Goal: Information Seeking & Learning: Understand process/instructions

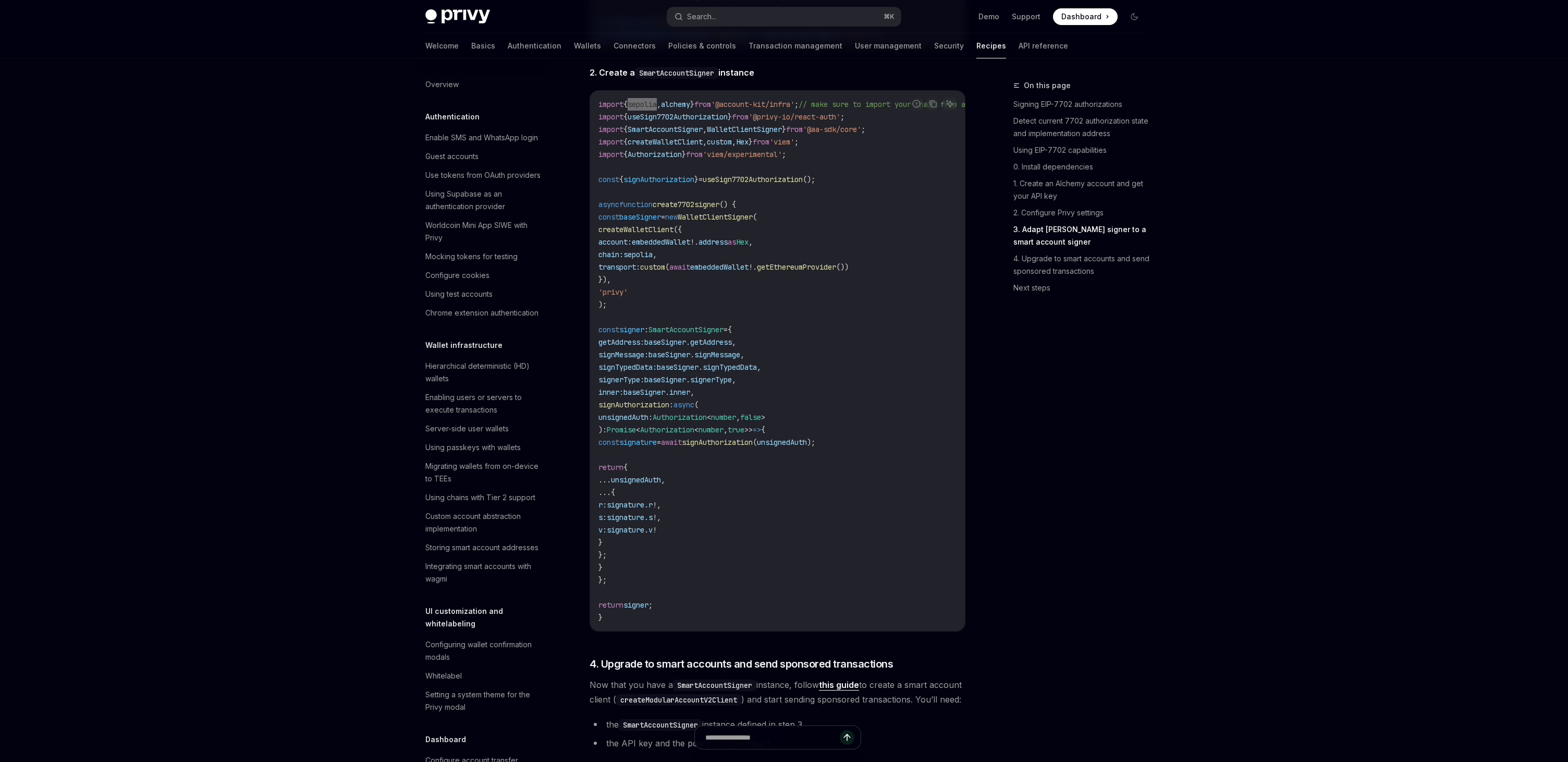
scroll to position [688, 0]
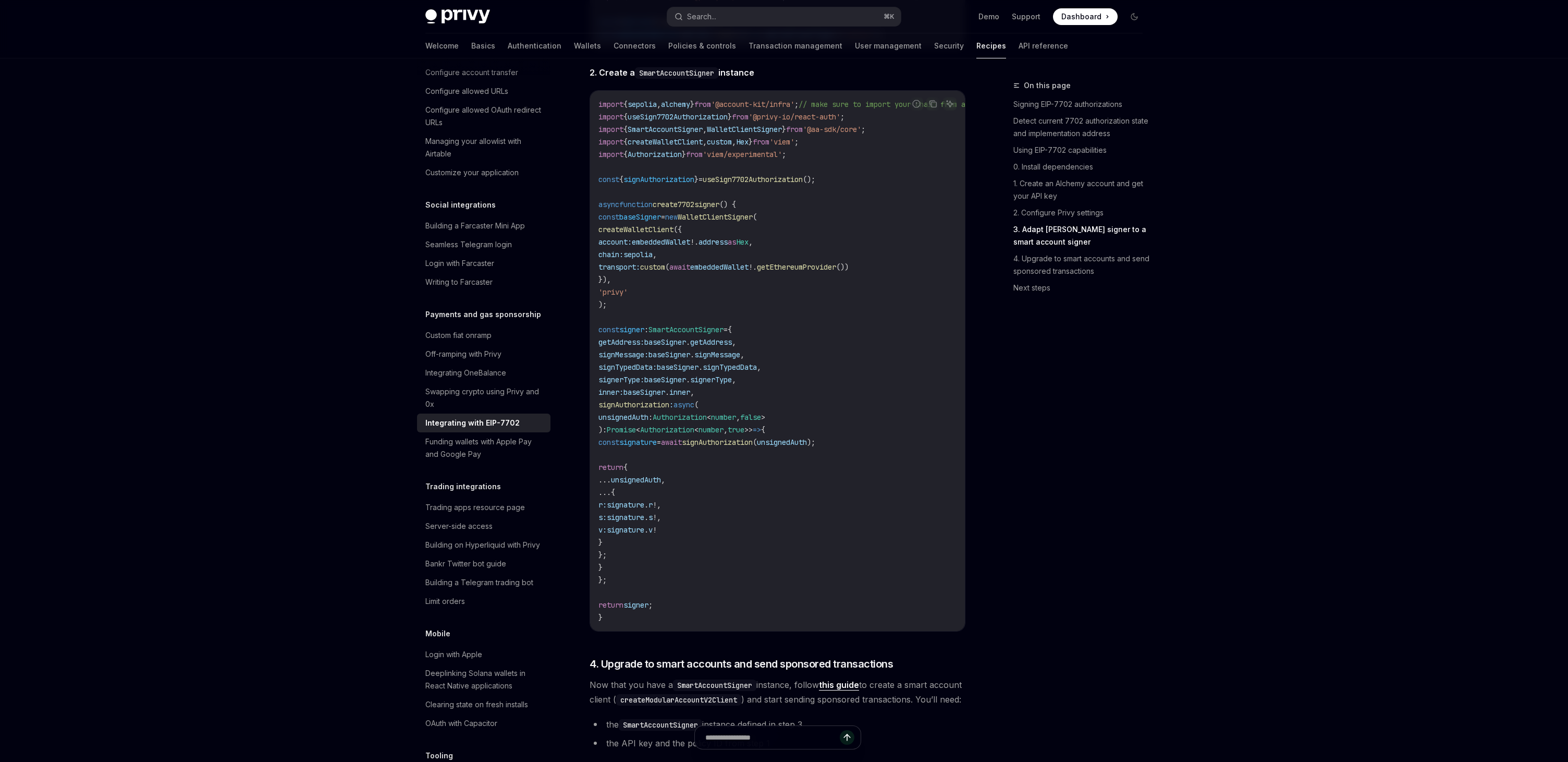
click at [836, 405] on code "import { sepolia , alchemy } from '@account-kit/infra' ; // make sure to import…" at bounding box center [836, 361] width 475 height 526
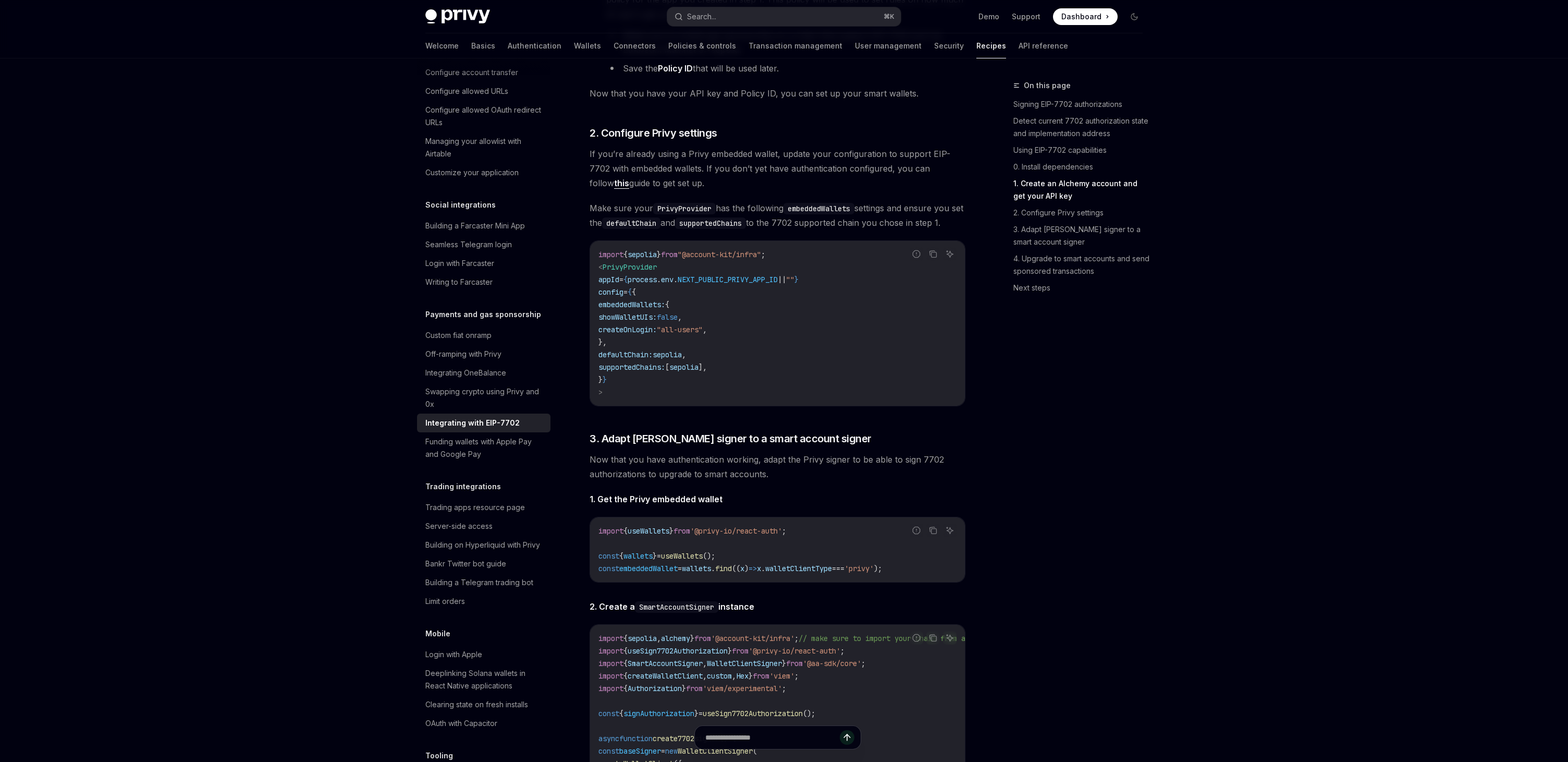
scroll to position [1312, 0]
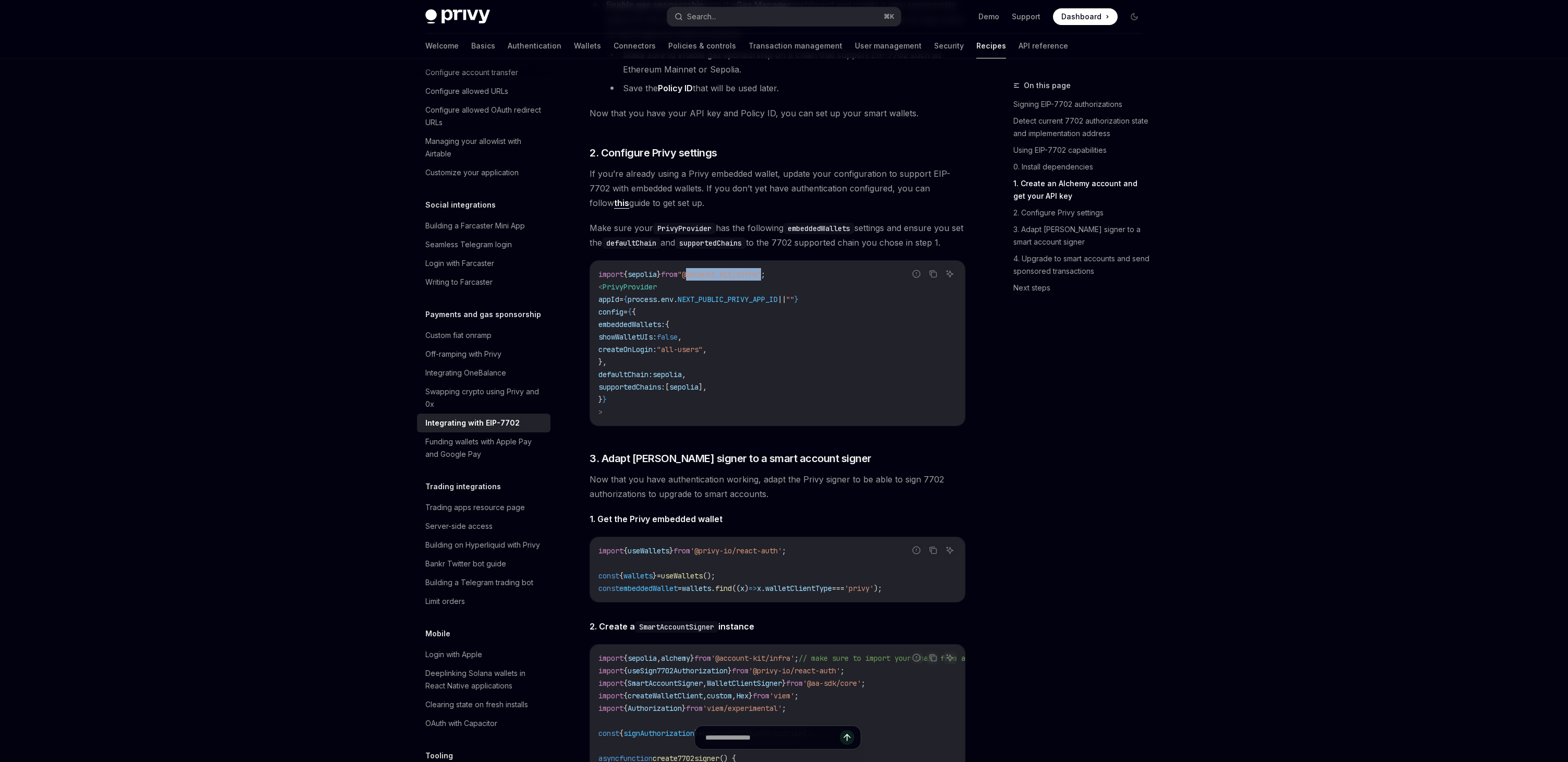
drag, startPoint x: 708, startPoint y: 302, endPoint x: 785, endPoint y: 298, distance: 77.1
click at [761, 279] on span ""@account-kit/infra"" at bounding box center [719, 274] width 83 height 9
copy span "@account-kit/infra"
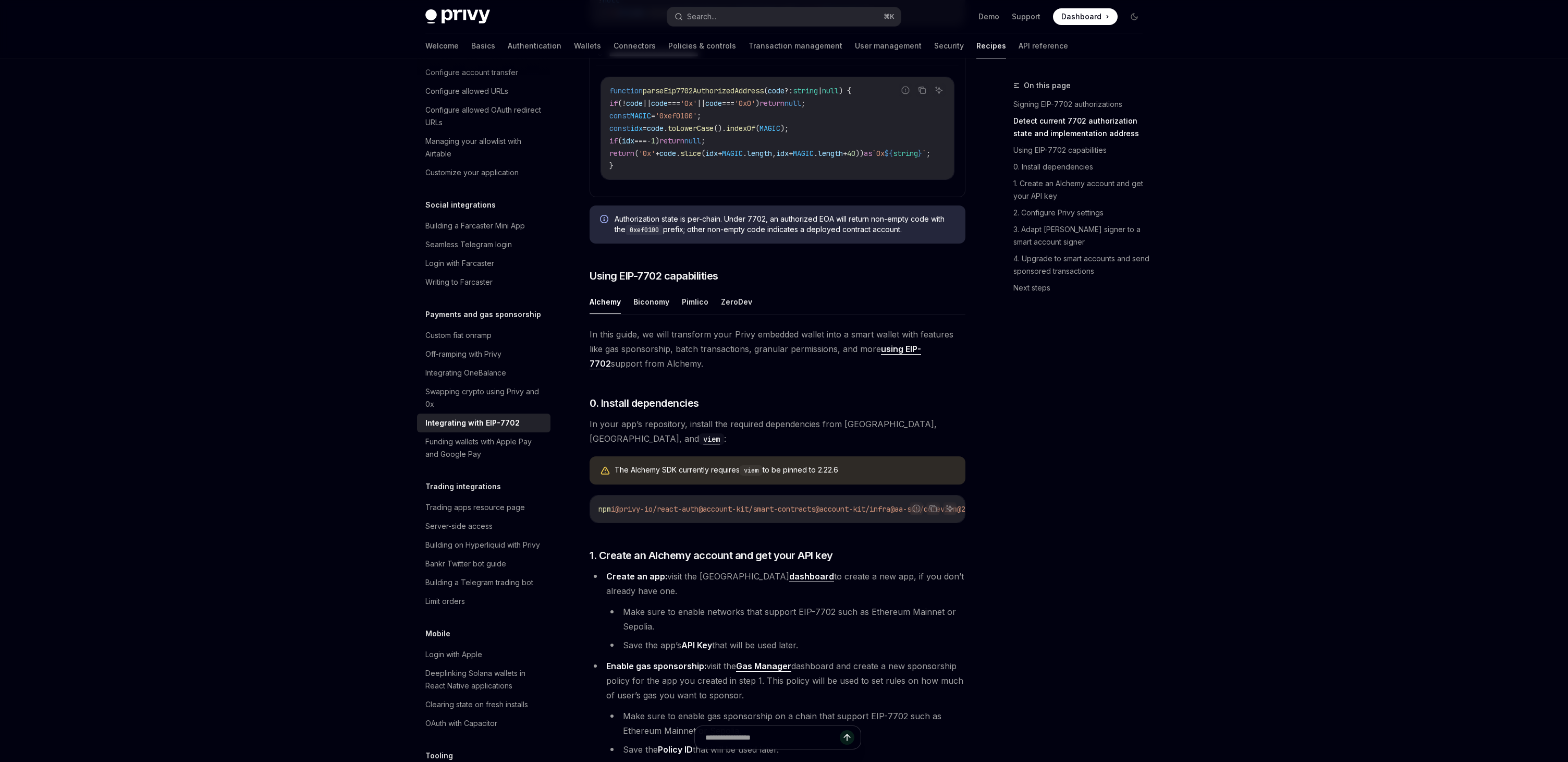
scroll to position [696, 0]
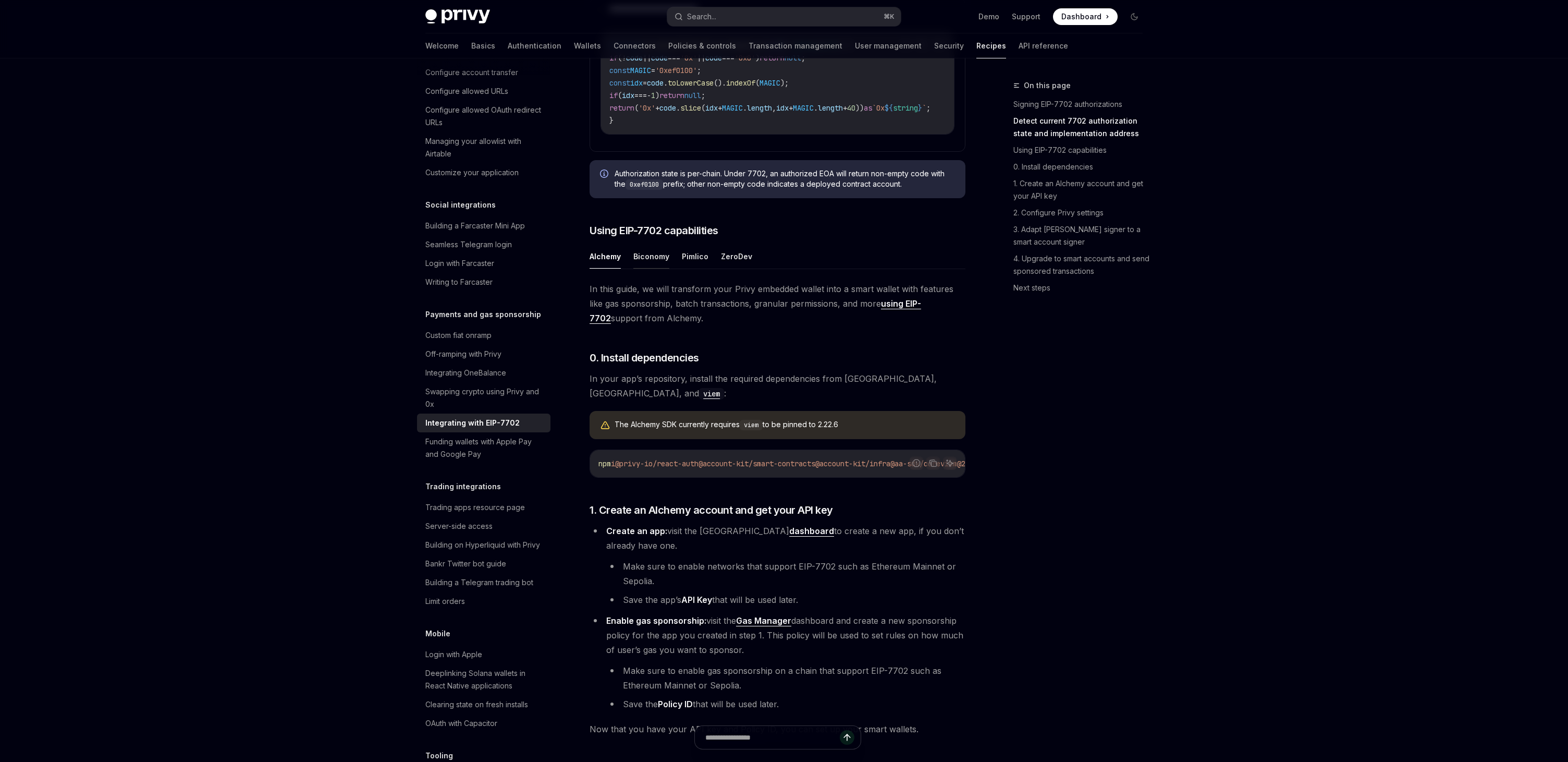
click at [646, 268] on button "Biconomy" at bounding box center [651, 257] width 36 height 25
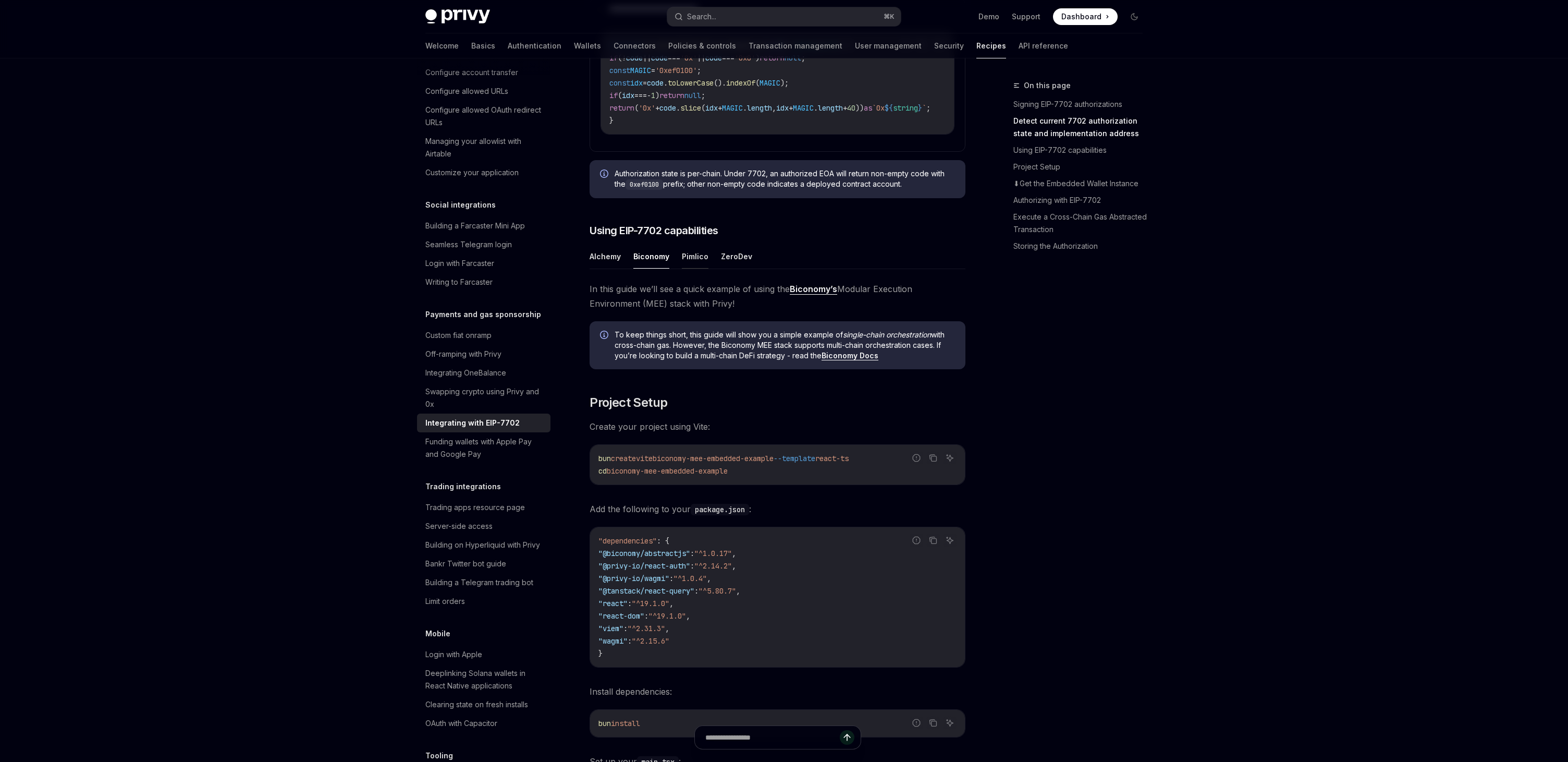
click at [694, 268] on button "Pimlico" at bounding box center [695, 257] width 27 height 25
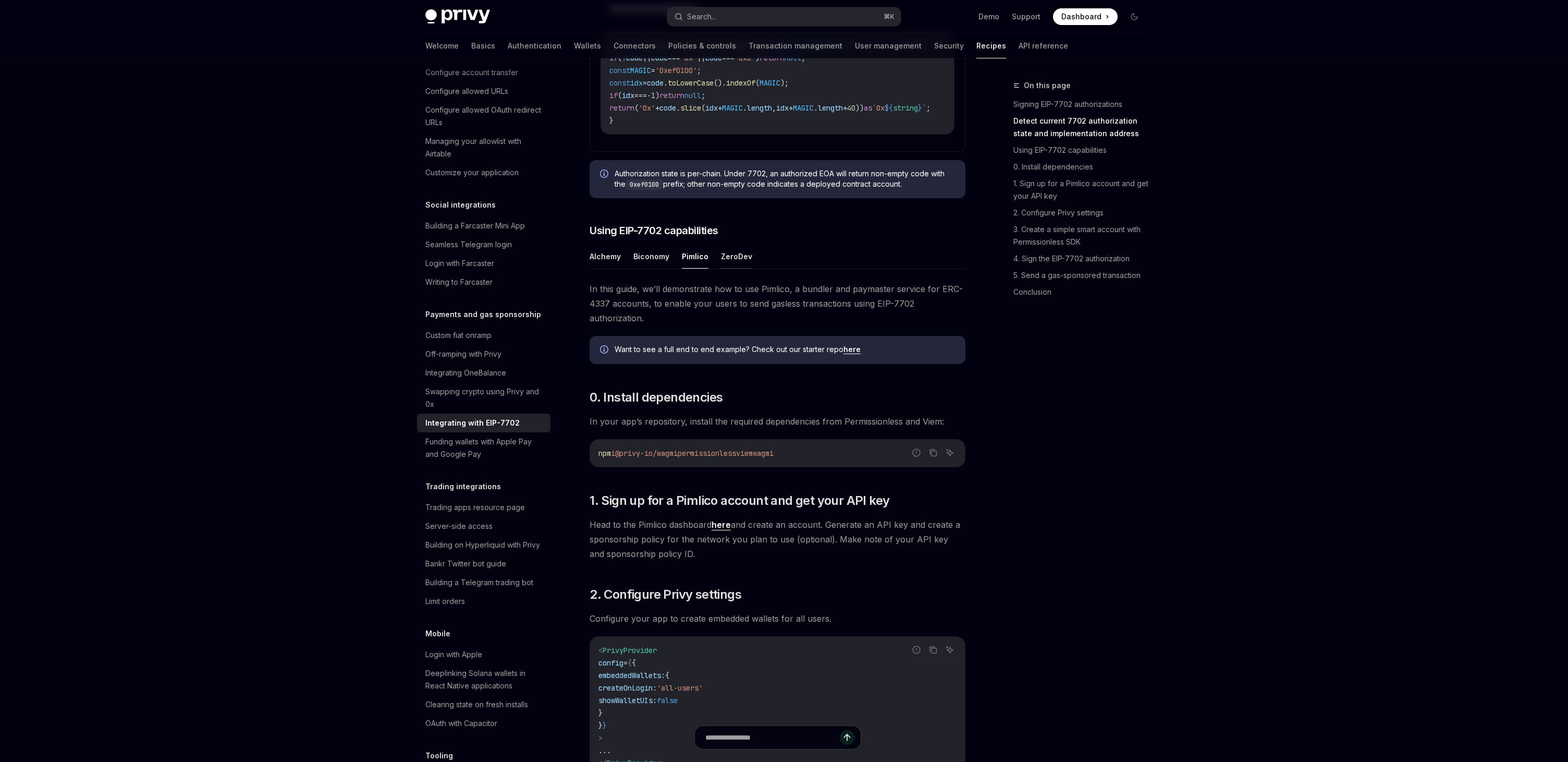
click at [728, 268] on button "ZeroDev" at bounding box center [737, 257] width 32 height 25
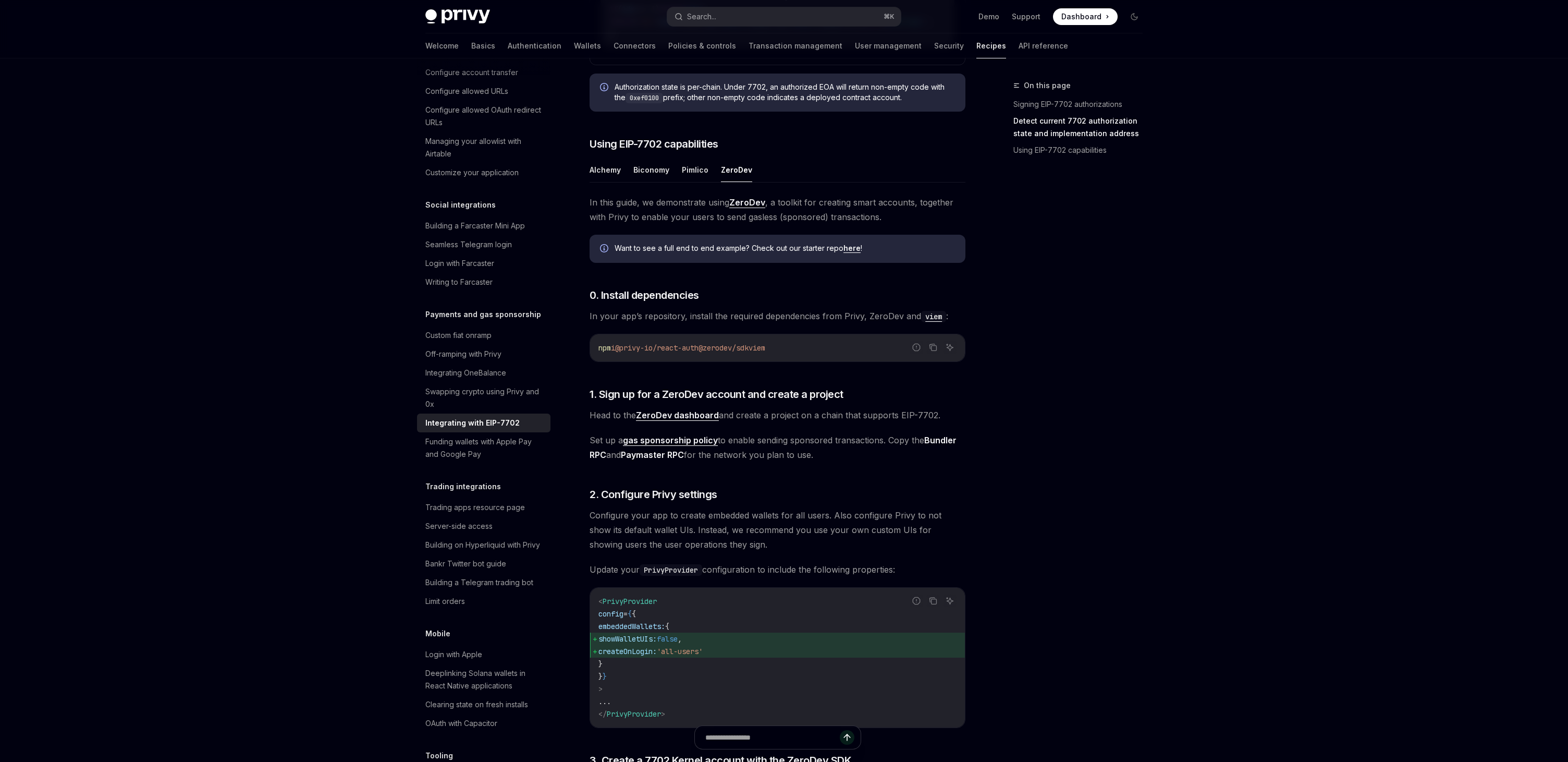
scroll to position [785, 0]
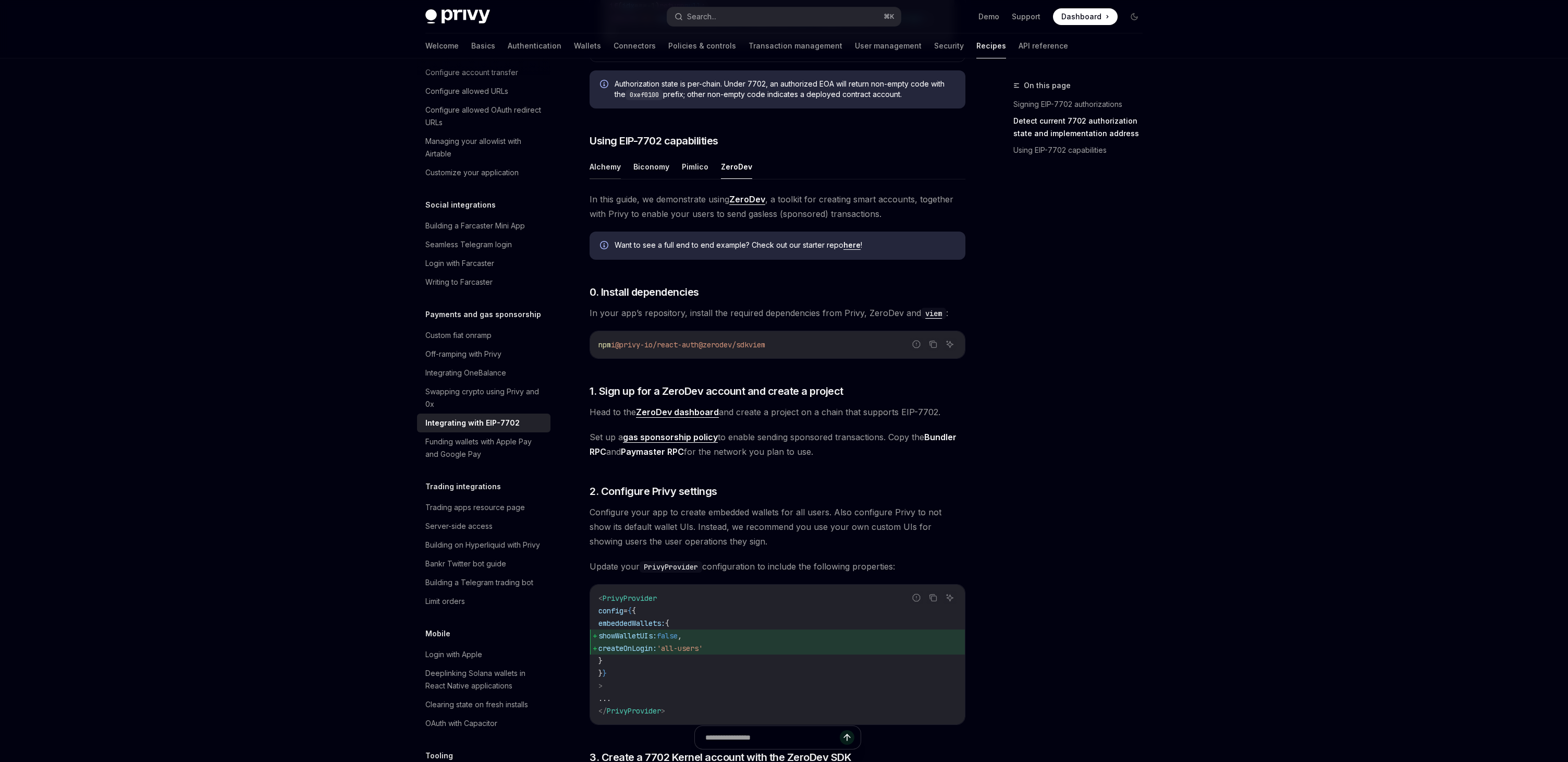
click at [597, 179] on button "Alchemy" at bounding box center [605, 167] width 32 height 25
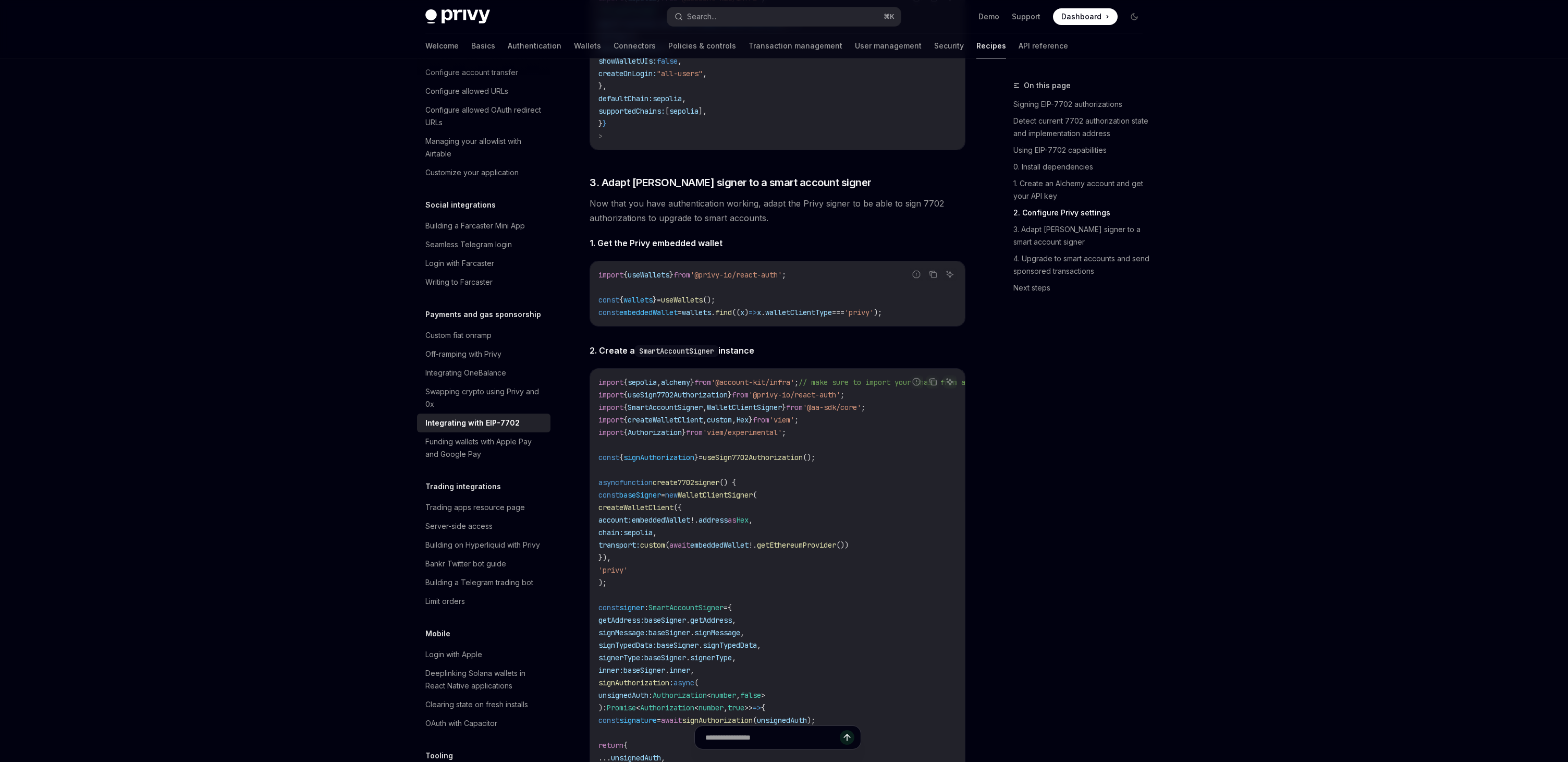
scroll to position [1590, 0]
click at [673, 315] on span "embeddedWallet" at bounding box center [649, 310] width 58 height 9
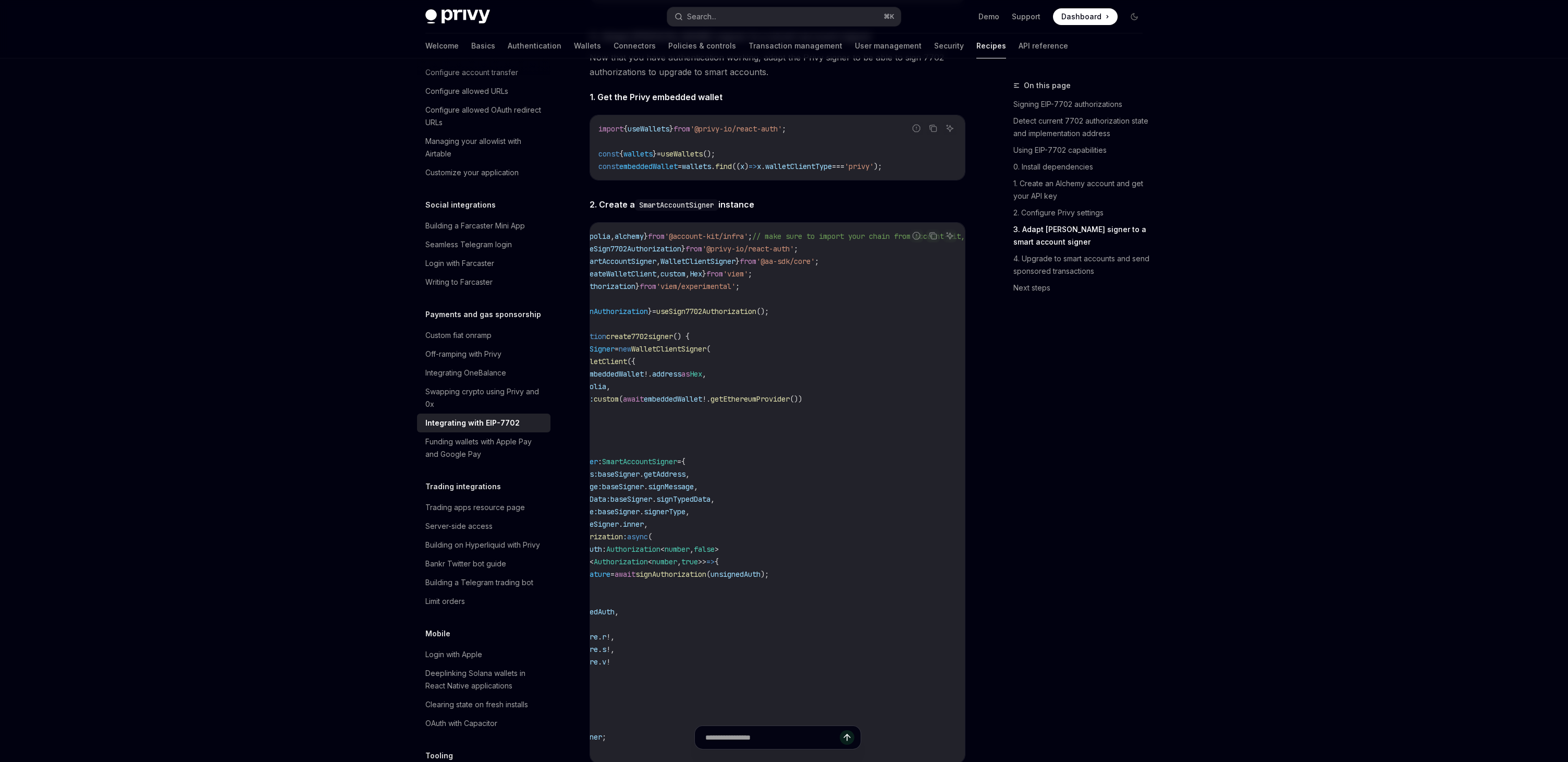
scroll to position [0, 0]
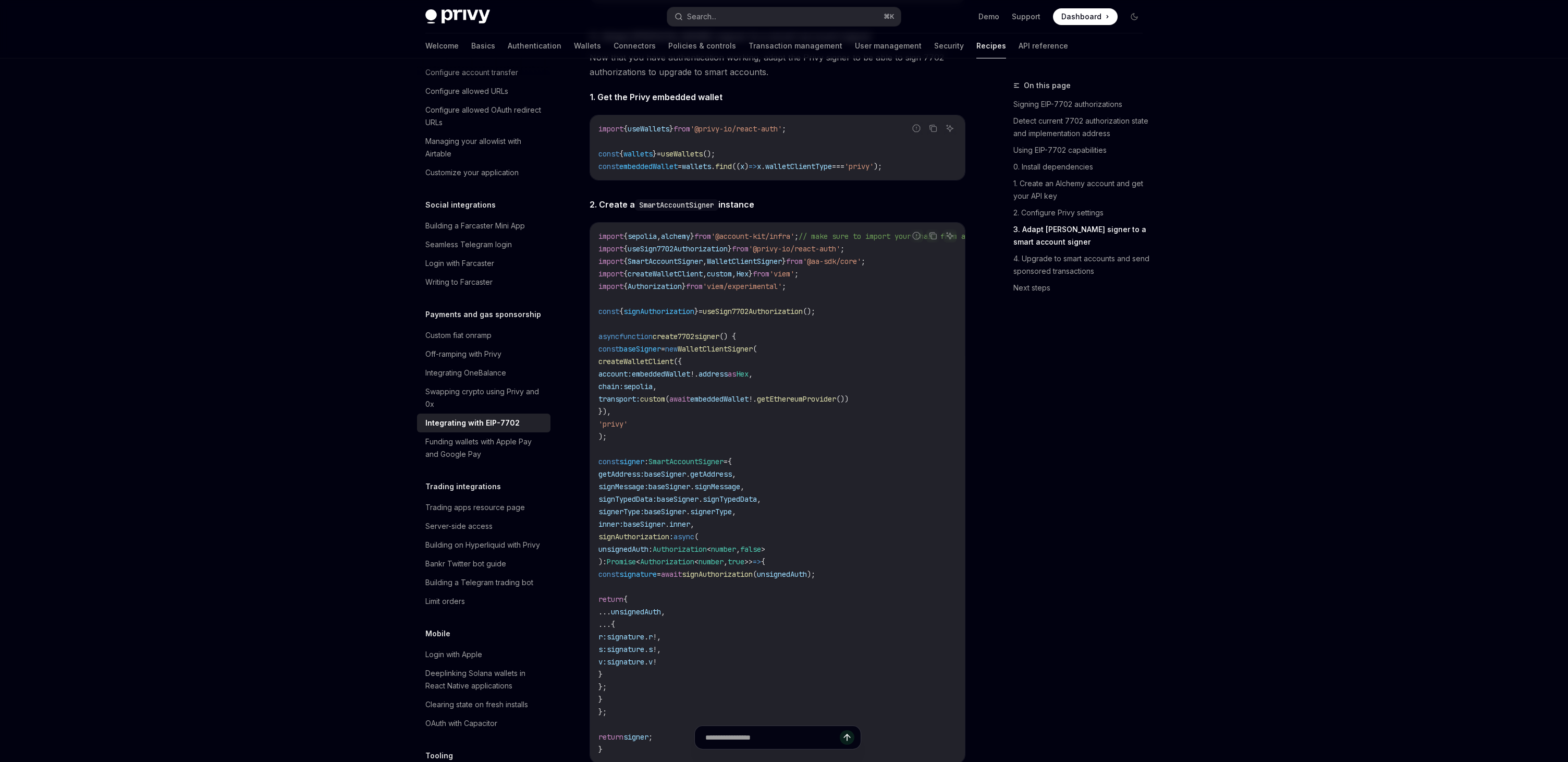
click at [1058, 457] on div "On this page Signing EIP-7702 authorizations Detect current 7702 authorization …" at bounding box center [1071, 420] width 159 height 683
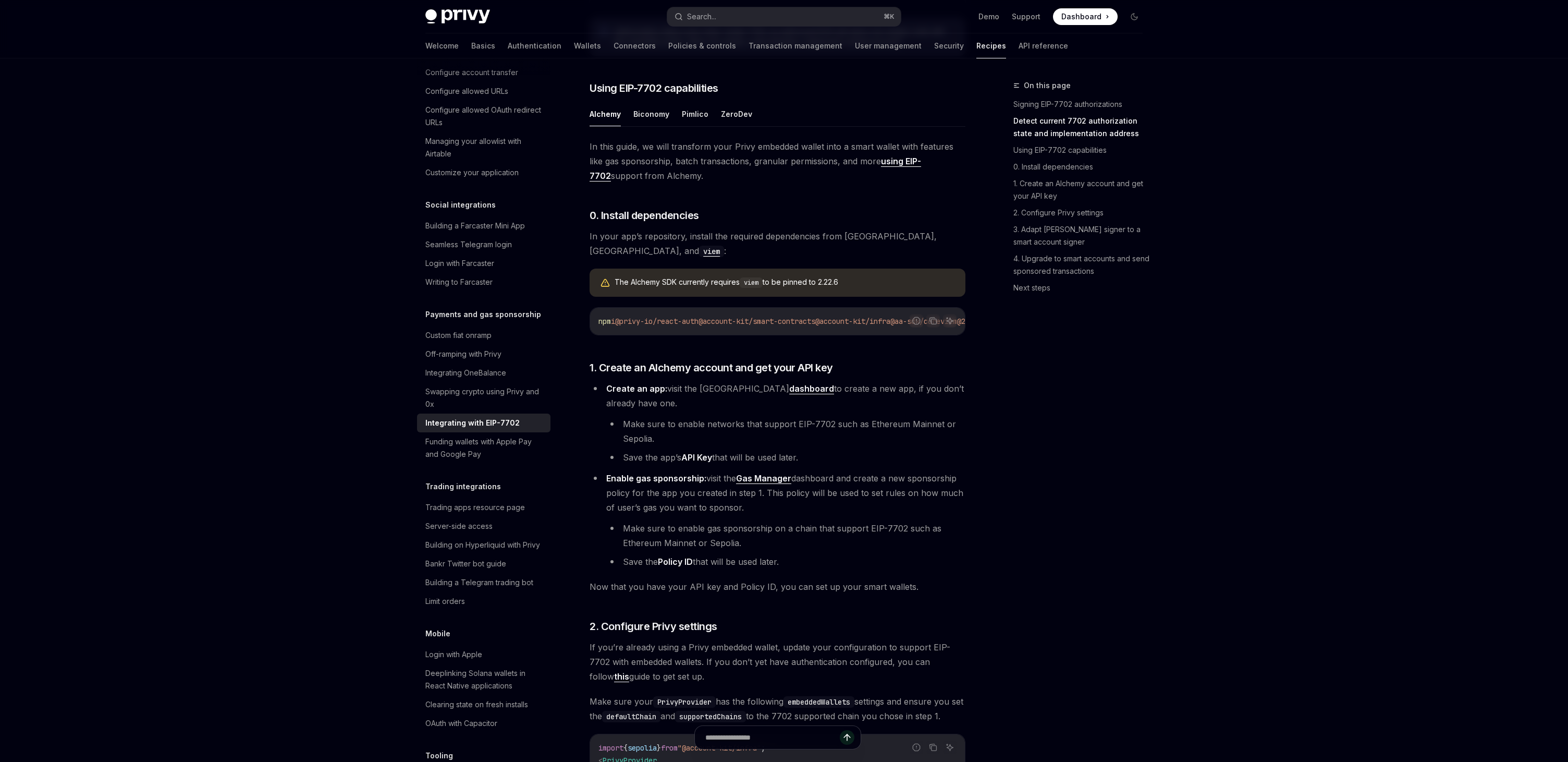
scroll to position [632, 0]
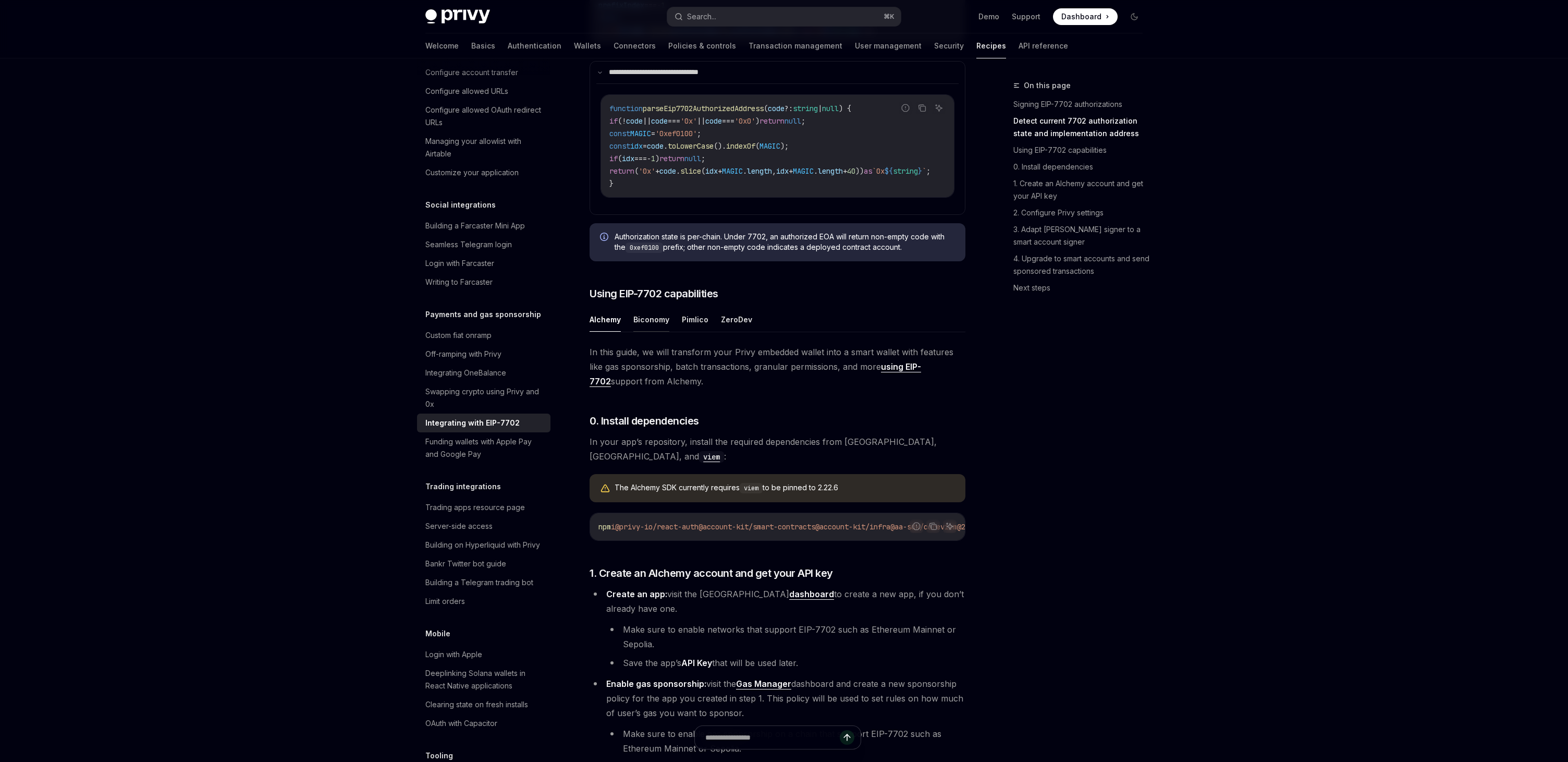
click at [646, 332] on button "Biconomy" at bounding box center [651, 320] width 36 height 25
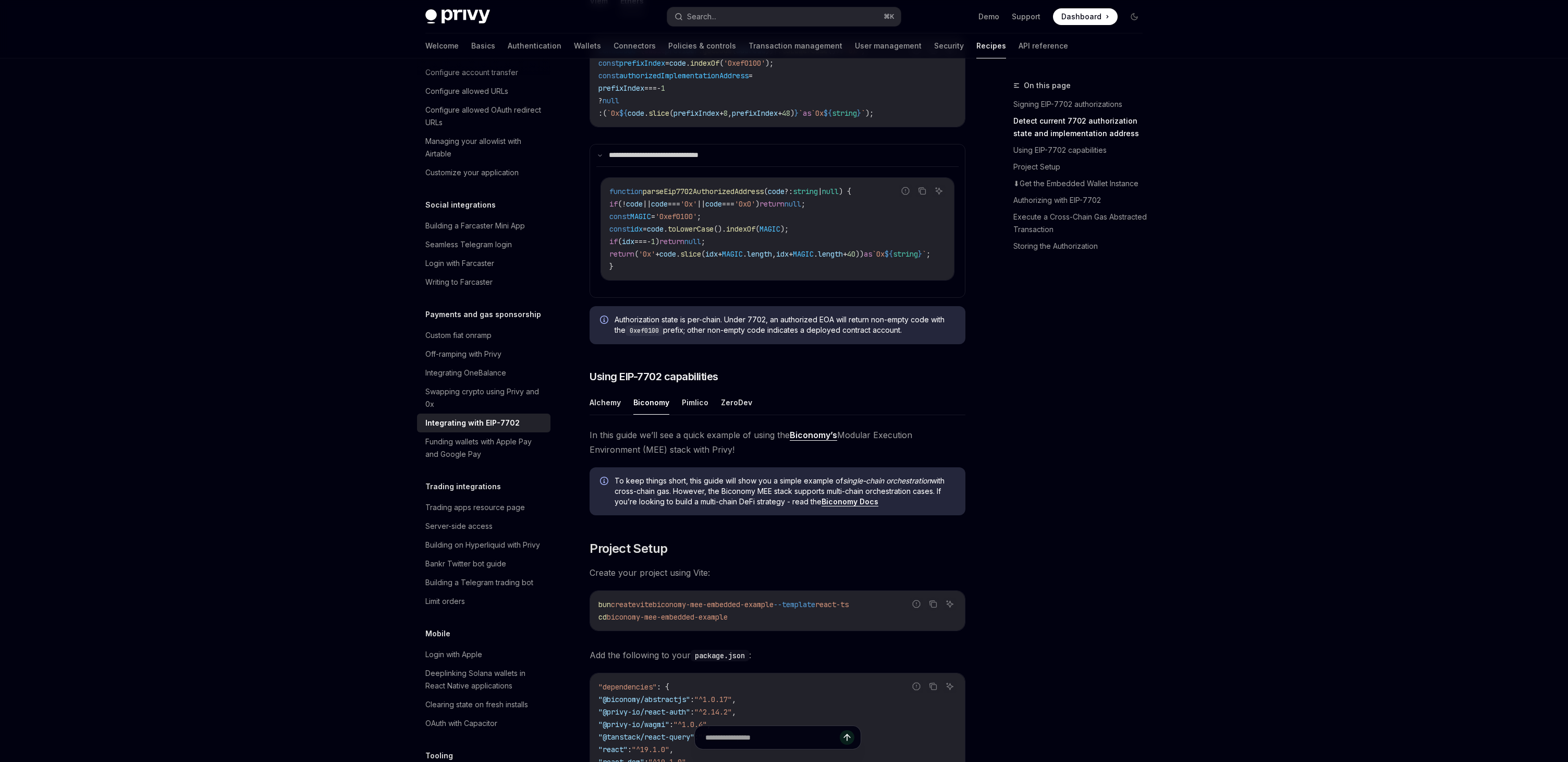
scroll to position [553, 0]
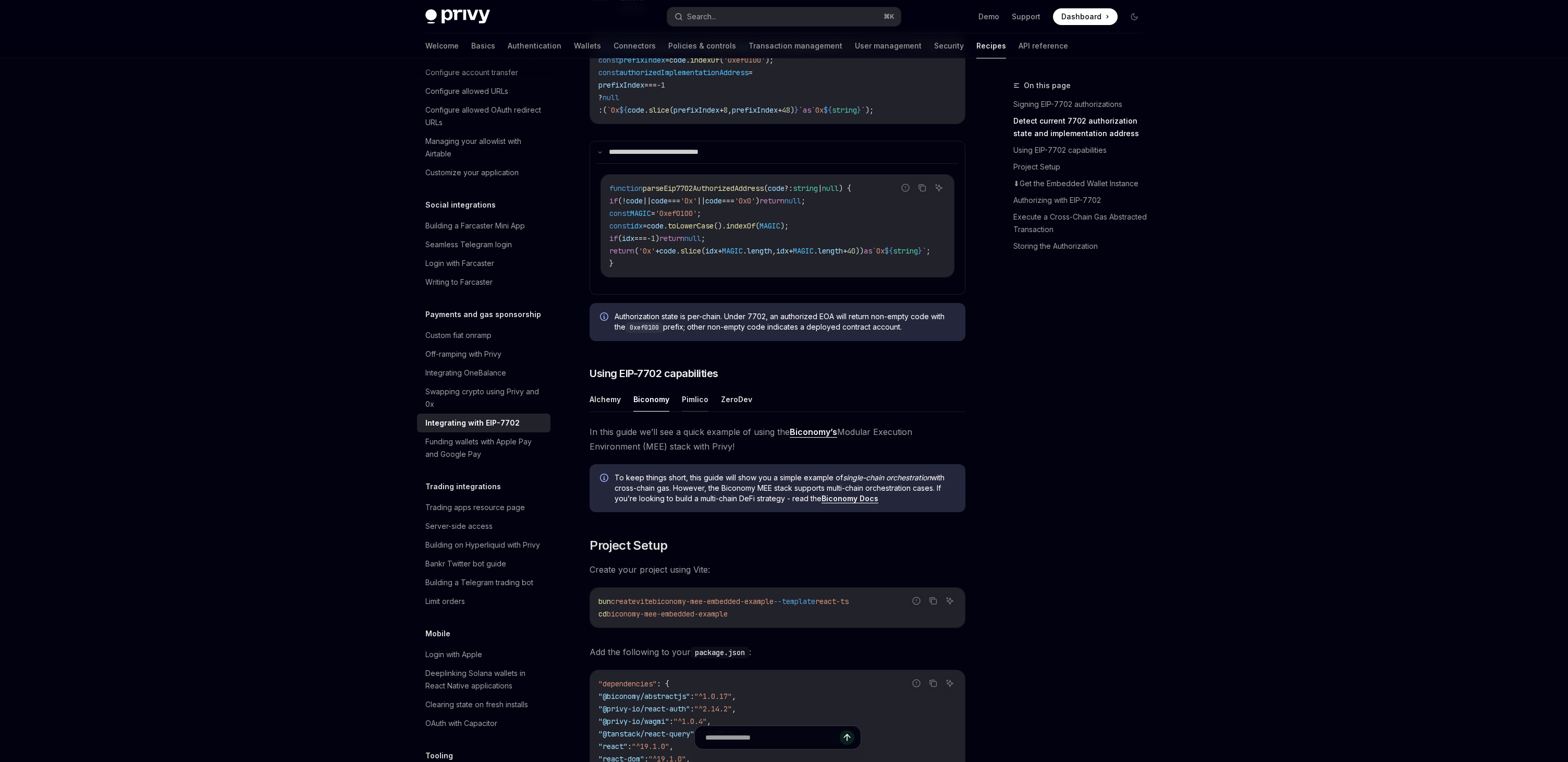
click at [691, 411] on button "Pimlico" at bounding box center [695, 400] width 27 height 25
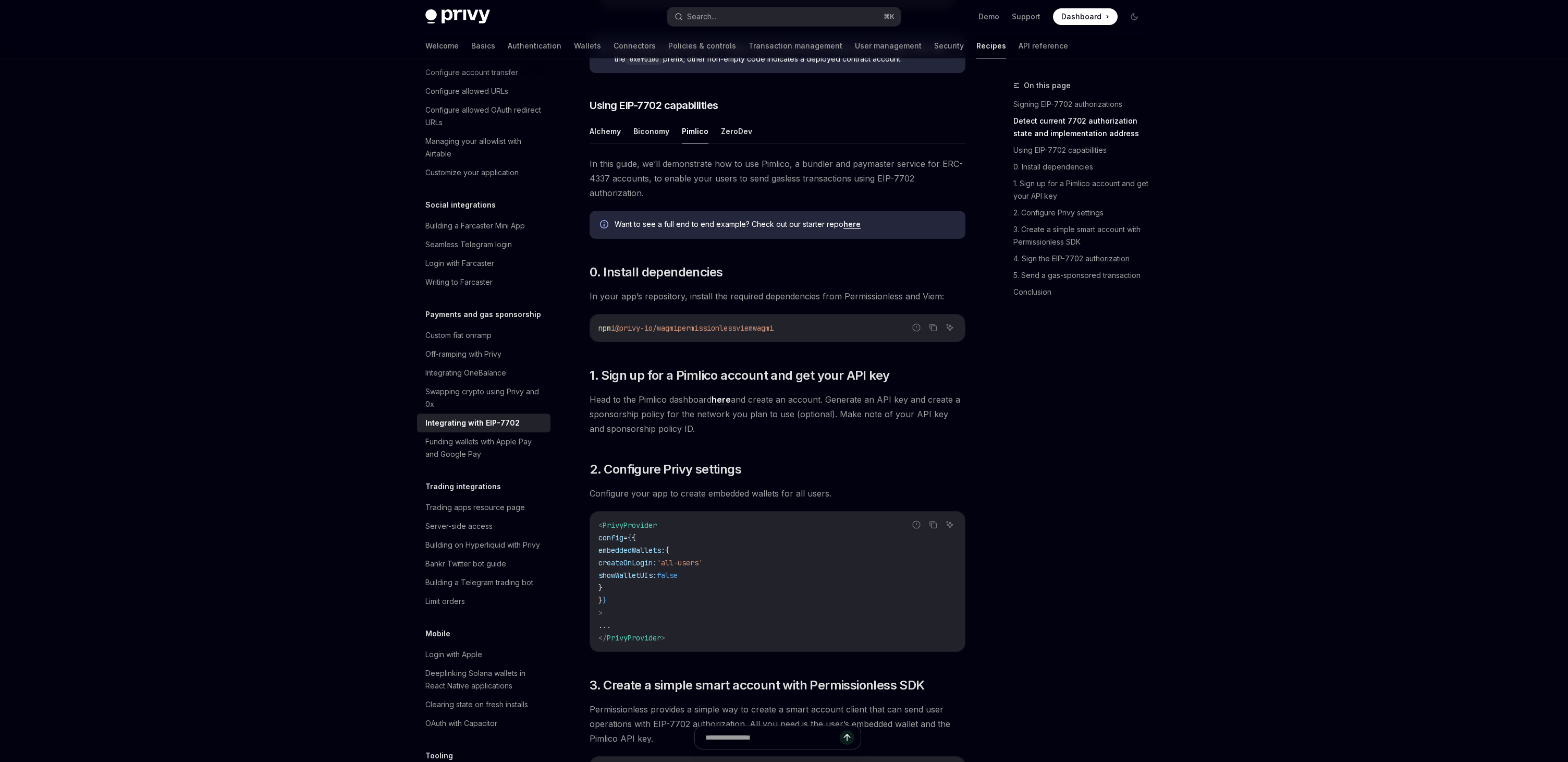
scroll to position [818, 0]
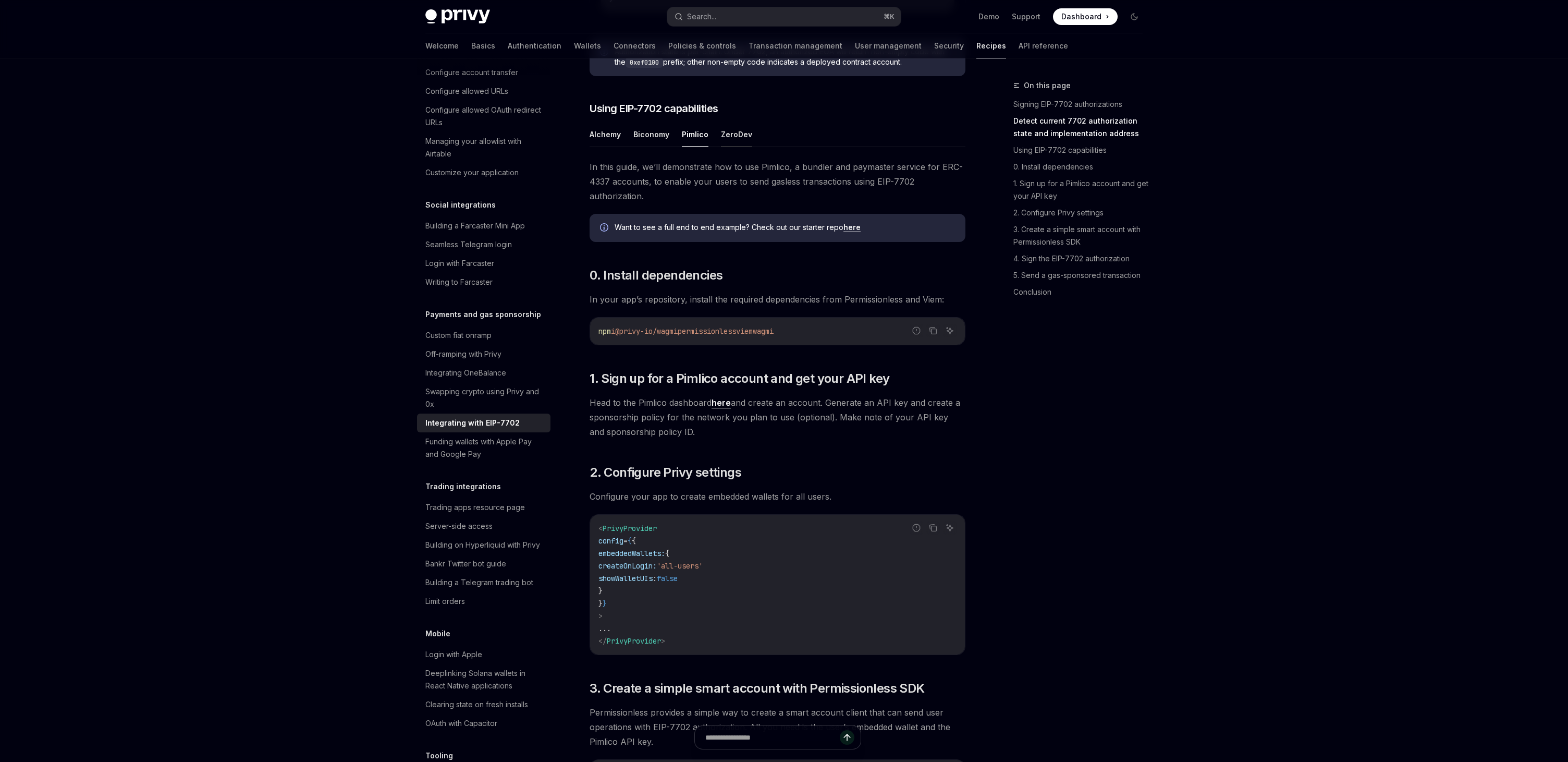
click at [729, 146] on button "ZeroDev" at bounding box center [737, 135] width 32 height 25
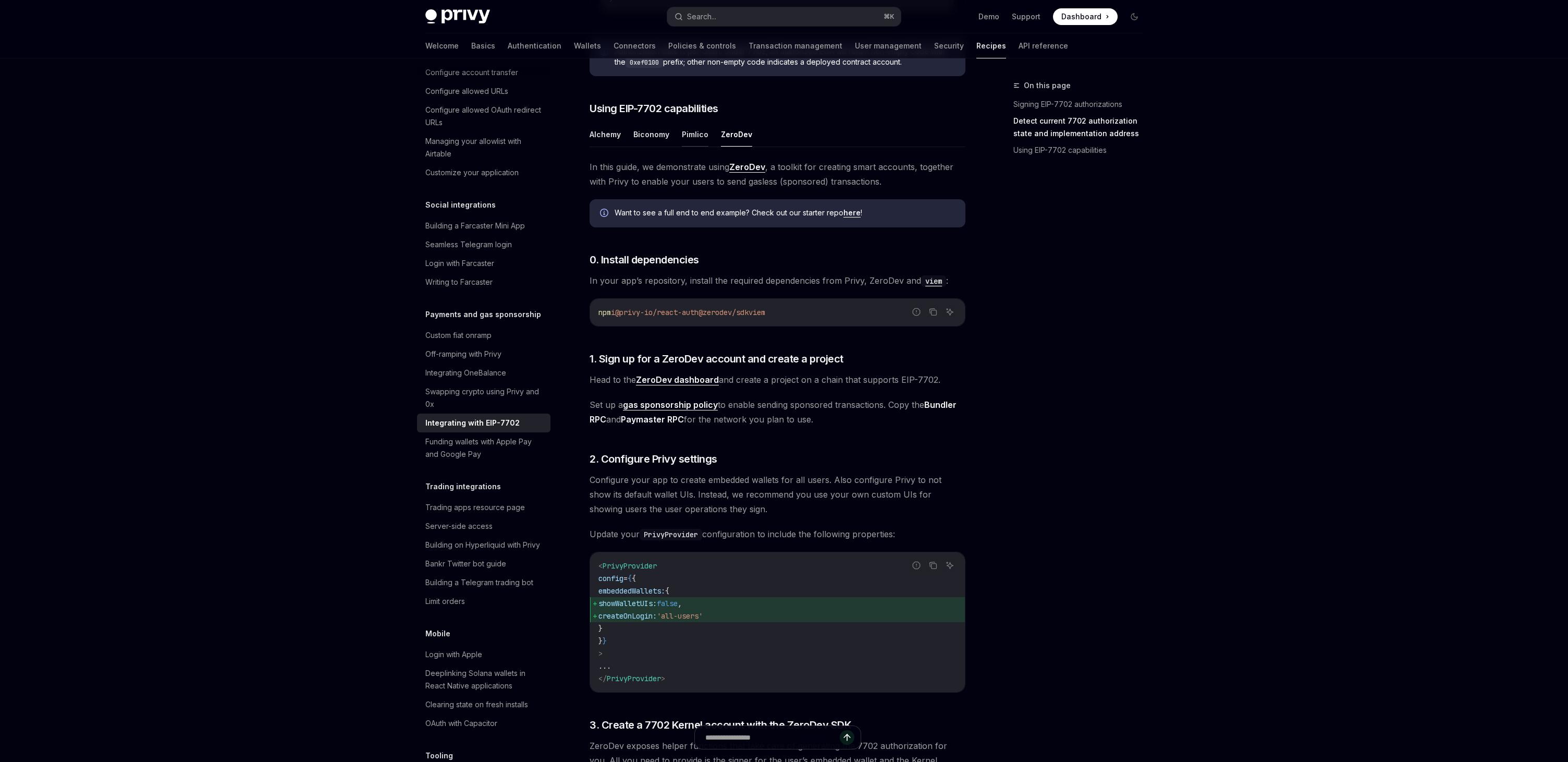
click at [685, 146] on button "Pimlico" at bounding box center [695, 135] width 27 height 25
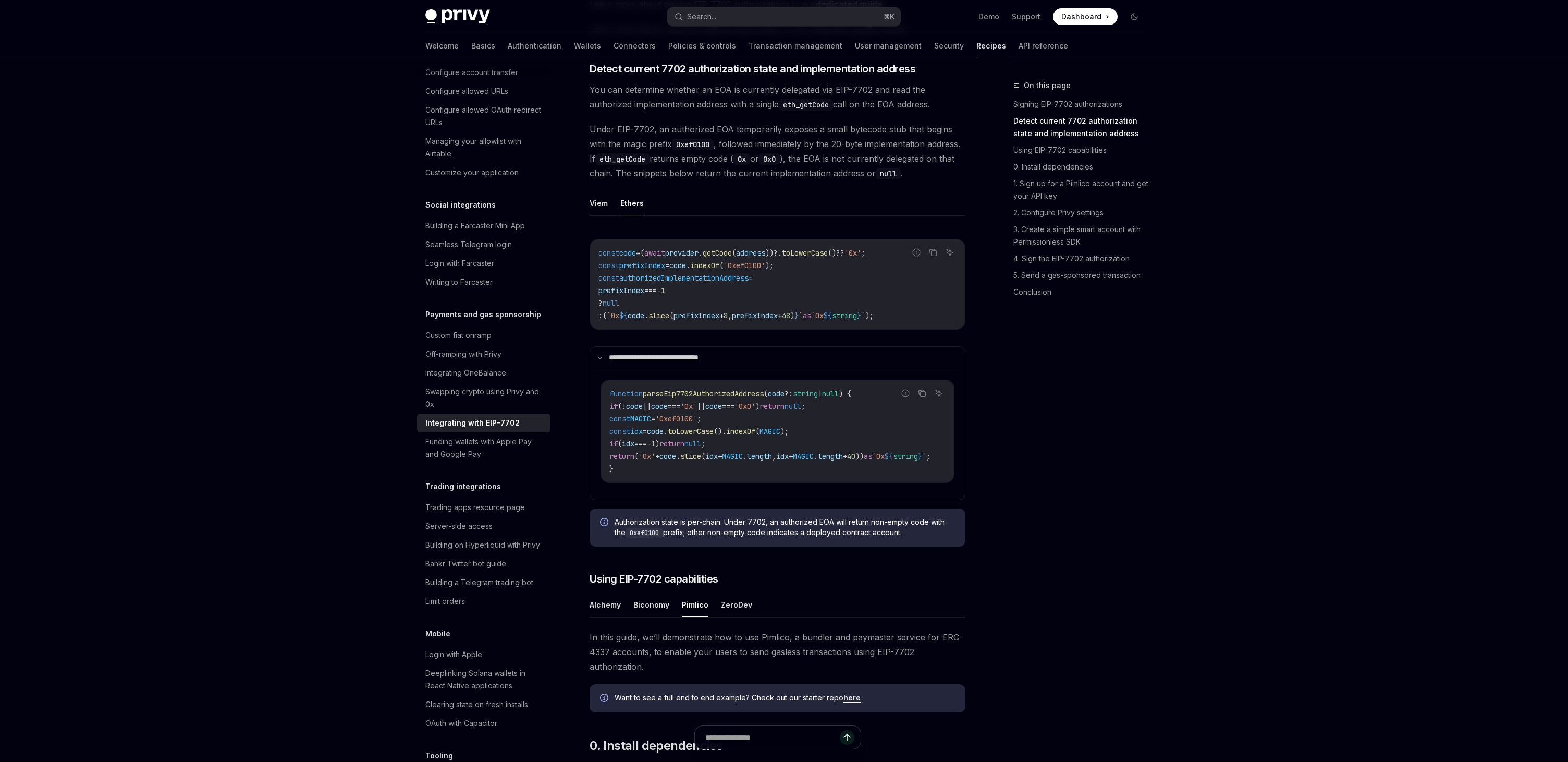
scroll to position [320, 0]
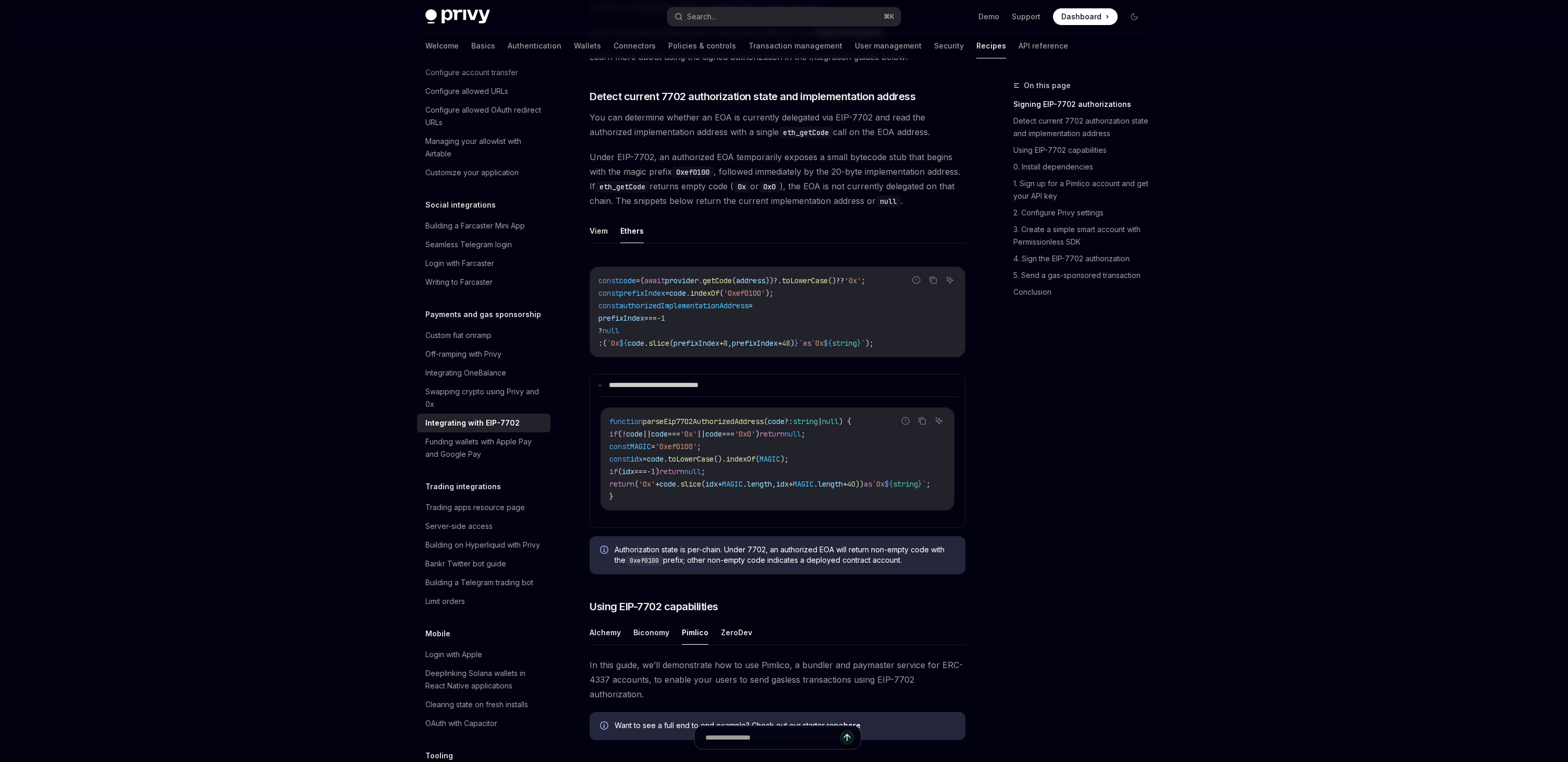
click at [674, 310] on span "authorizedImplementationAddress" at bounding box center [684, 305] width 130 height 9
copy span "authorizedImplementationAddress"
click at [723, 426] on span "parseEip7702AuthorizedAddress" at bounding box center [703, 421] width 121 height 9
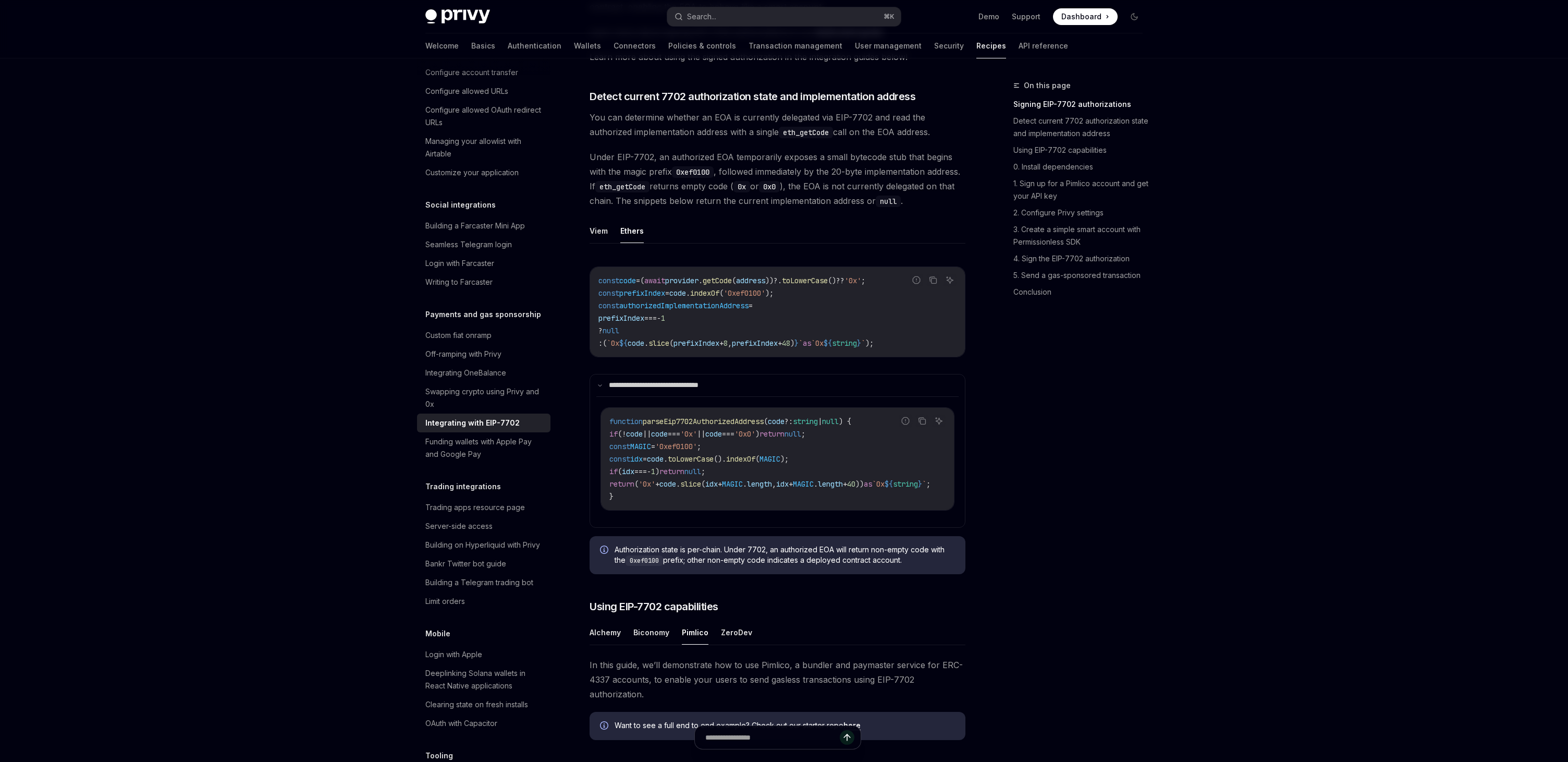
copy span "parseEip7702AuthorizedAddress"
click at [1039, 396] on div "On this page Signing EIP-7702 authorizations Detect current 7702 authorization …" at bounding box center [1071, 420] width 159 height 683
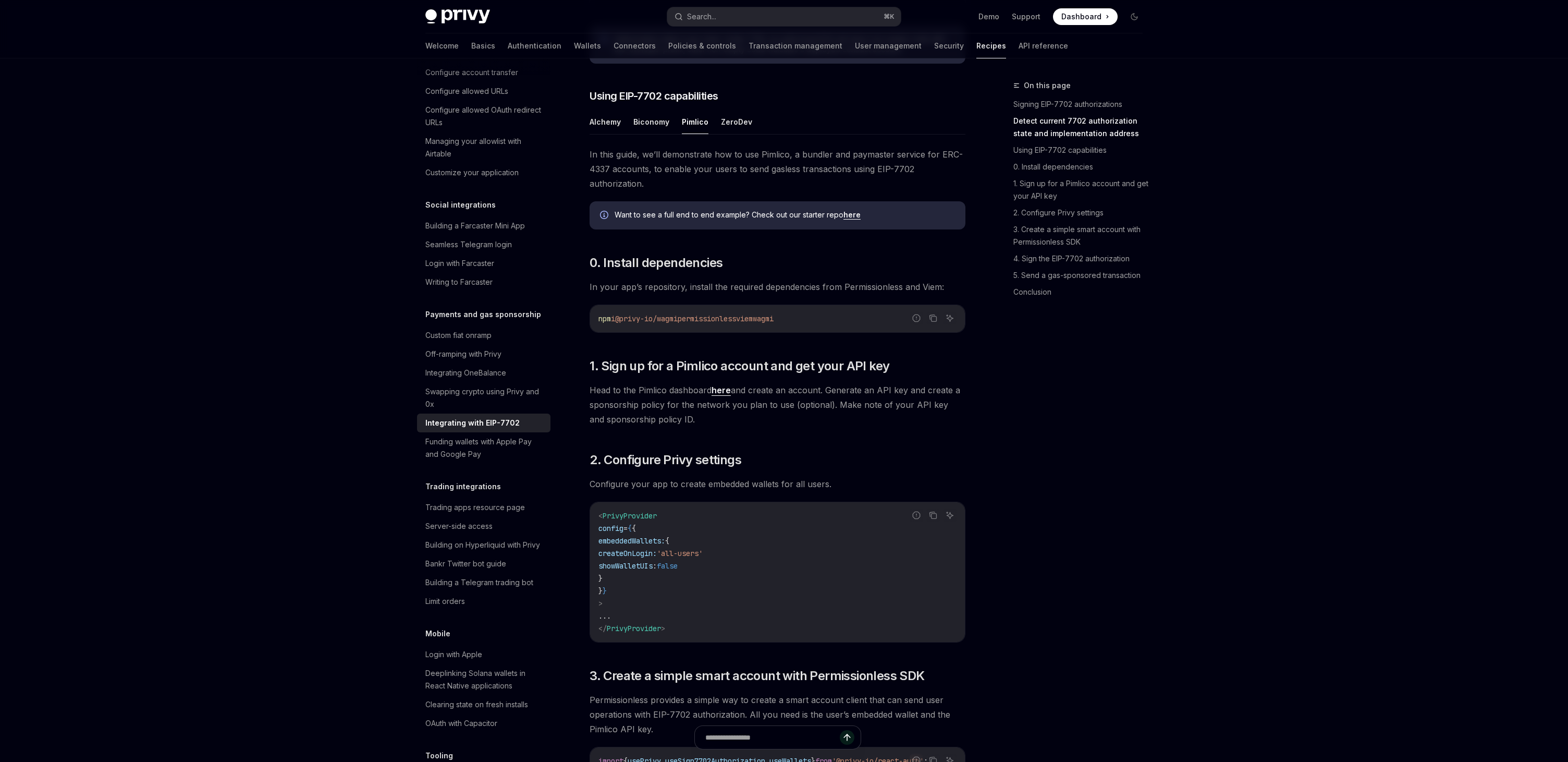
scroll to position [796, 0]
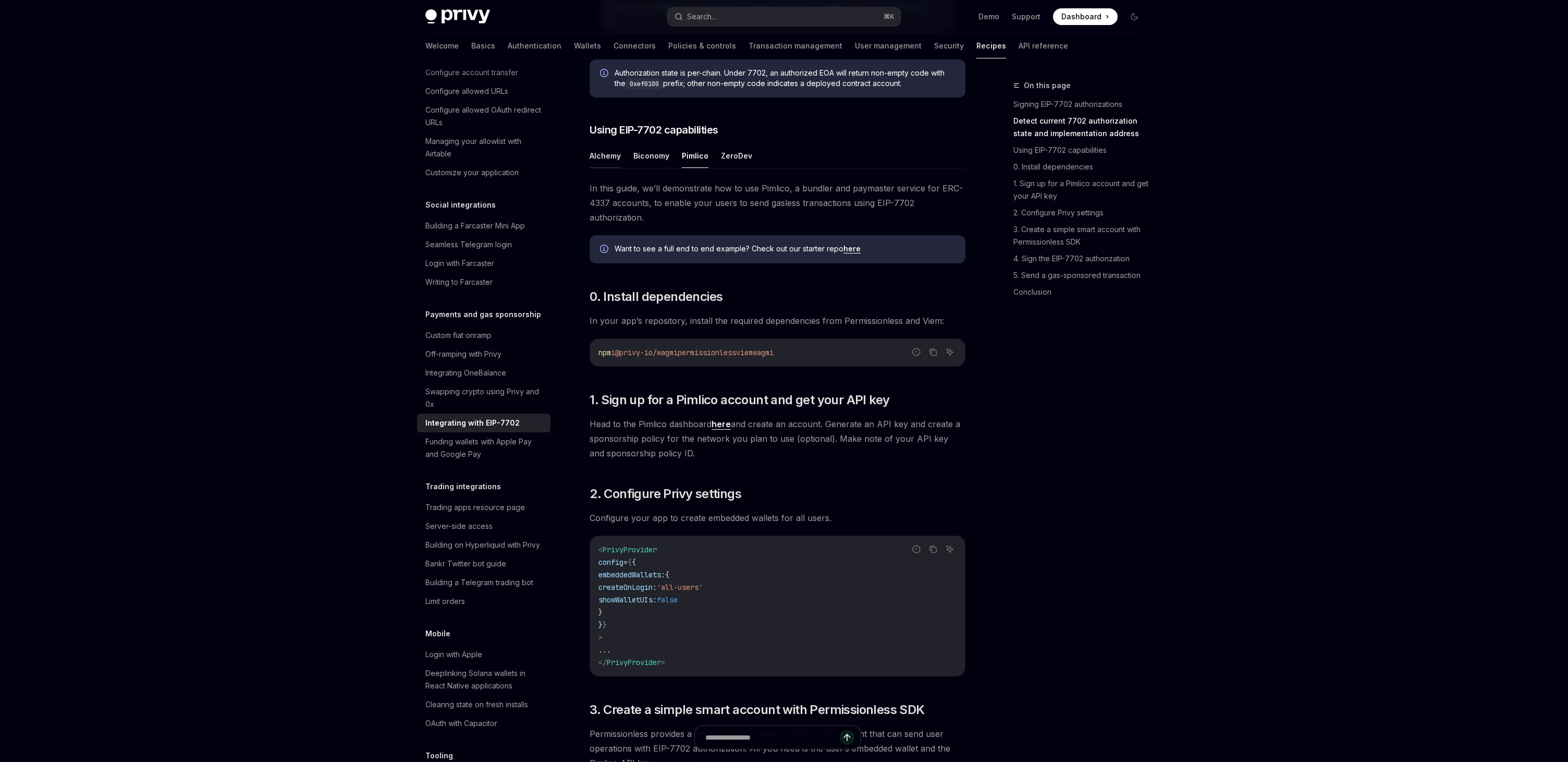
click at [600, 168] on button "Alchemy" at bounding box center [605, 156] width 32 height 25
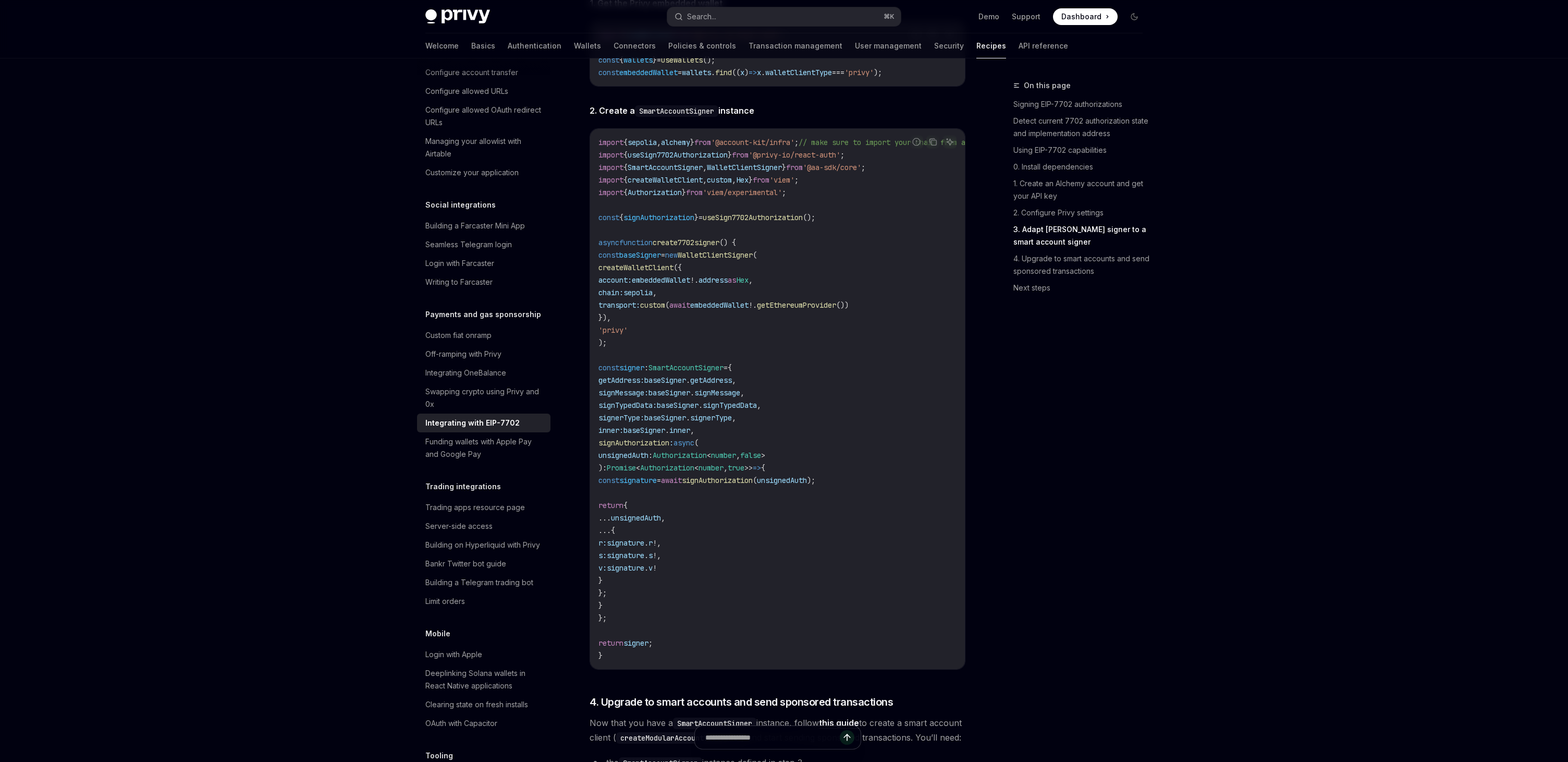
scroll to position [1831, 0]
click at [752, 481] on span "signAuthorization" at bounding box center [717, 476] width 71 height 9
click at [871, 481] on code "import { sepolia , alchemy } from '@account-kit/infra' ; // make sure to import…" at bounding box center [836, 395] width 475 height 526
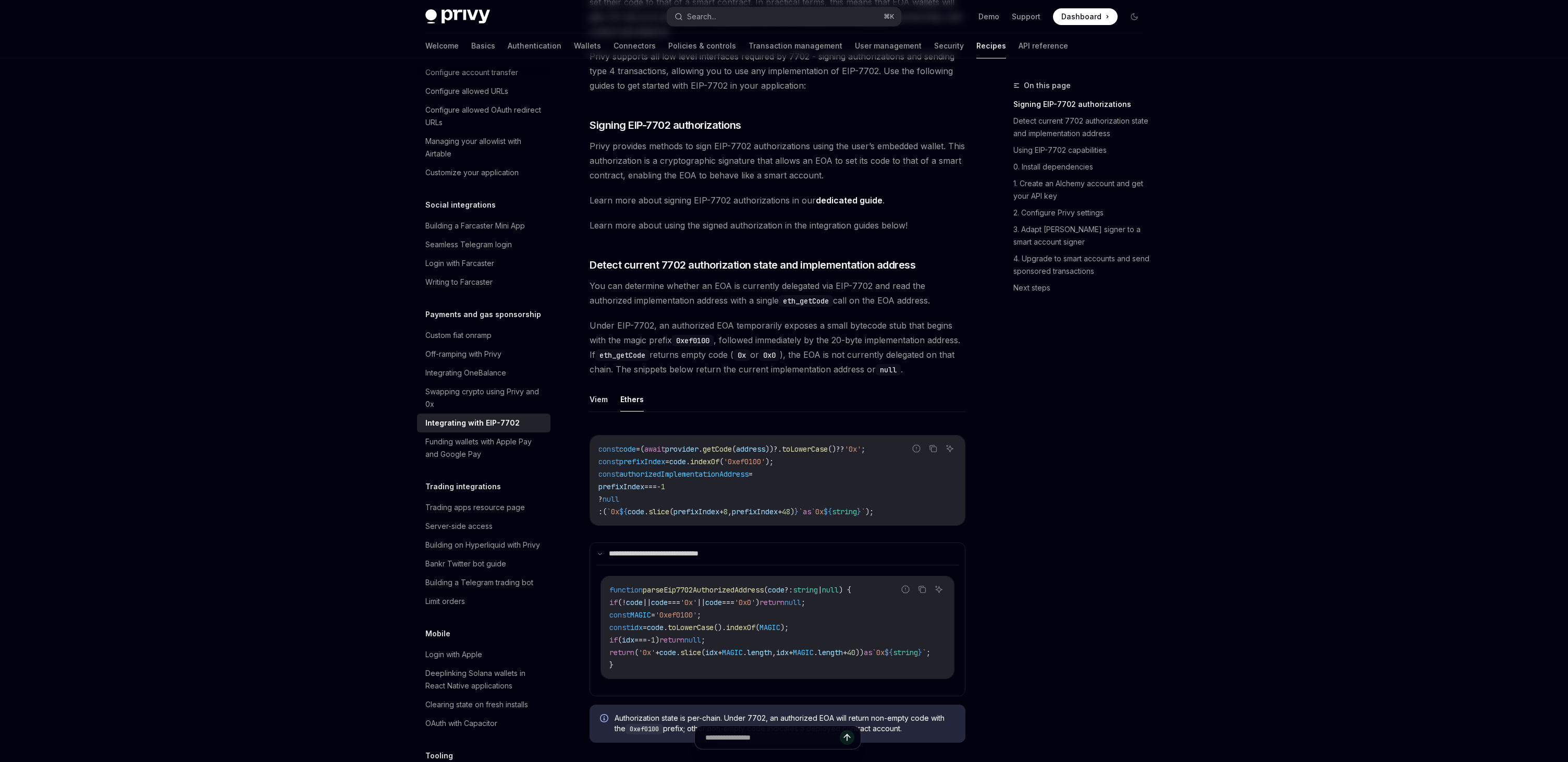
scroll to position [0, 0]
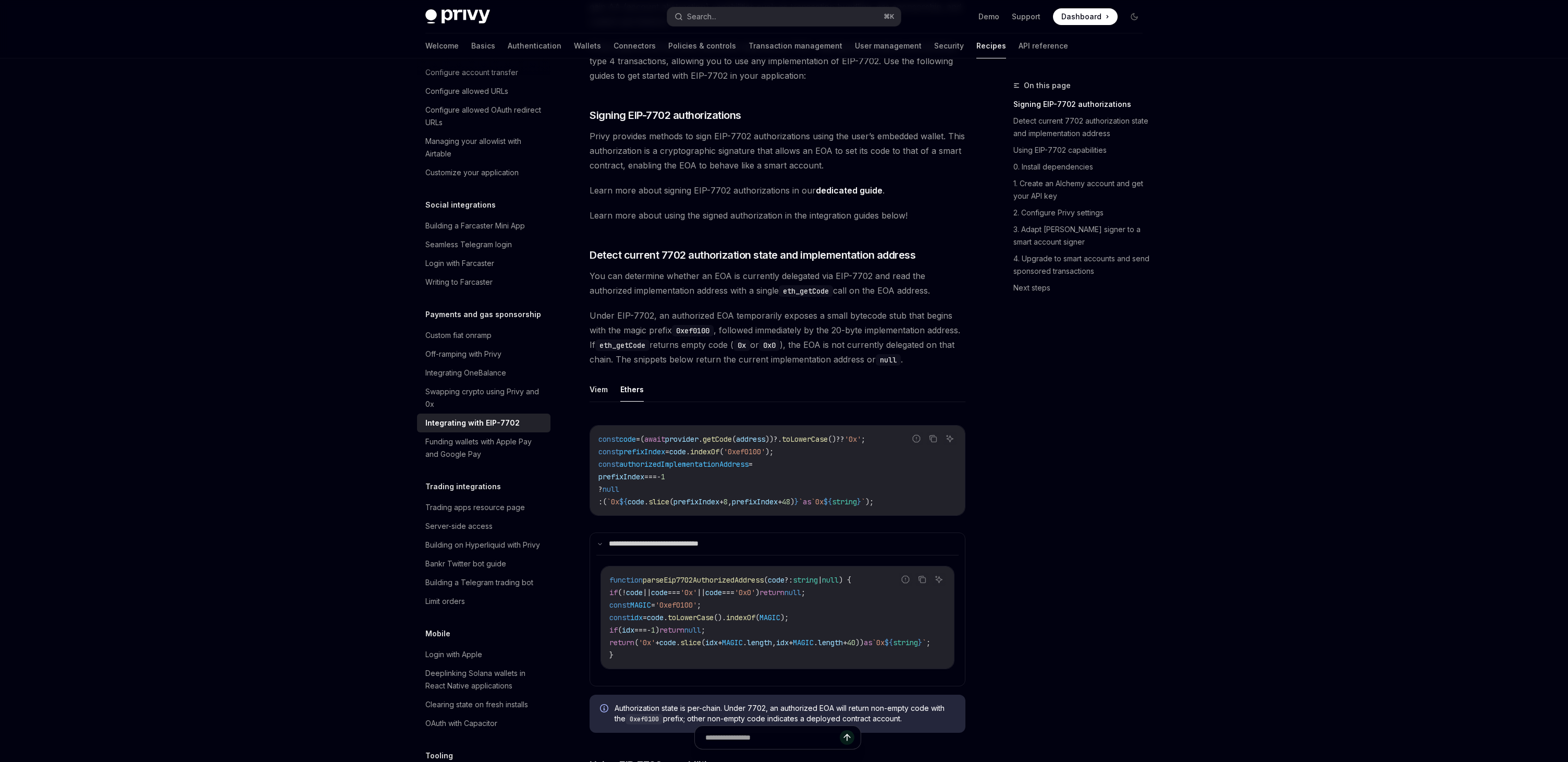
scroll to position [162, 0]
click at [832, 189] on link "dedicated guide" at bounding box center [849, 189] width 66 height 11
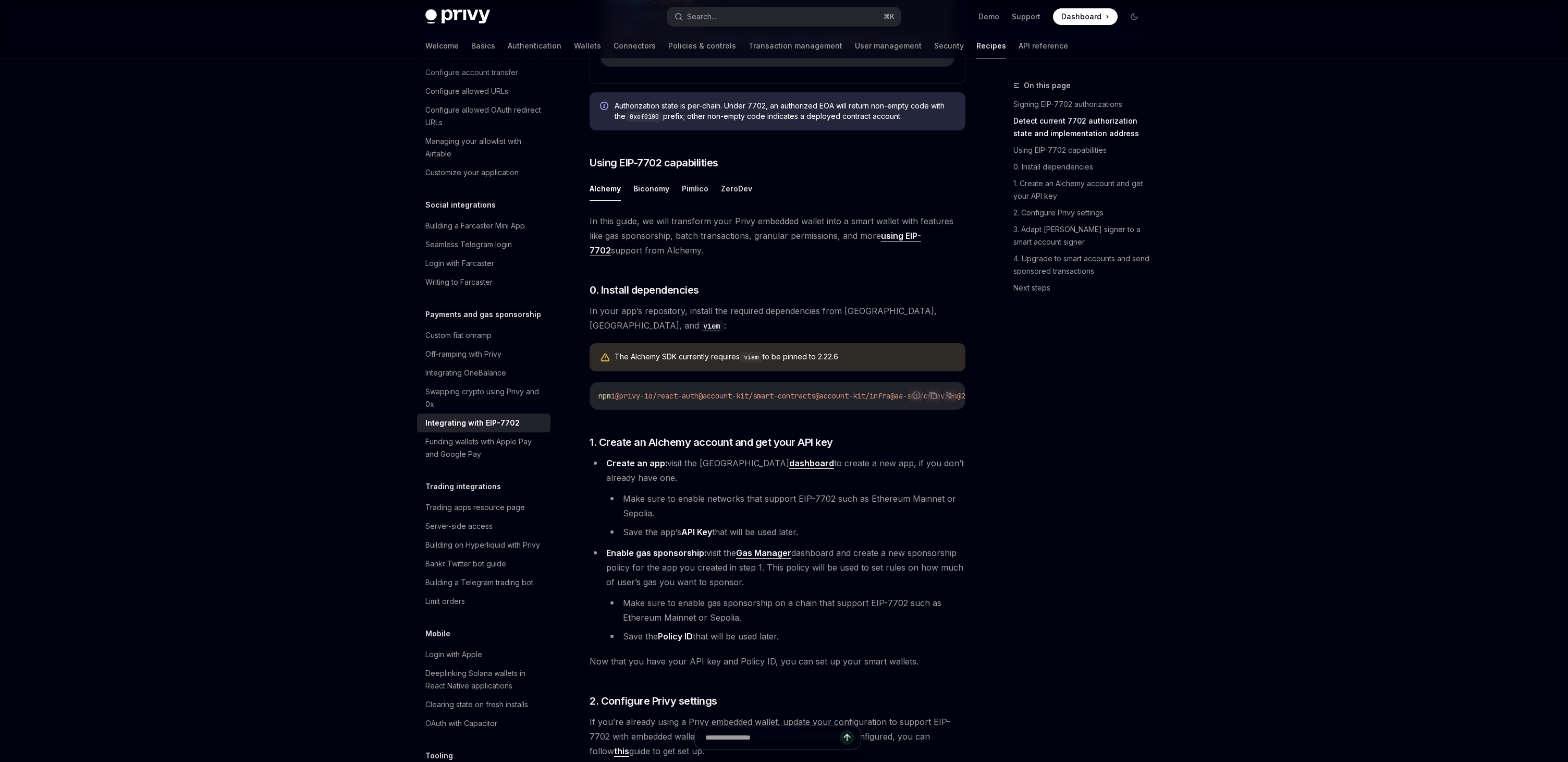
scroll to position [730, 0]
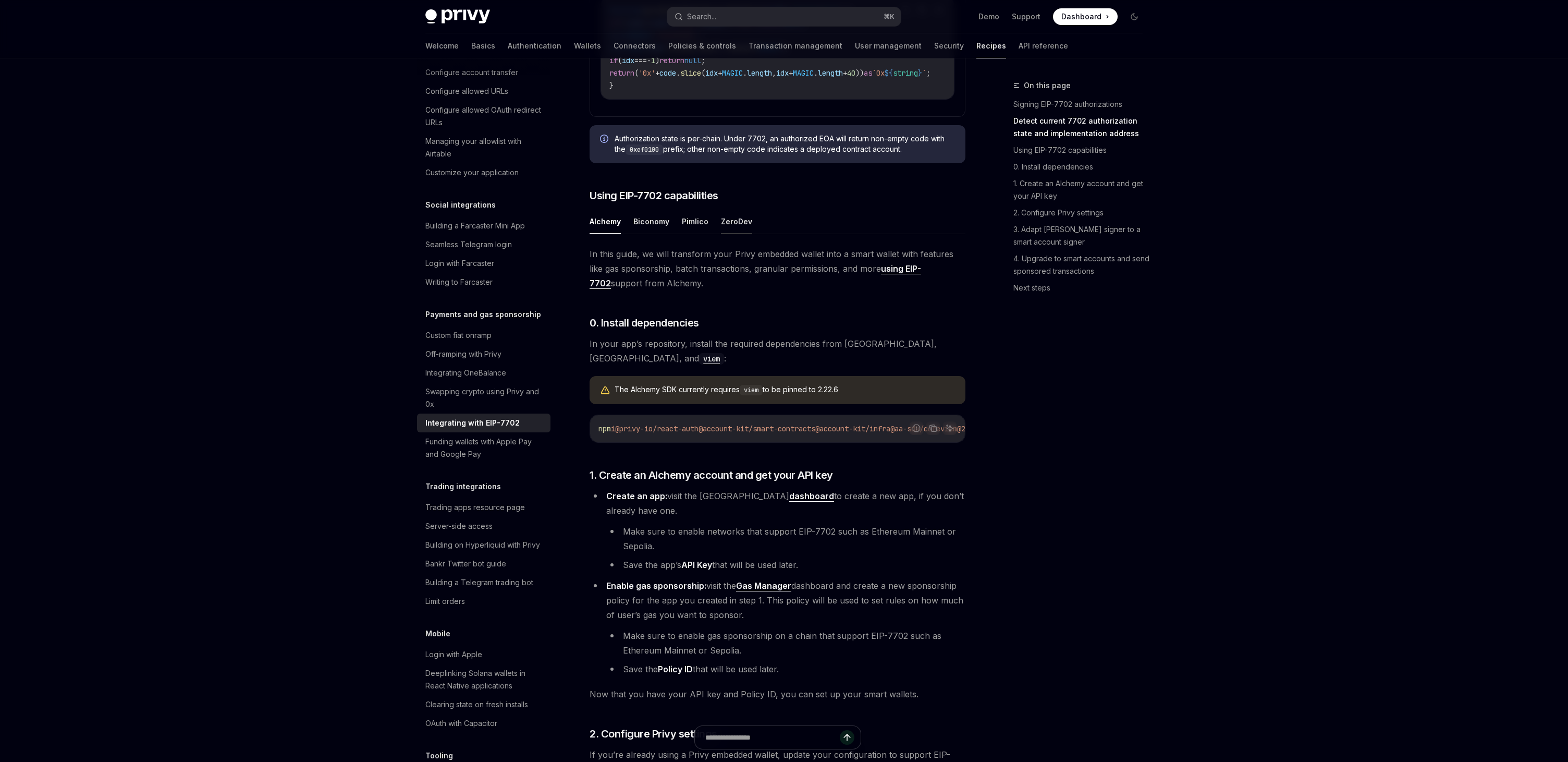
click at [723, 234] on button "ZeroDev" at bounding box center [737, 222] width 32 height 25
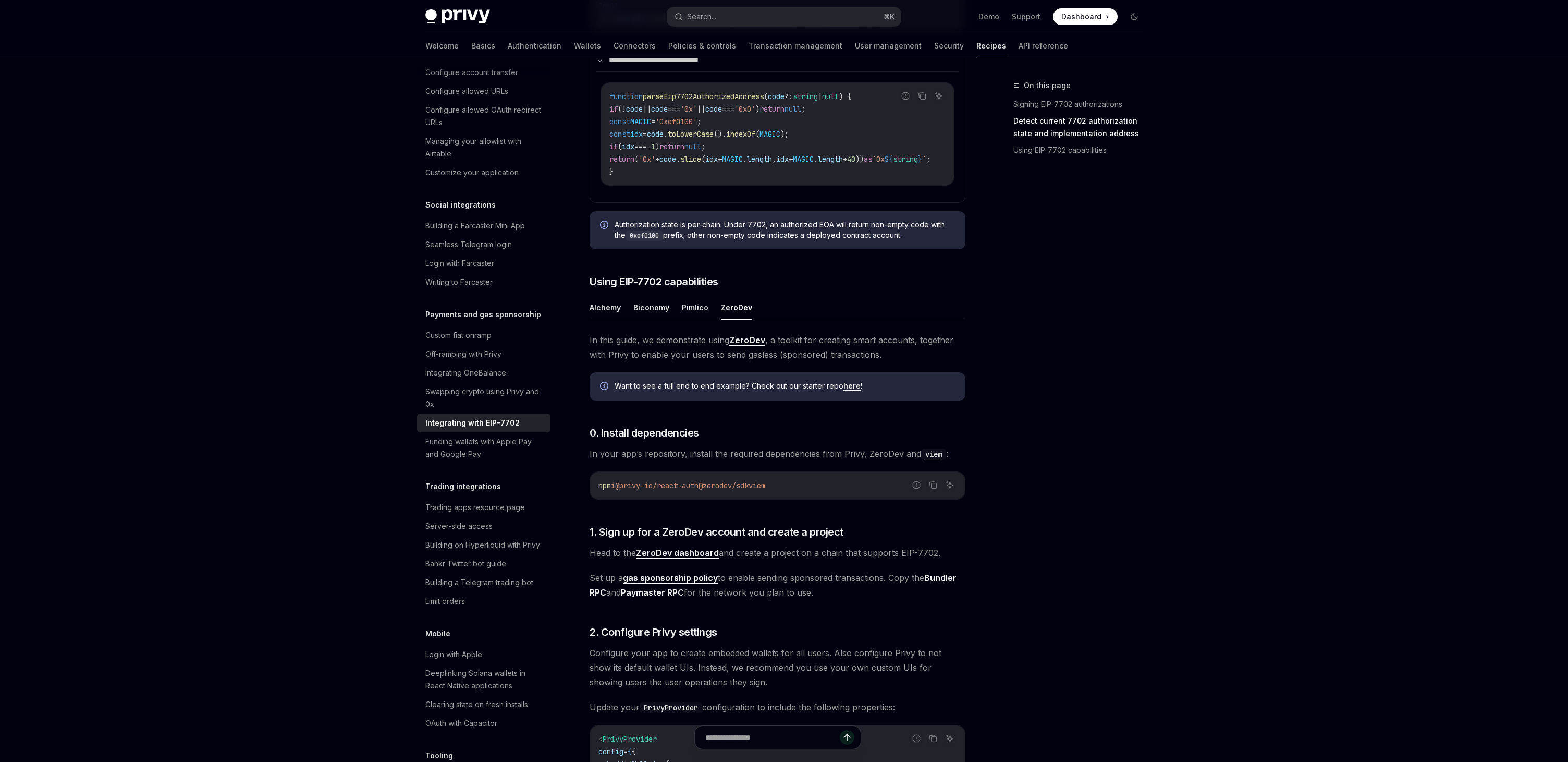
scroll to position [623, 0]
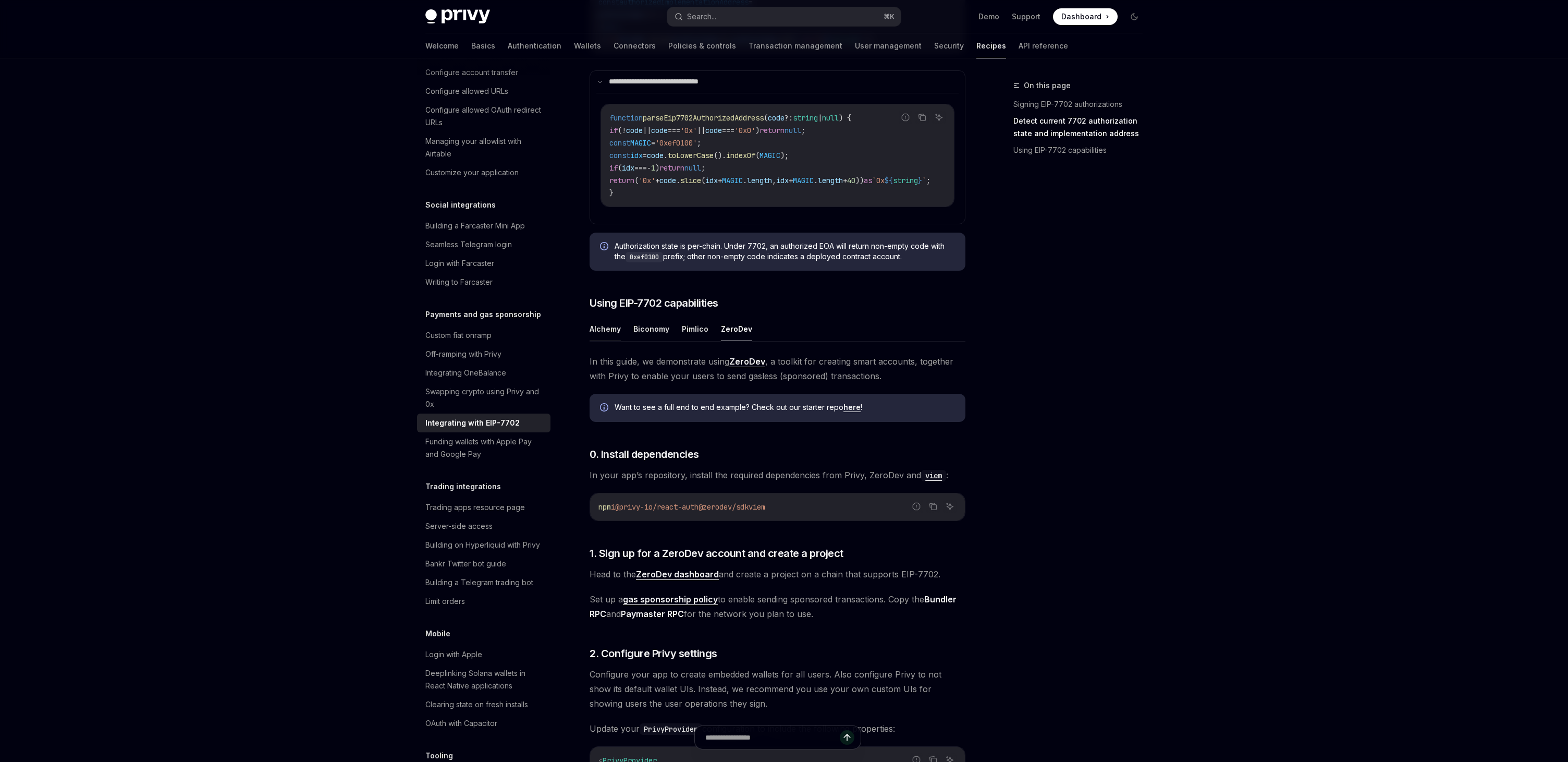
click at [604, 342] on button "Alchemy" at bounding box center [605, 329] width 32 height 25
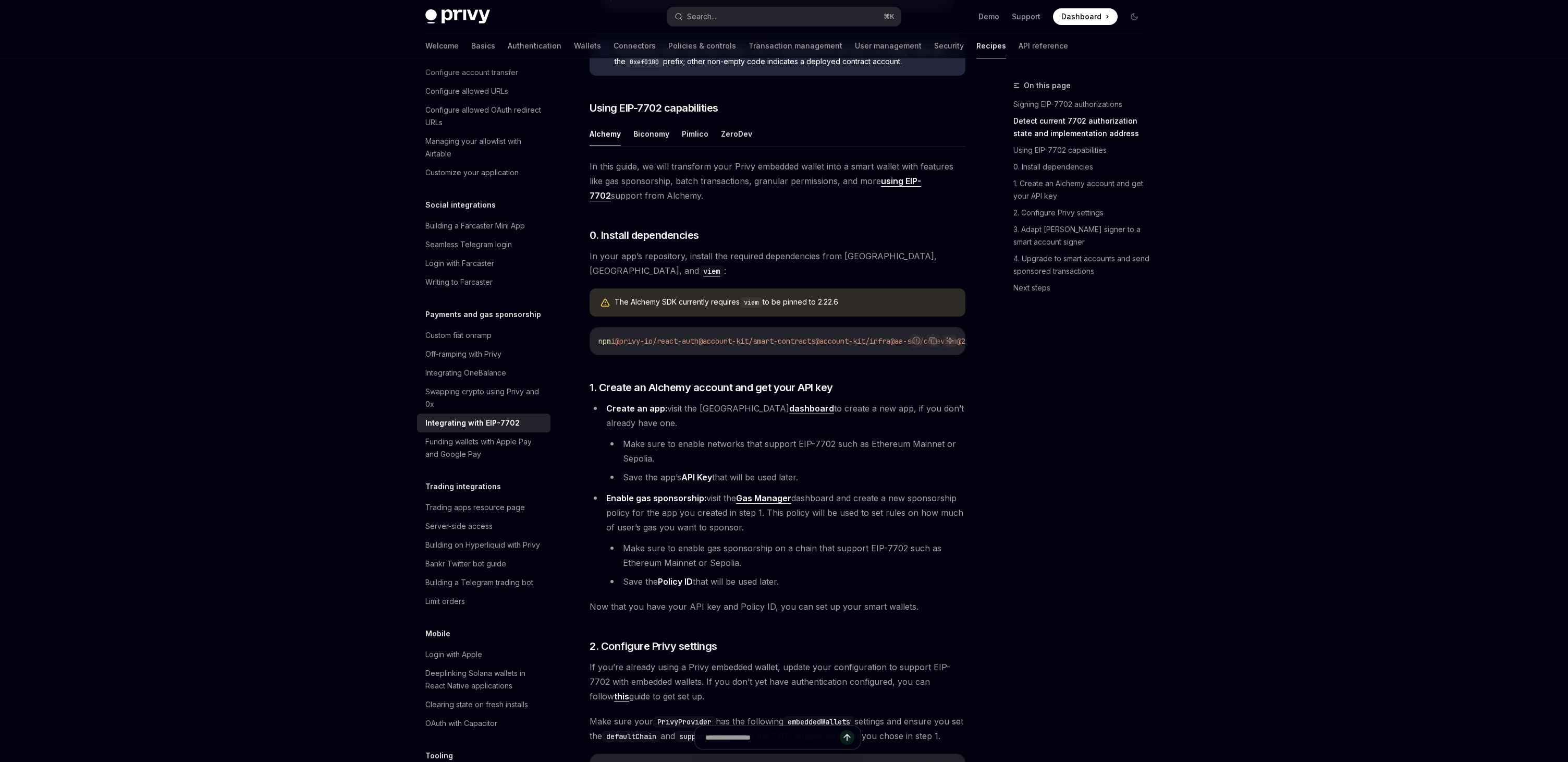
scroll to position [757, 0]
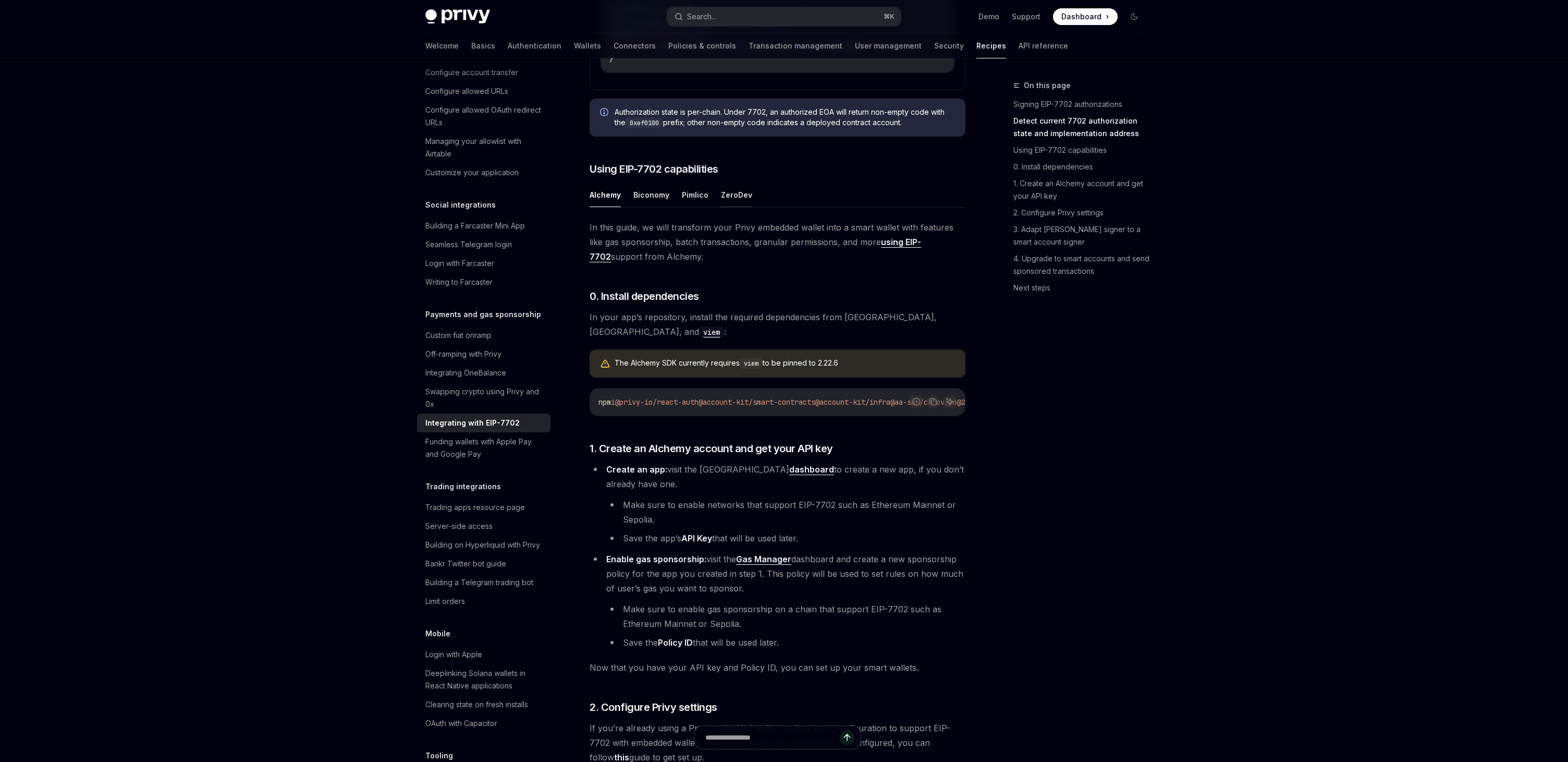
click at [735, 207] on button "ZeroDev" at bounding box center [737, 195] width 32 height 25
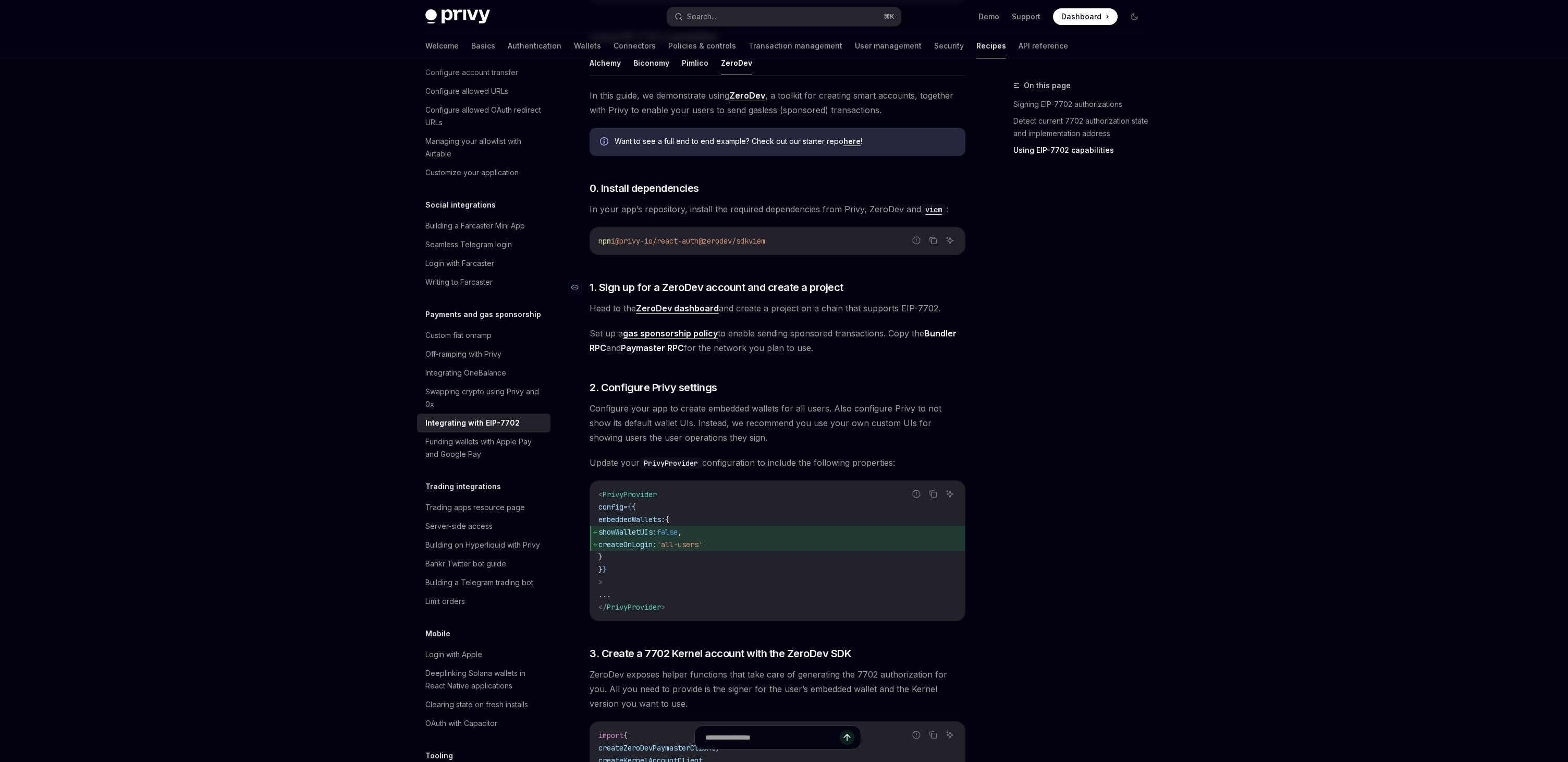
scroll to position [1034, 0]
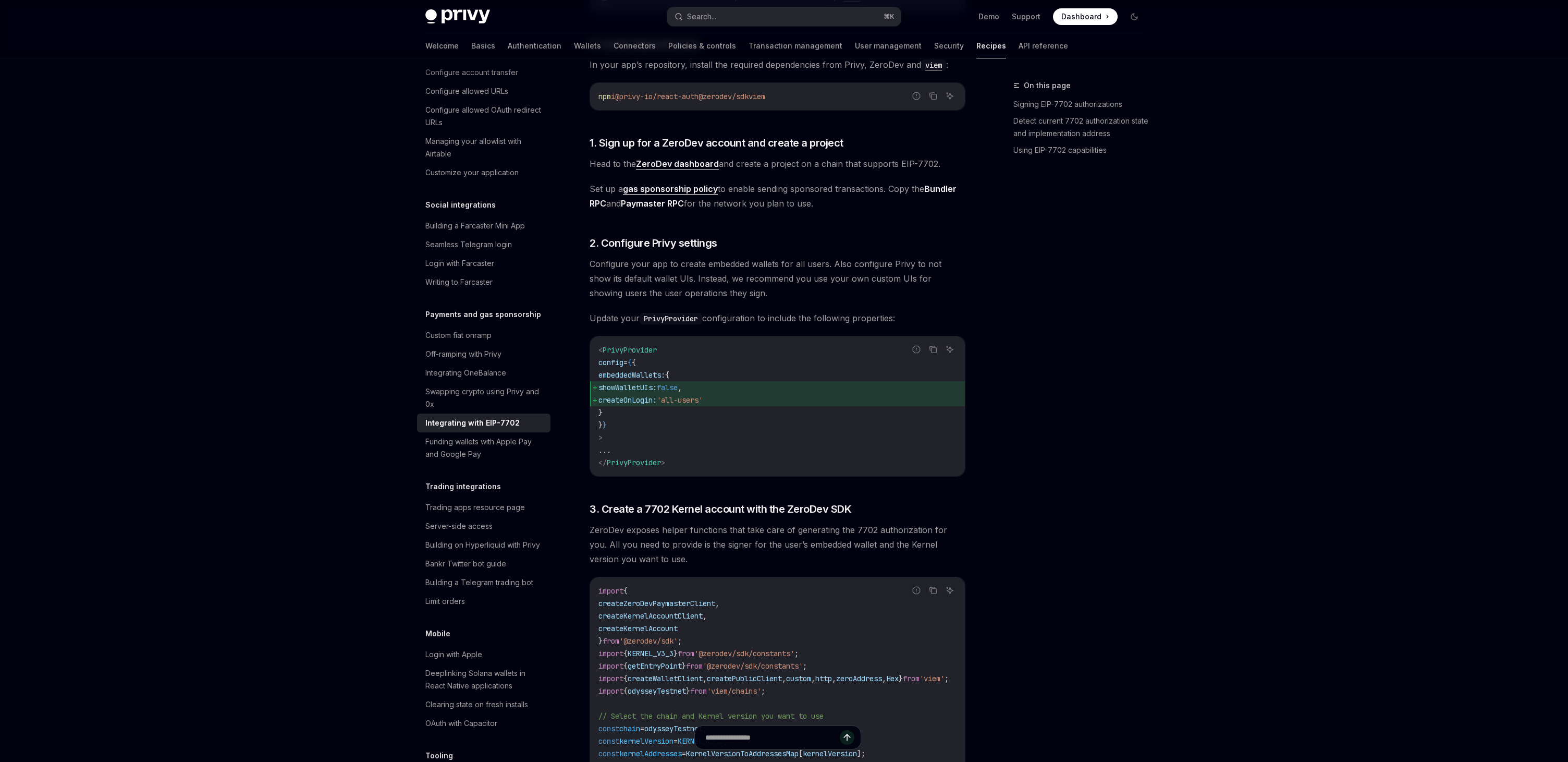
click at [1036, 268] on div "On this page Signing EIP-7702 authorizations Detect current 7702 authorization …" at bounding box center [1071, 420] width 159 height 683
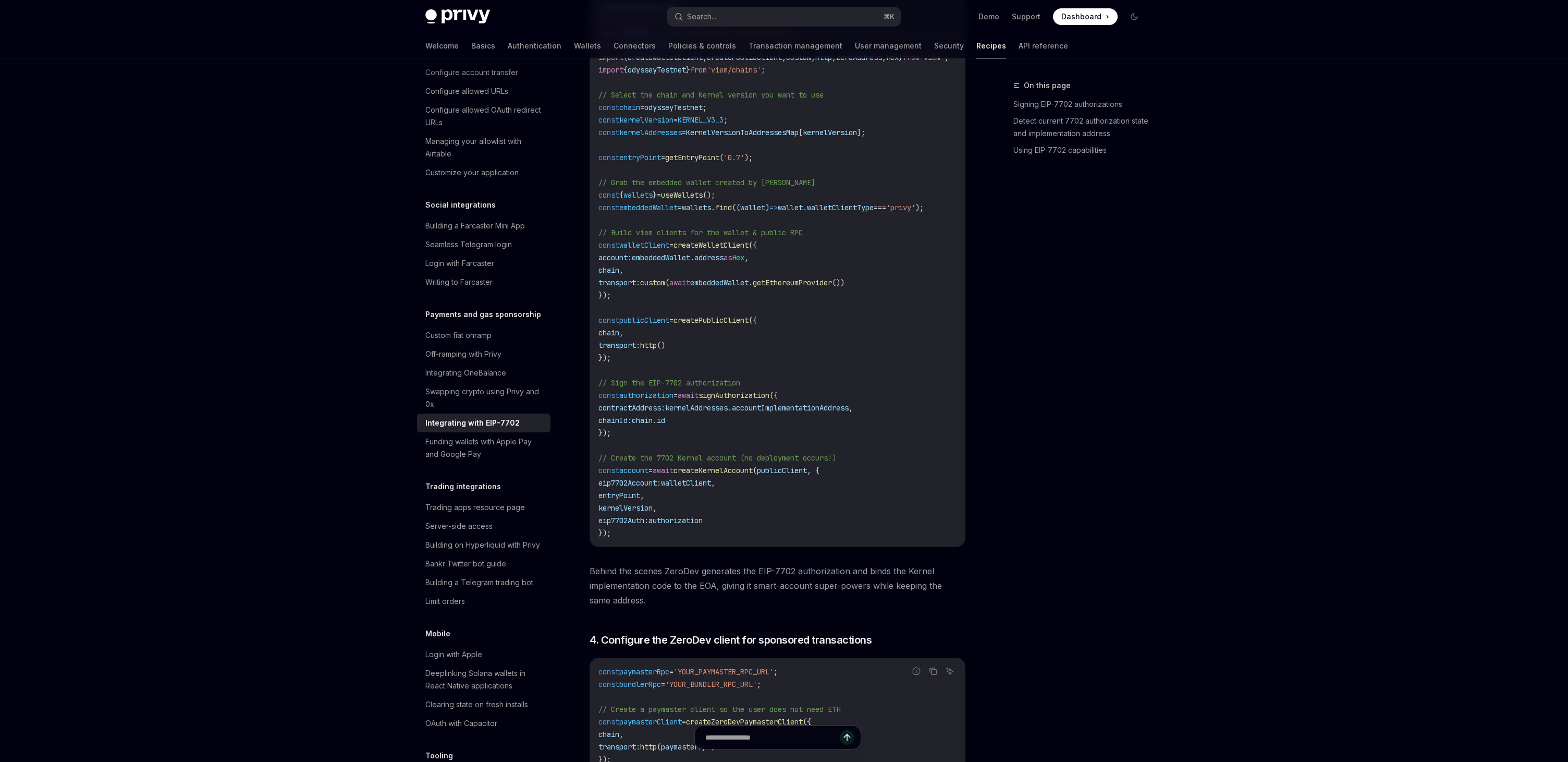
scroll to position [1650, 0]
drag, startPoint x: 728, startPoint y: 135, endPoint x: 595, endPoint y: 134, distance: 133.0
click at [595, 134] on div "import { createZeroDevPaymasterClient , createKernelAccountClient , createKerne…" at bounding box center [777, 256] width 375 height 591
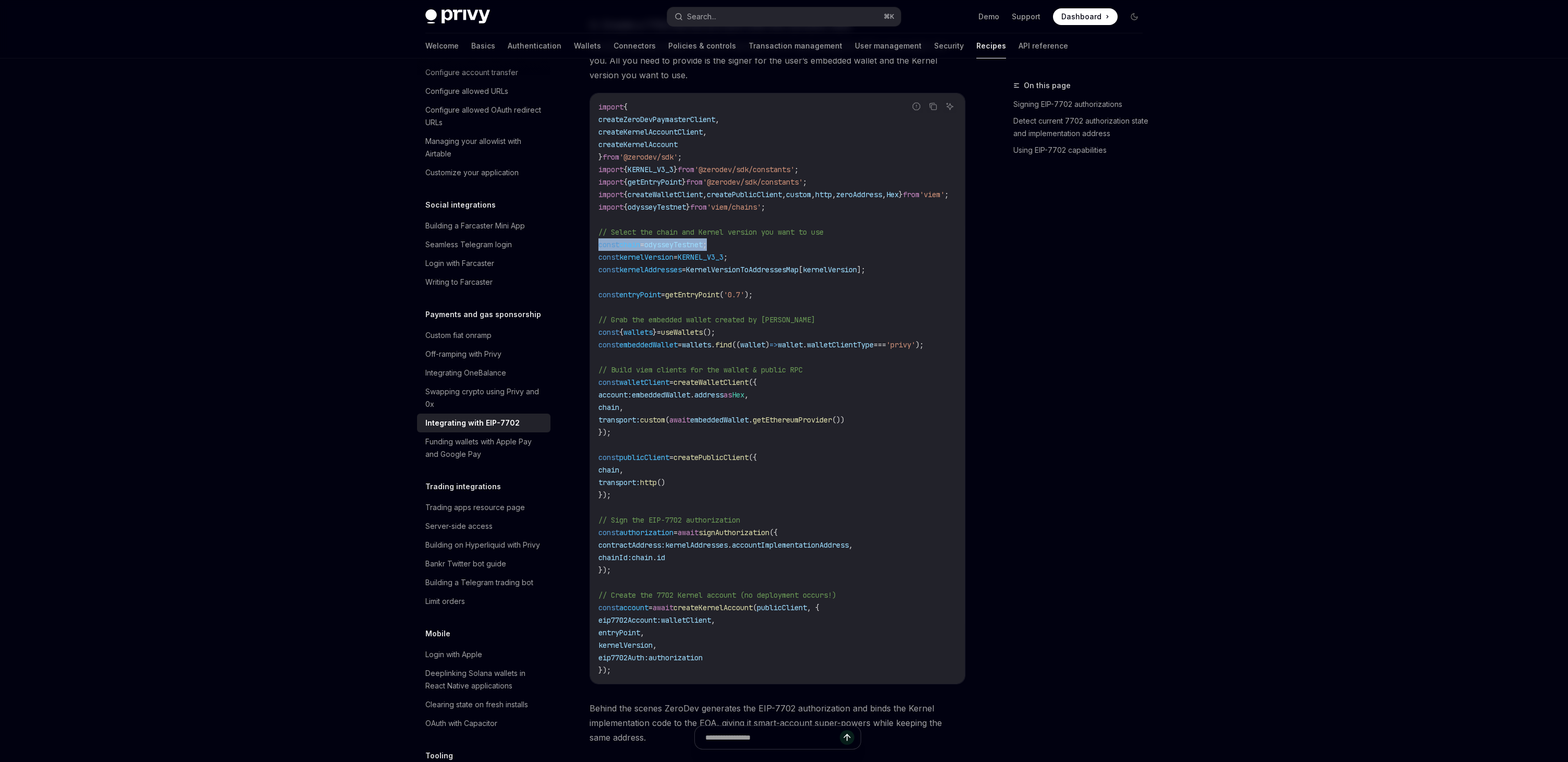
scroll to position [1517, 0]
copy span "const chain = odysseyTestnet ;"
click at [827, 193] on code "import { createZeroDevPaymasterClient , createKernelAccountClient , createKerne…" at bounding box center [786, 389] width 375 height 576
click at [766, 274] on span "KernelVersionToAddressesMap" at bounding box center [742, 269] width 113 height 9
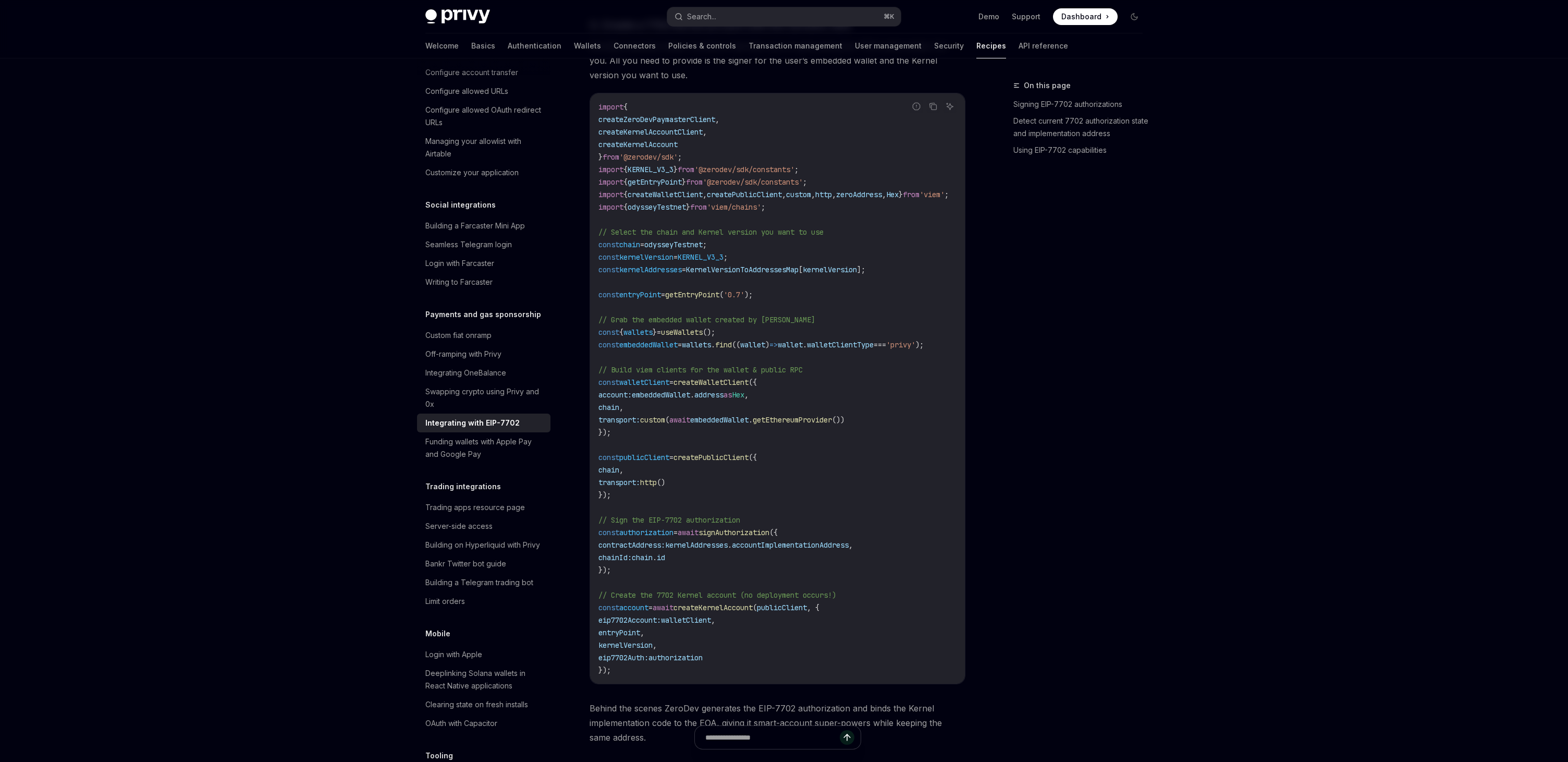
click at [766, 274] on span "KernelVersionToAddressesMap" at bounding box center [742, 269] width 113 height 9
copy span "KernelVersionToAddressesMap"
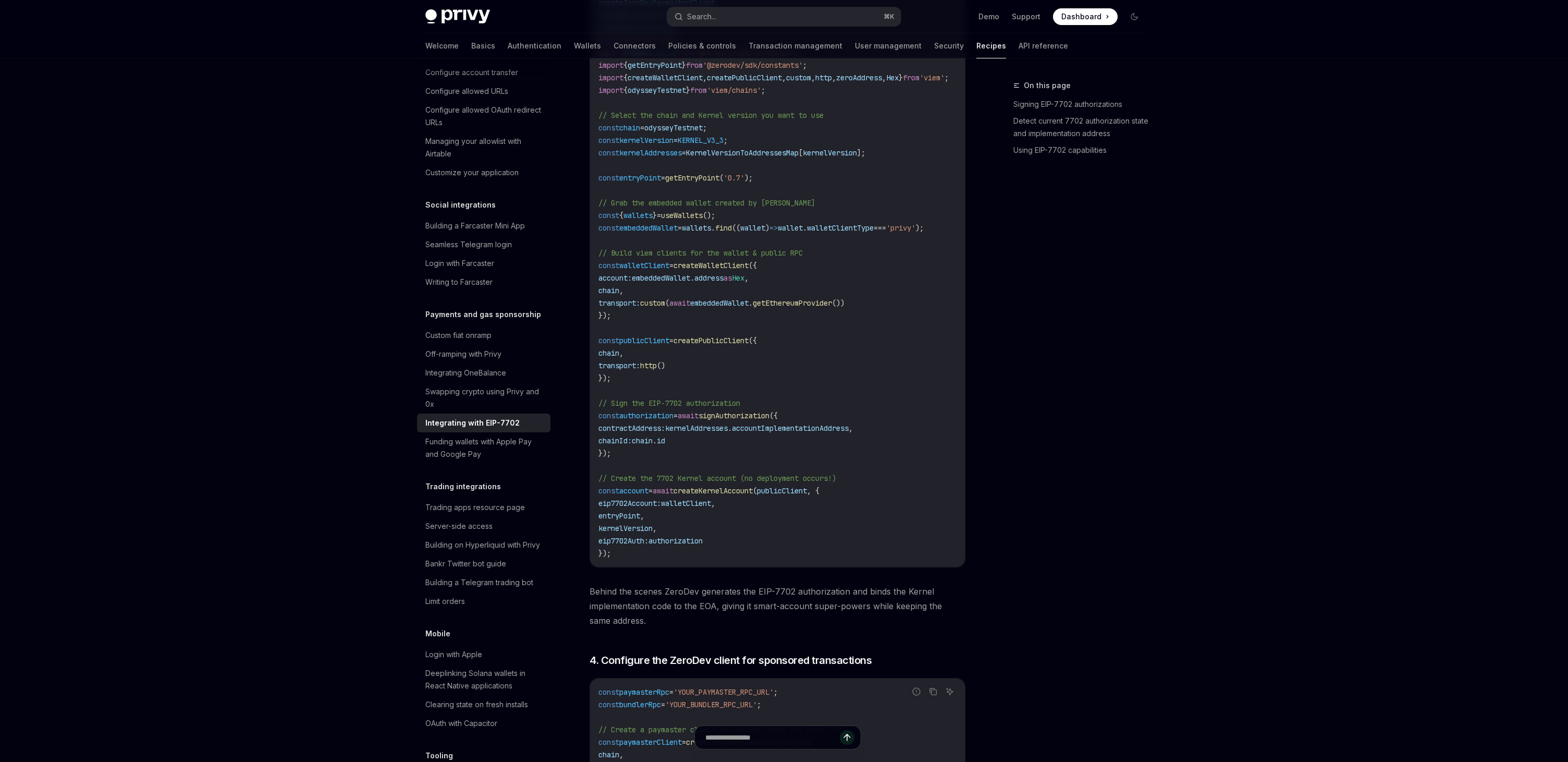
scroll to position [1637, 0]
click at [696, 430] on span "kernelAddresses" at bounding box center [696, 425] width 62 height 9
copy span "kernelAddresses"
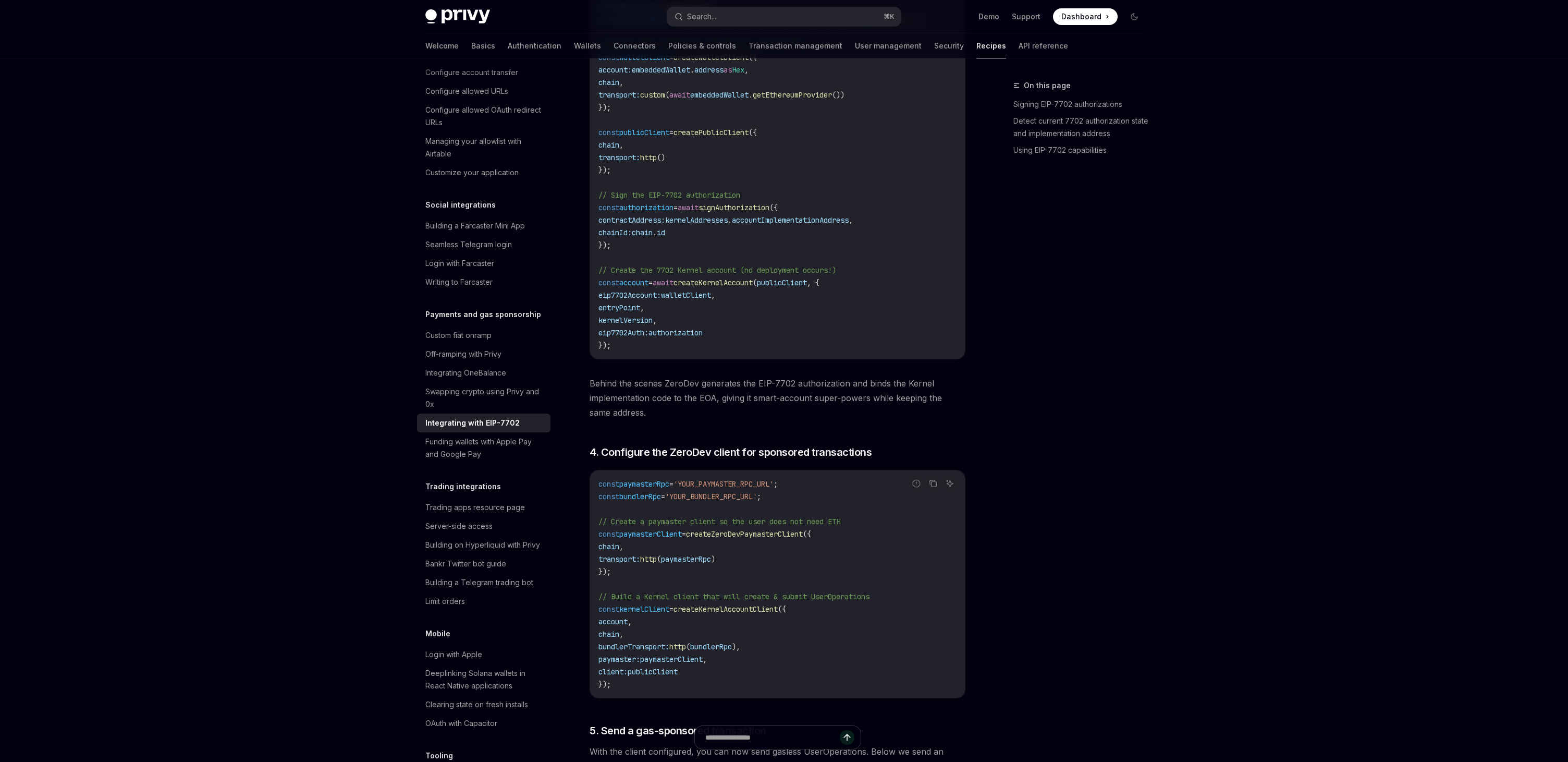
scroll to position [1844, 0]
click at [826, 274] on span "// Create the 7702 Kernel account (no deployment occurs!)" at bounding box center [718, 268] width 238 height 9
copy span "occurs"
click at [680, 299] on span "walletClient" at bounding box center [686, 293] width 50 height 9
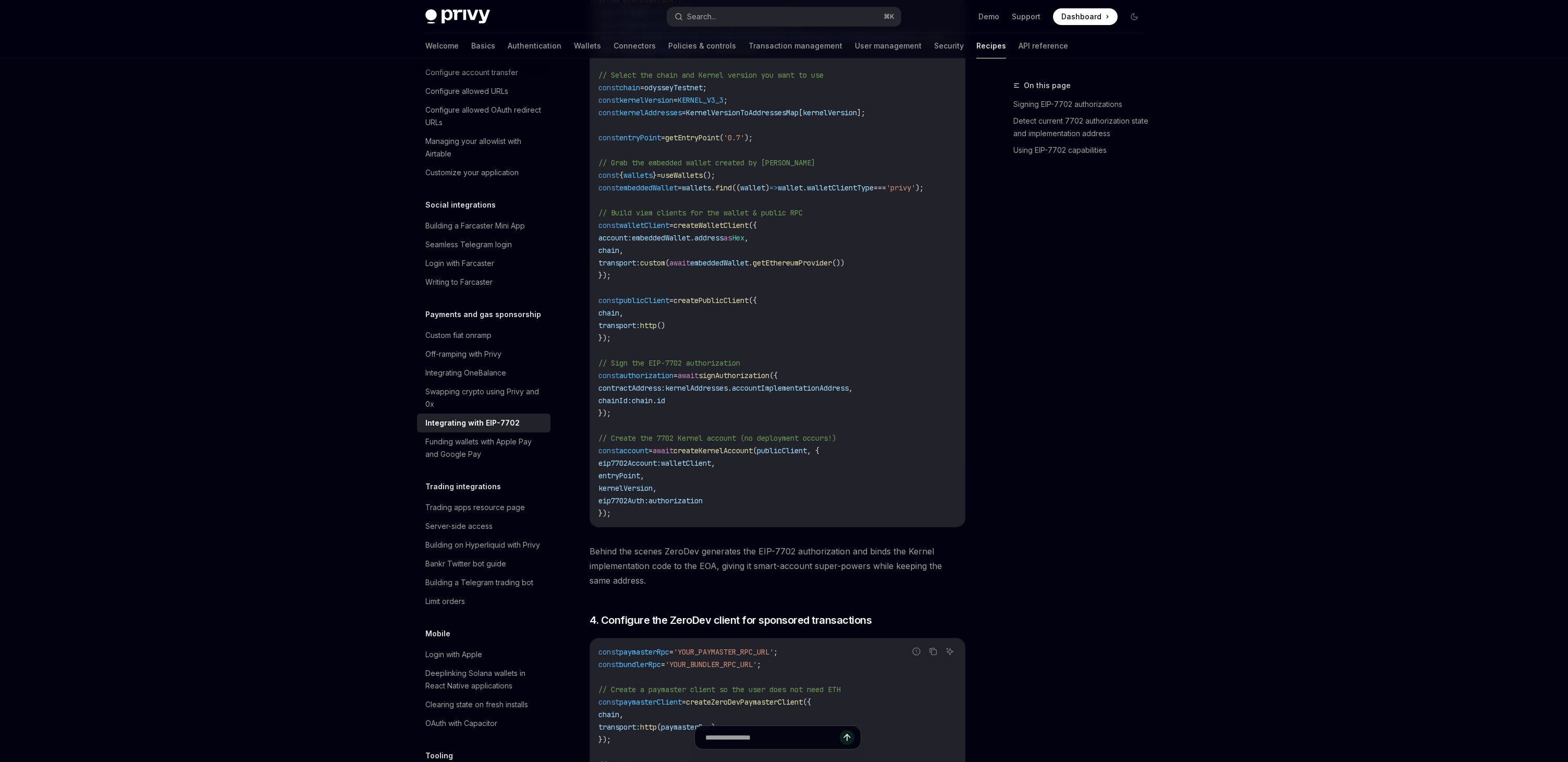
scroll to position [1663, 0]
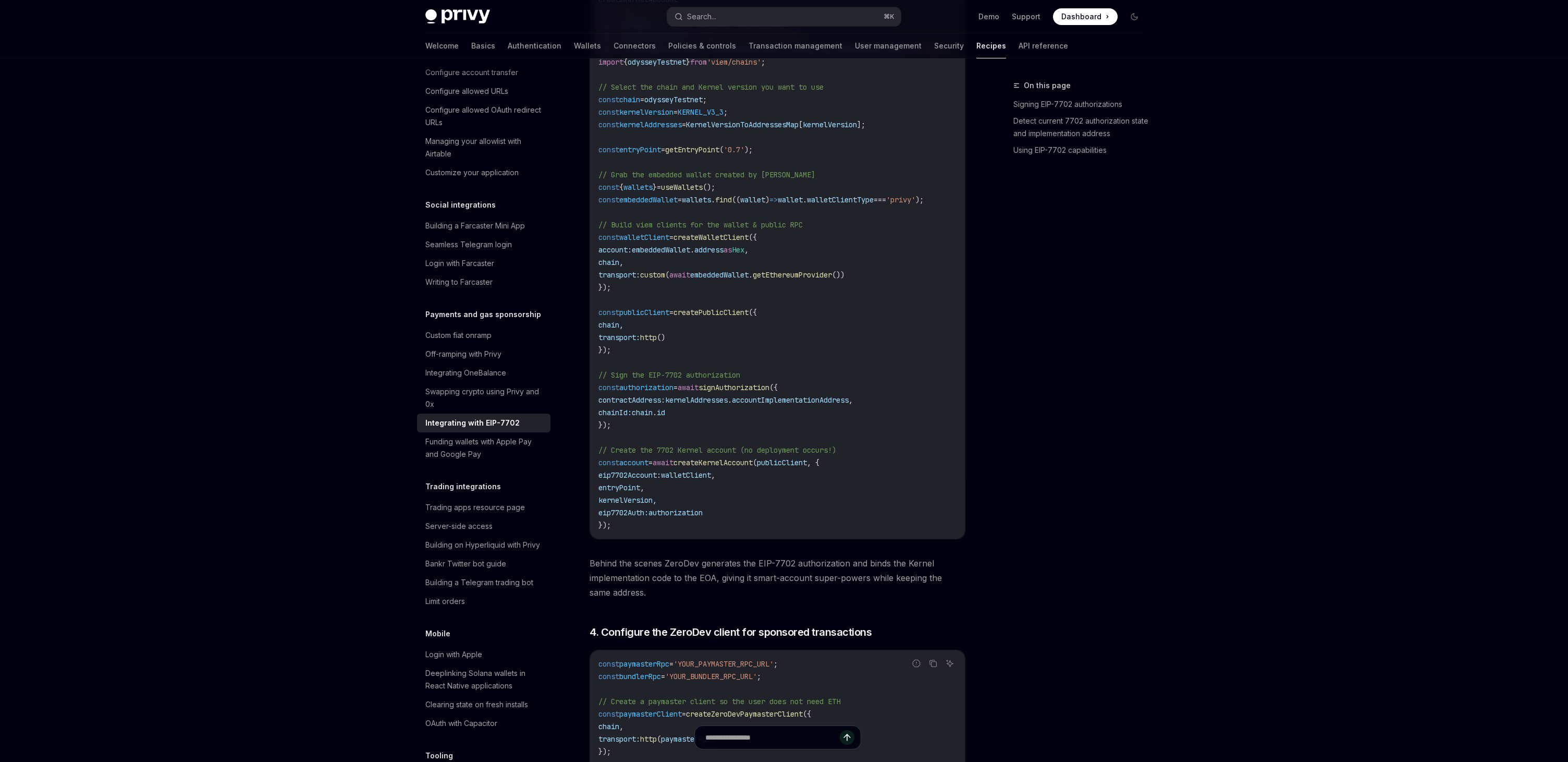
click at [1036, 357] on div "On this page Signing EIP-7702 authorizations Detect current 7702 authorization …" at bounding box center [1071, 420] width 159 height 683
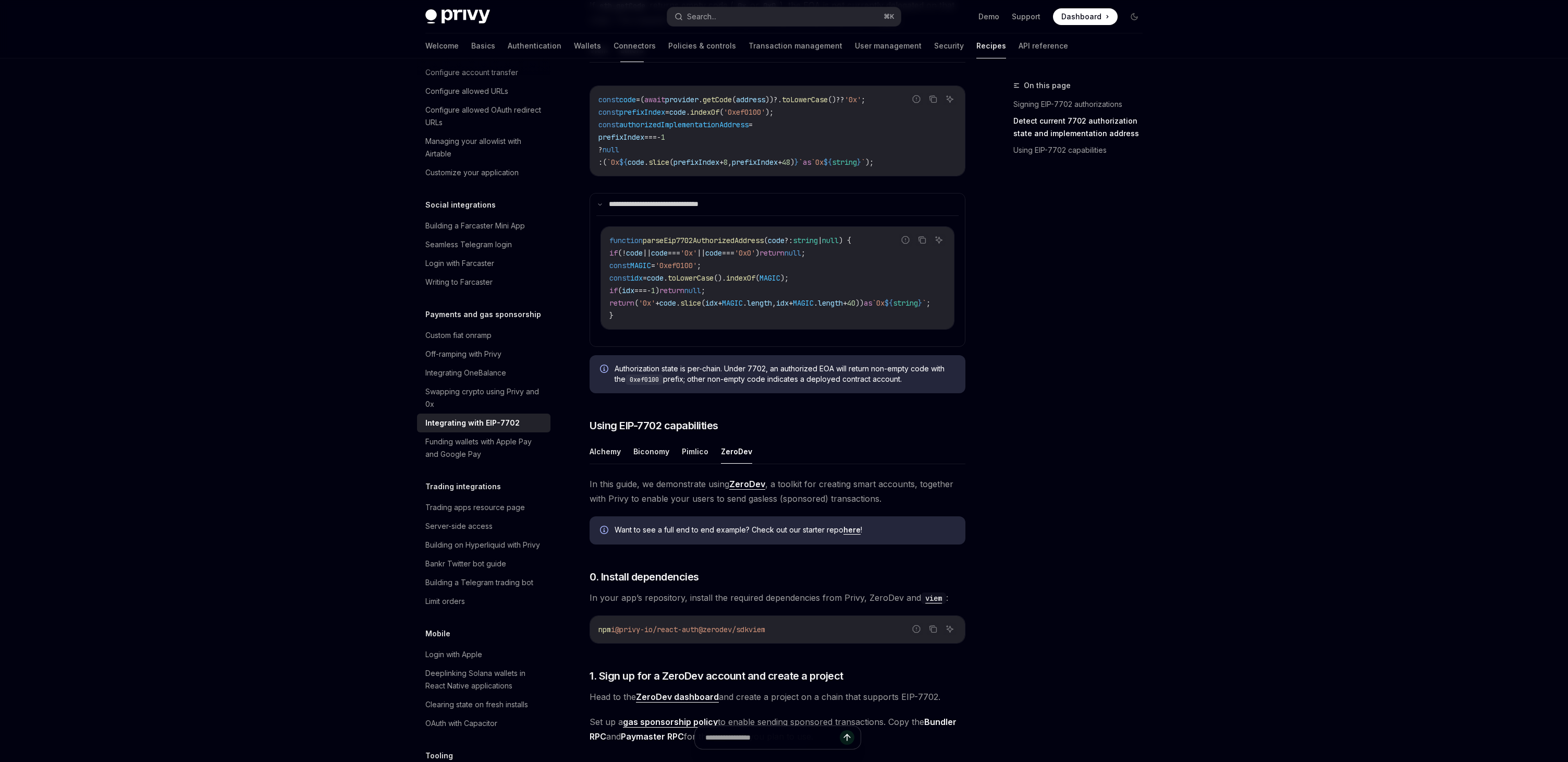
scroll to position [489, 0]
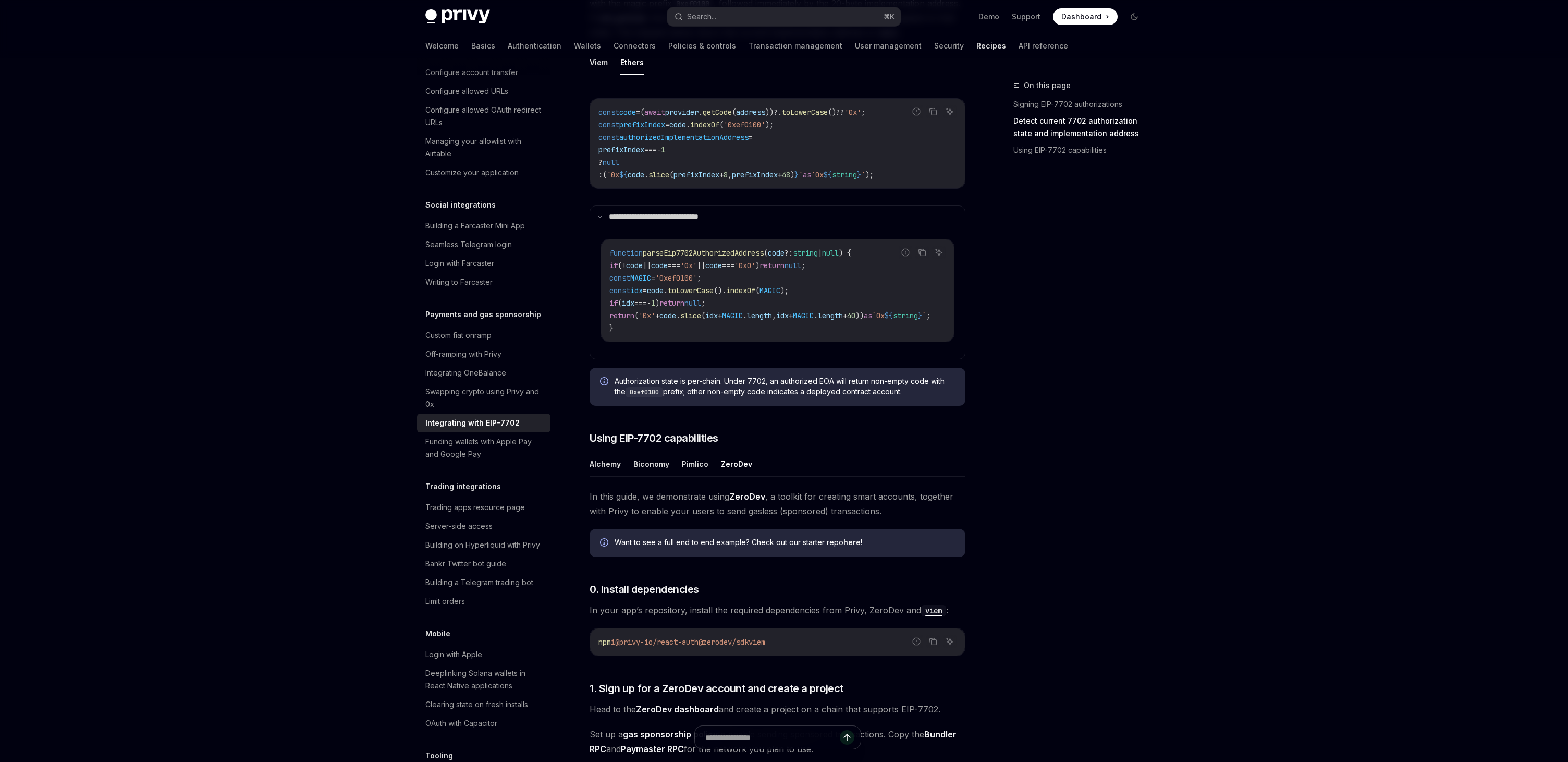
click at [610, 476] on button "Alchemy" at bounding box center [605, 465] width 32 height 25
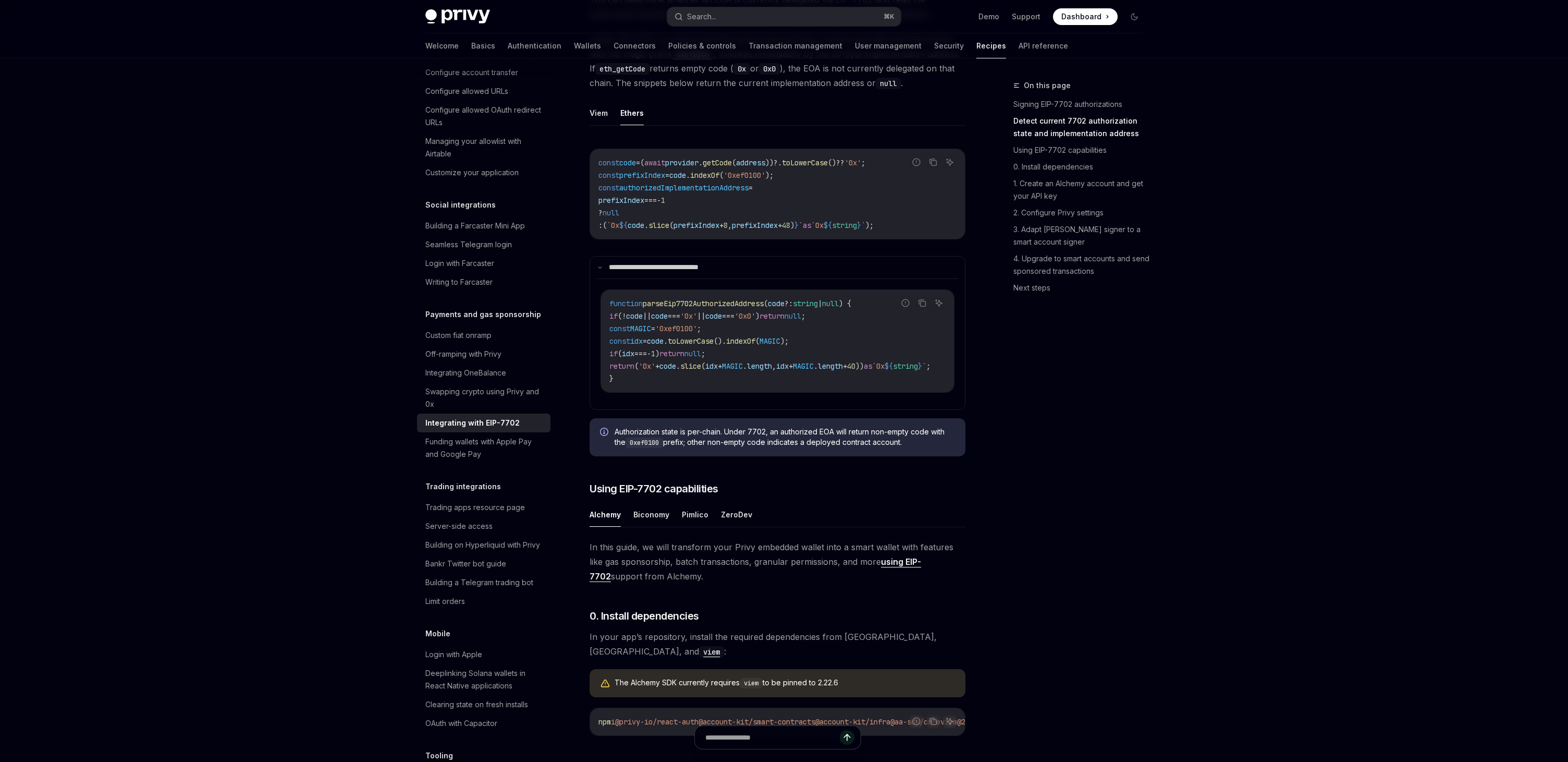
scroll to position [499, 0]
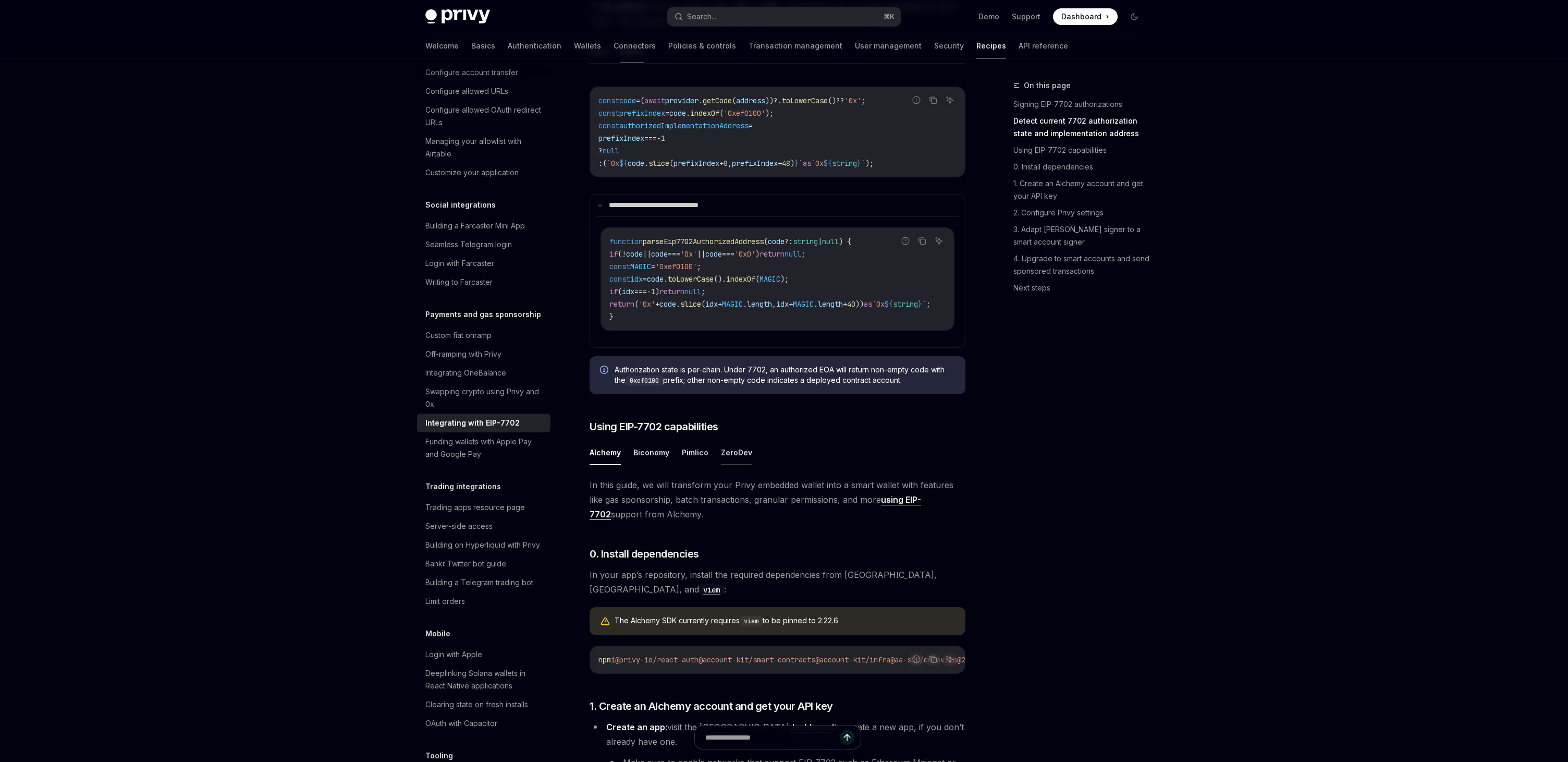
click at [728, 465] on button "ZeroDev" at bounding box center [737, 453] width 32 height 25
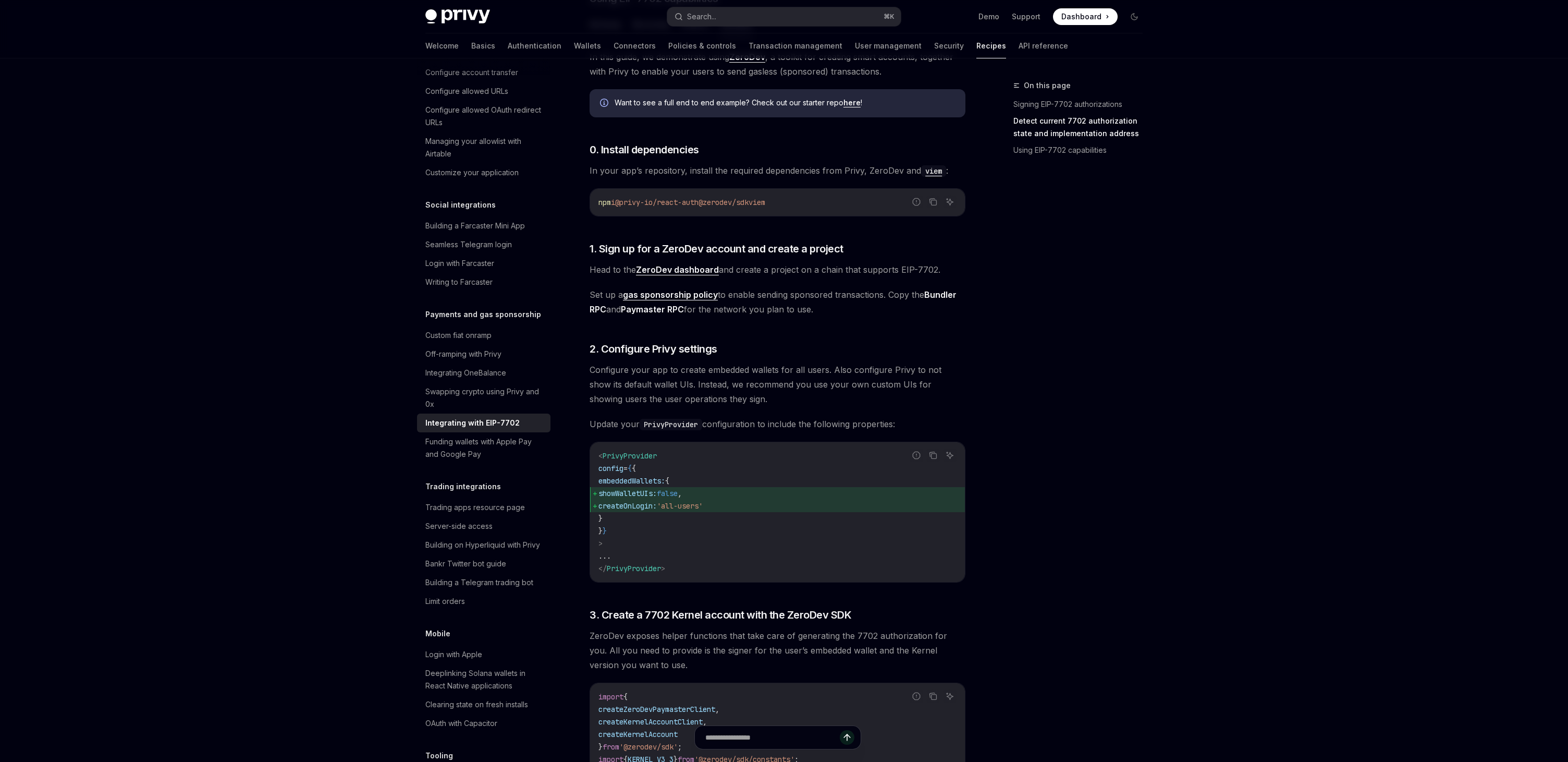
scroll to position [765, 0]
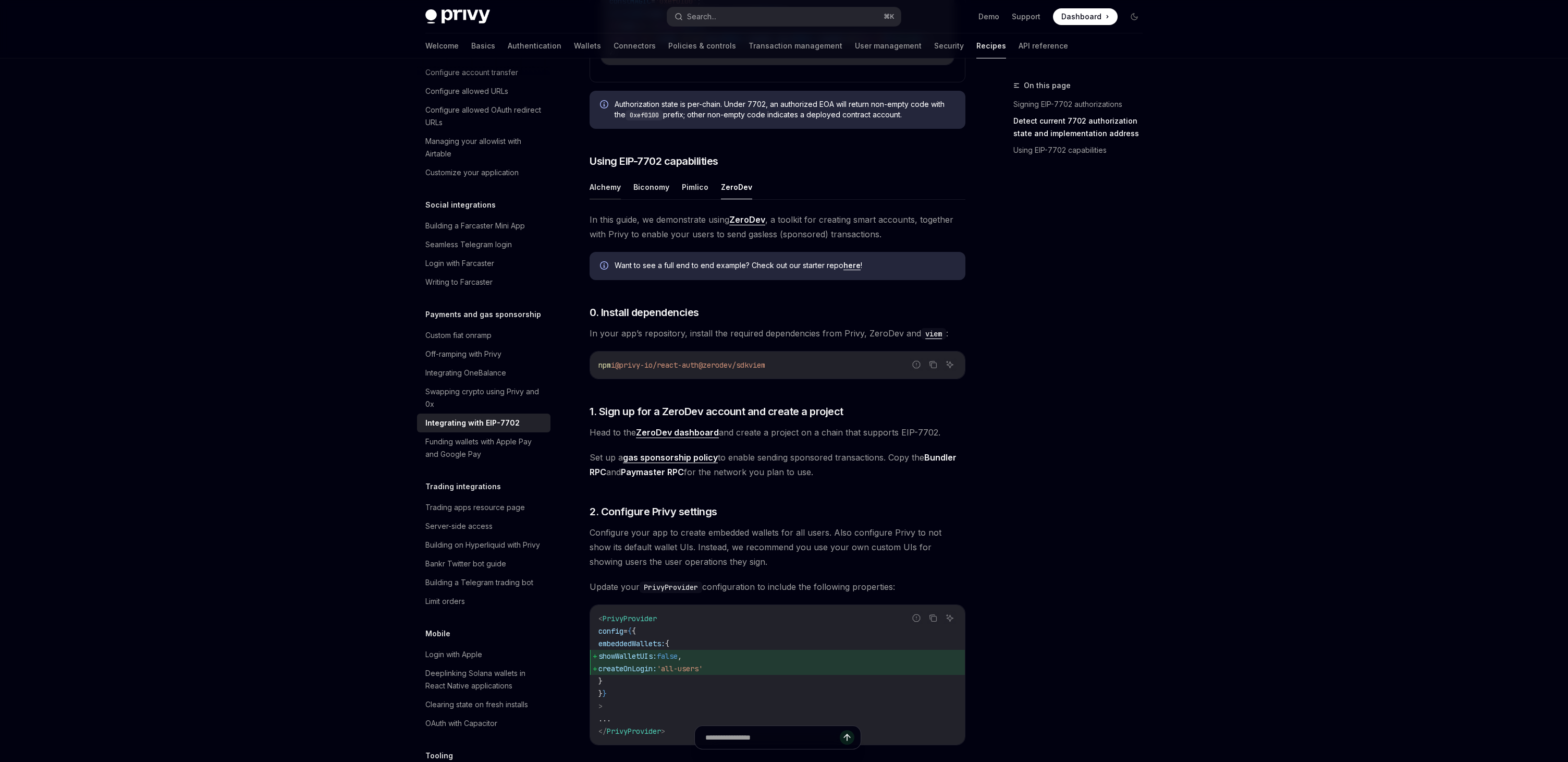
click at [609, 199] on button "Alchemy" at bounding box center [605, 187] width 32 height 25
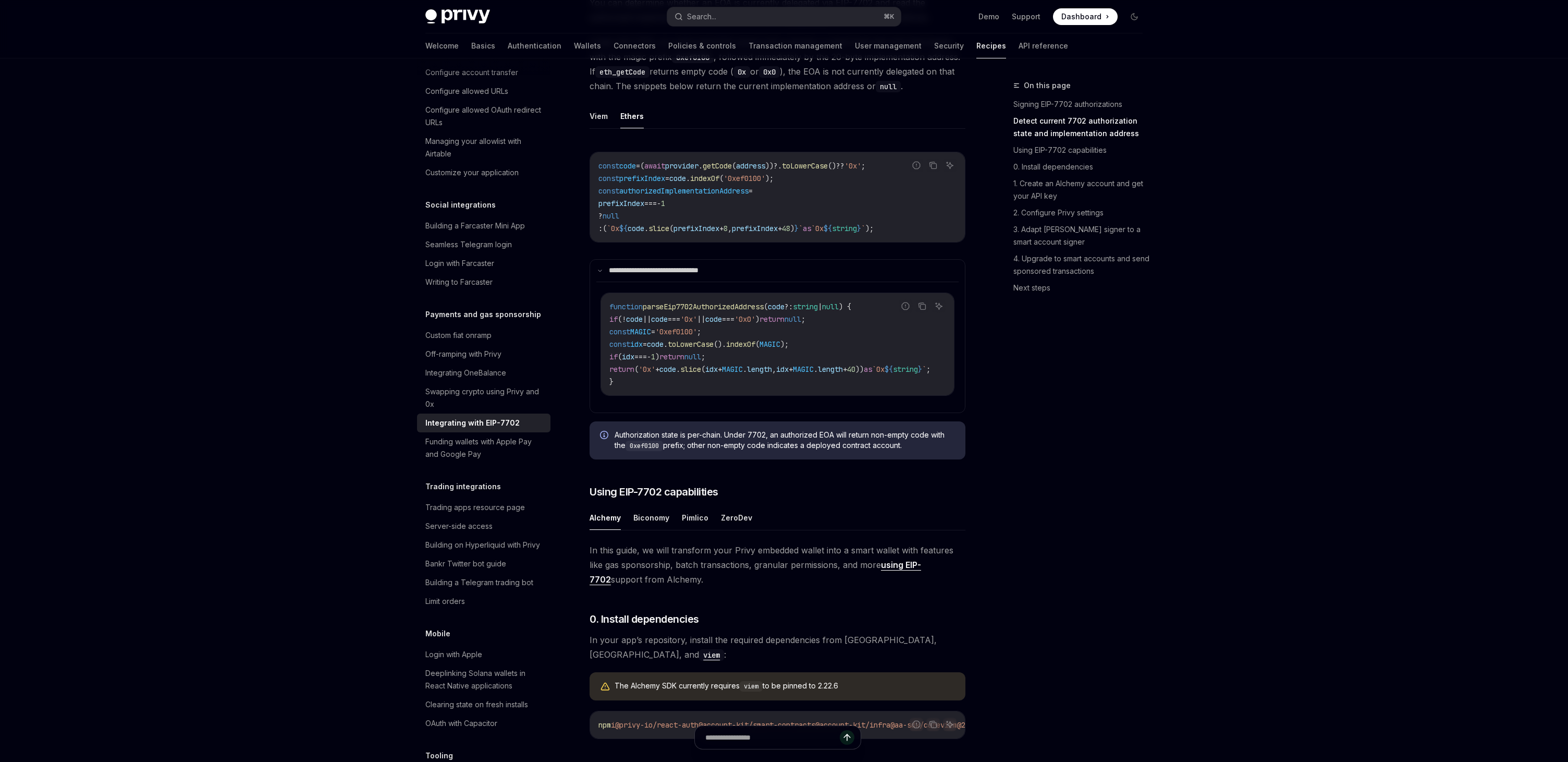
scroll to position [651, 0]
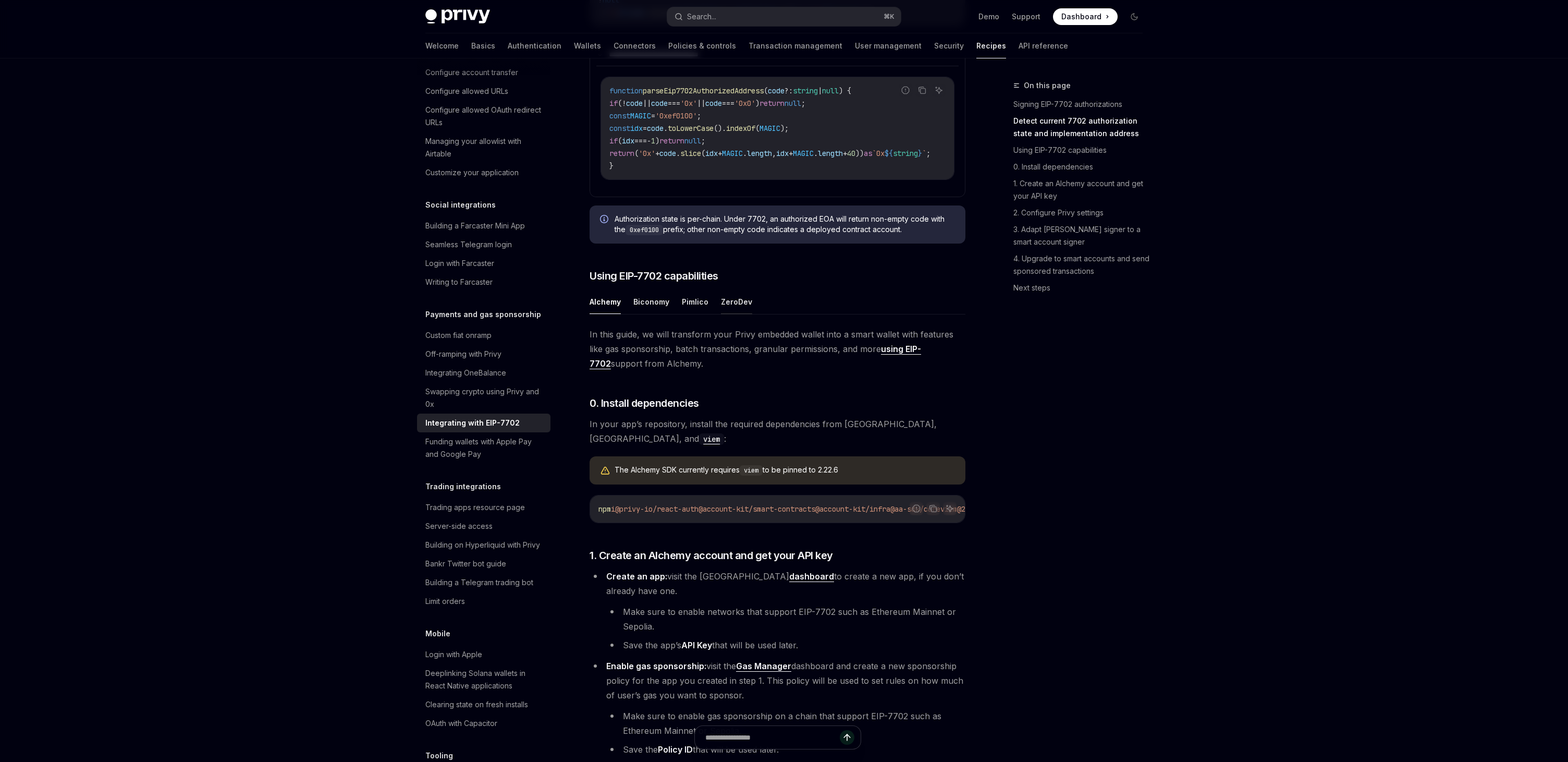
click at [728, 314] on button "ZeroDev" at bounding box center [737, 302] width 32 height 25
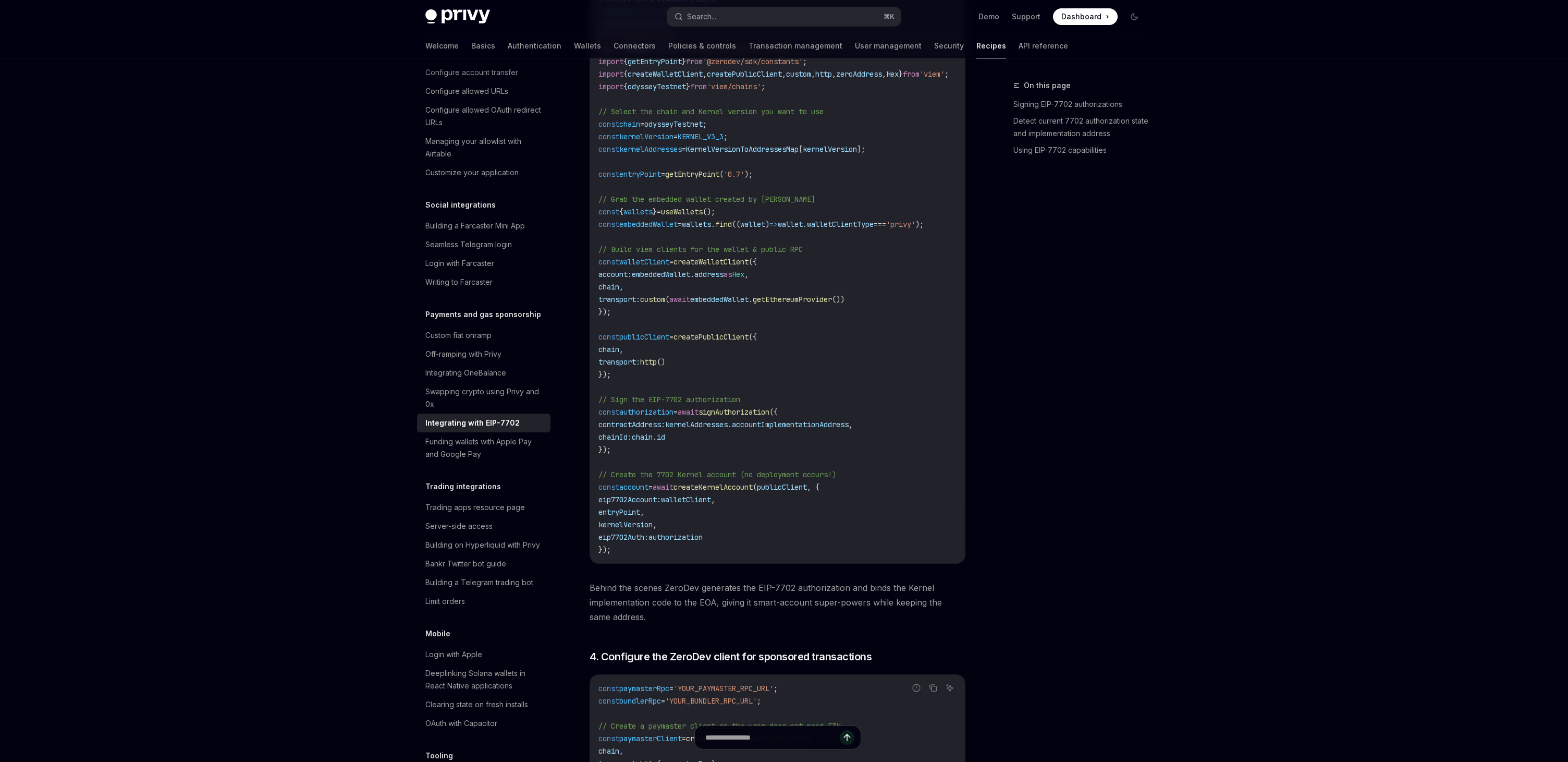
scroll to position [1659, 0]
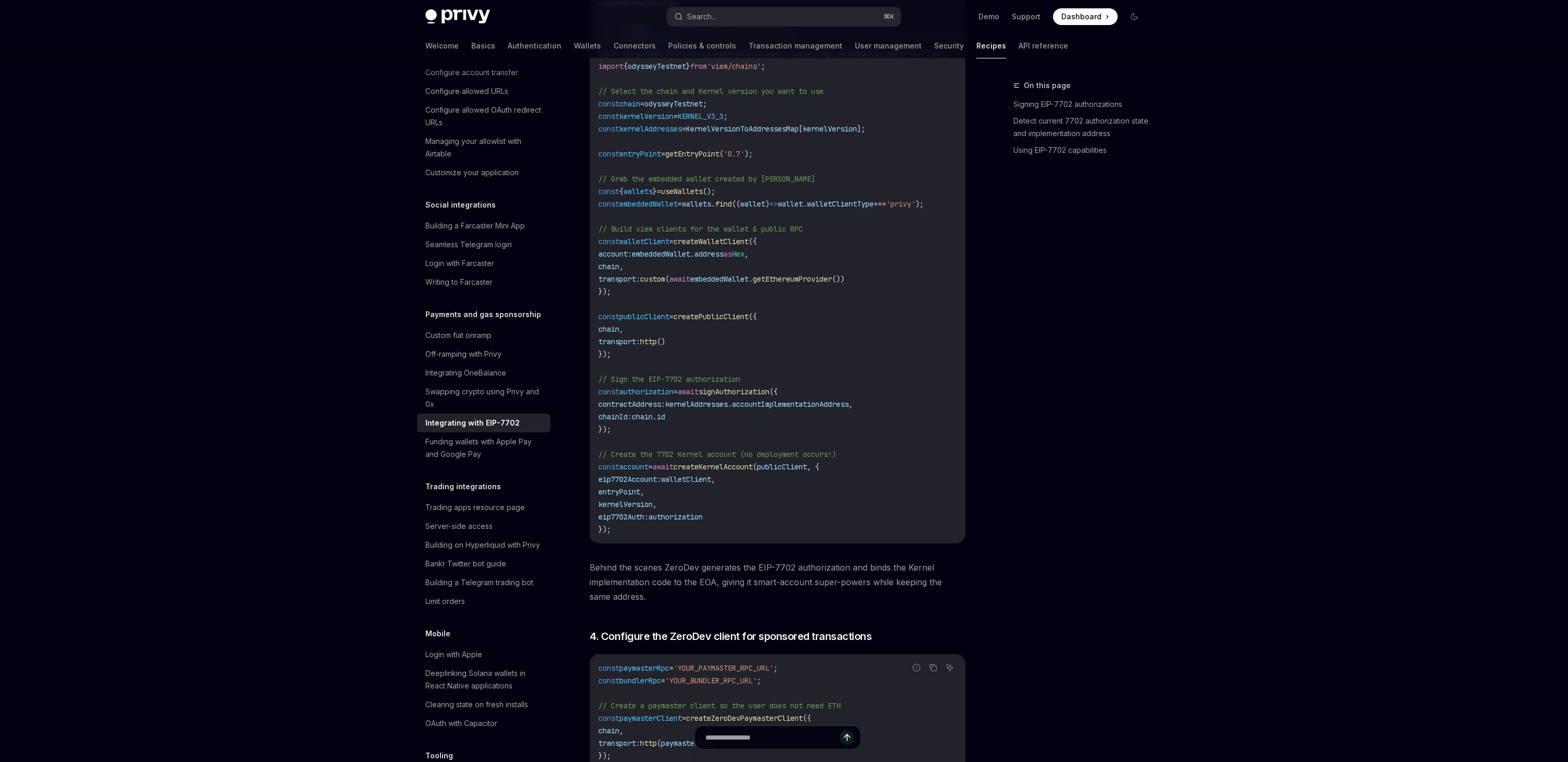
click at [716, 409] on span "kernelAddresses" at bounding box center [696, 404] width 62 height 9
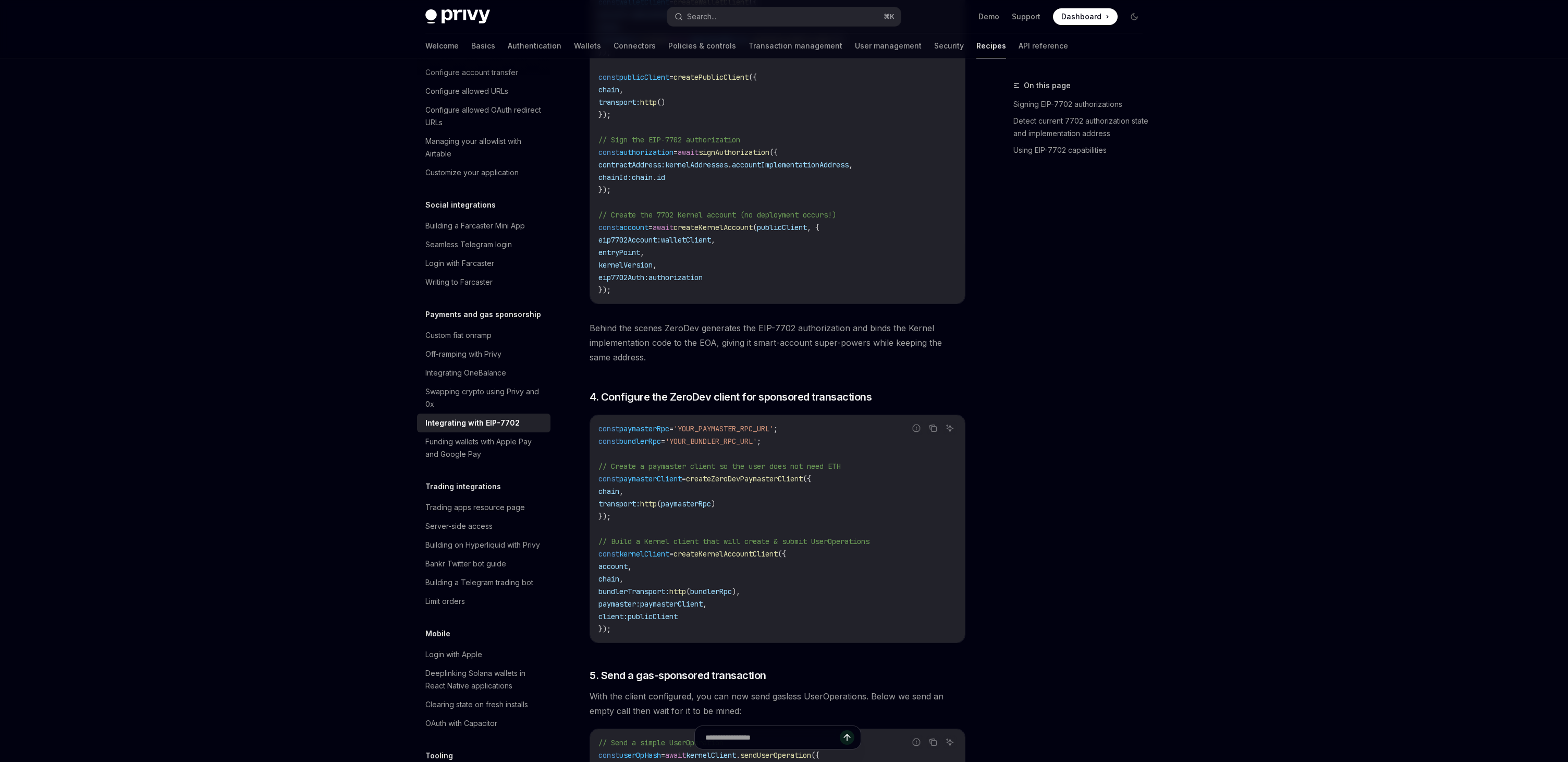
scroll to position [1899, 0]
click at [813, 361] on span "Behind the scenes ZeroDev generates the EIP-7702 authorization and binds the Ke…" at bounding box center [777, 342] width 376 height 44
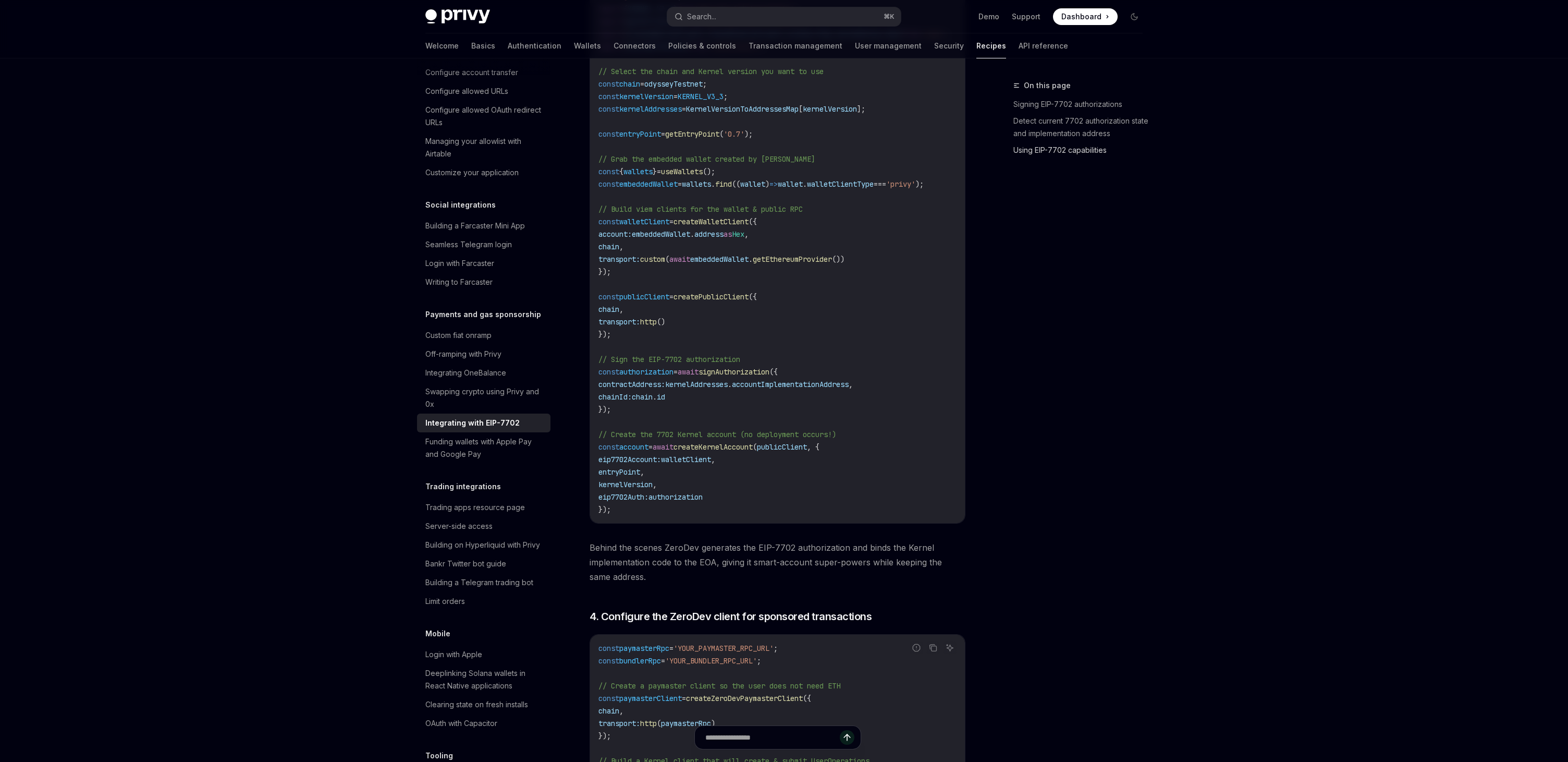
scroll to position [1672, 0]
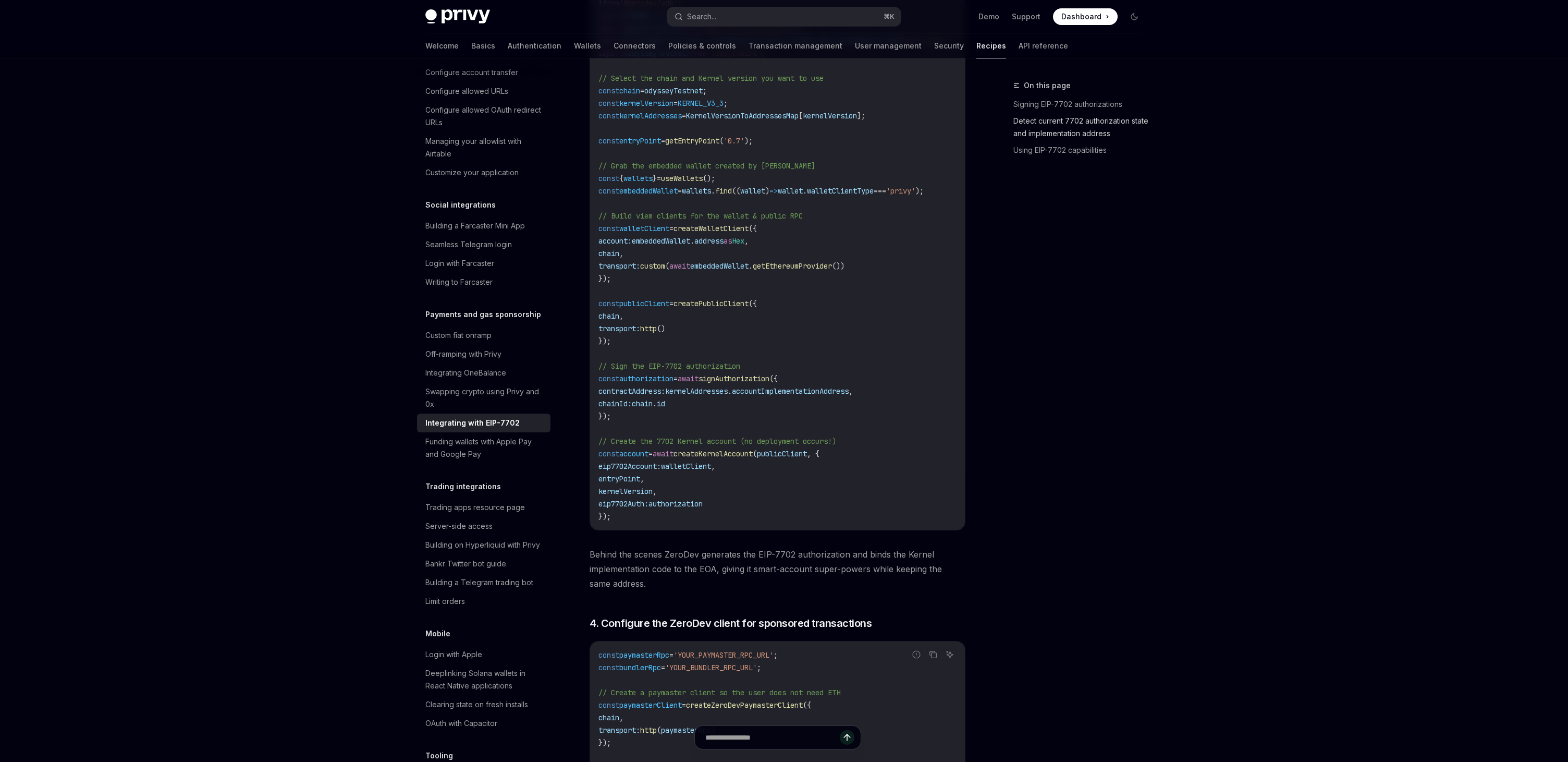
click at [1054, 133] on link "Detect current 7702 authorization state and implementation address" at bounding box center [1082, 127] width 138 height 29
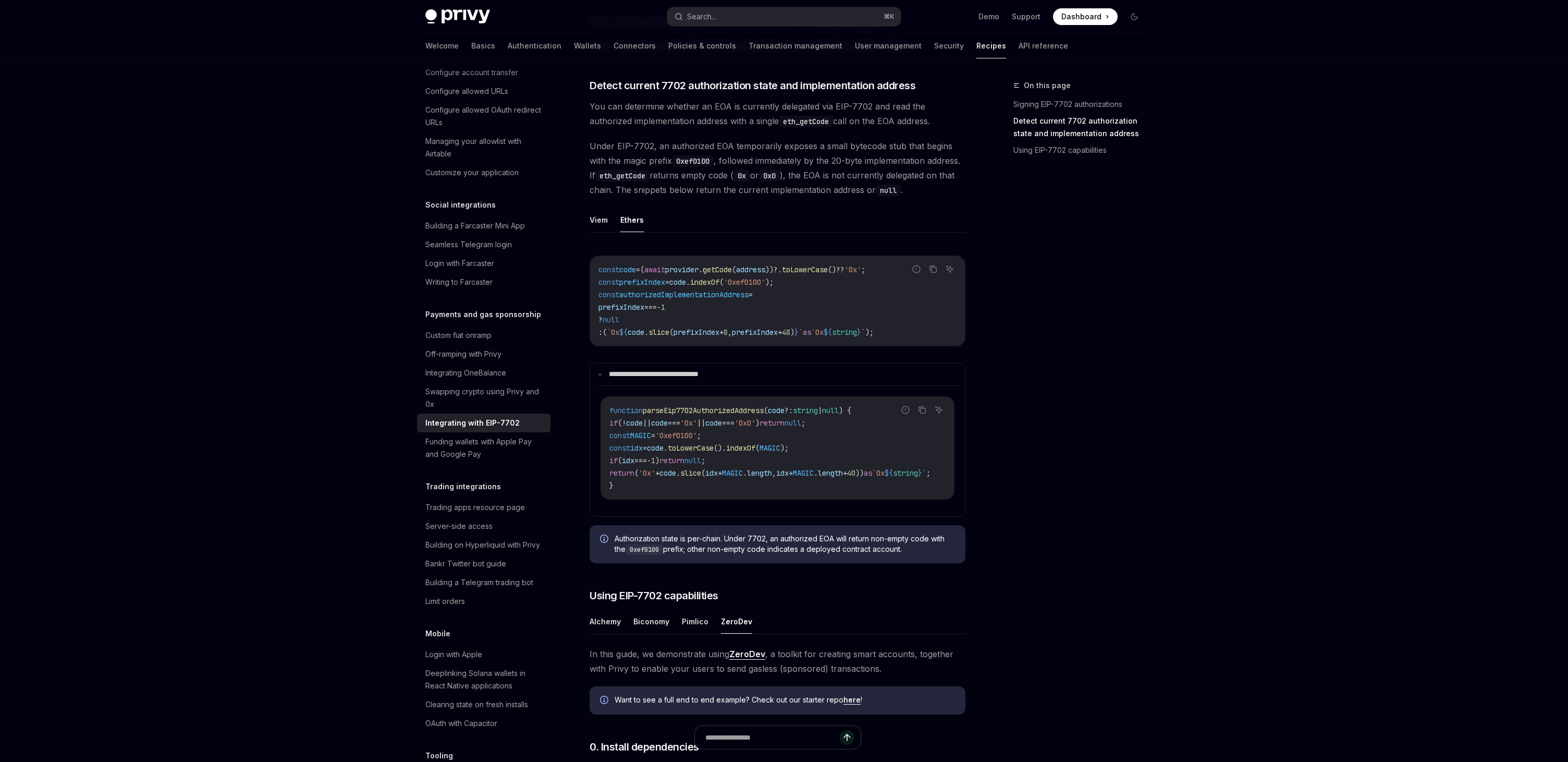
scroll to position [330, 0]
click at [1054, 133] on link "Detect current 7702 authorization state and implementation address" at bounding box center [1082, 127] width 138 height 29
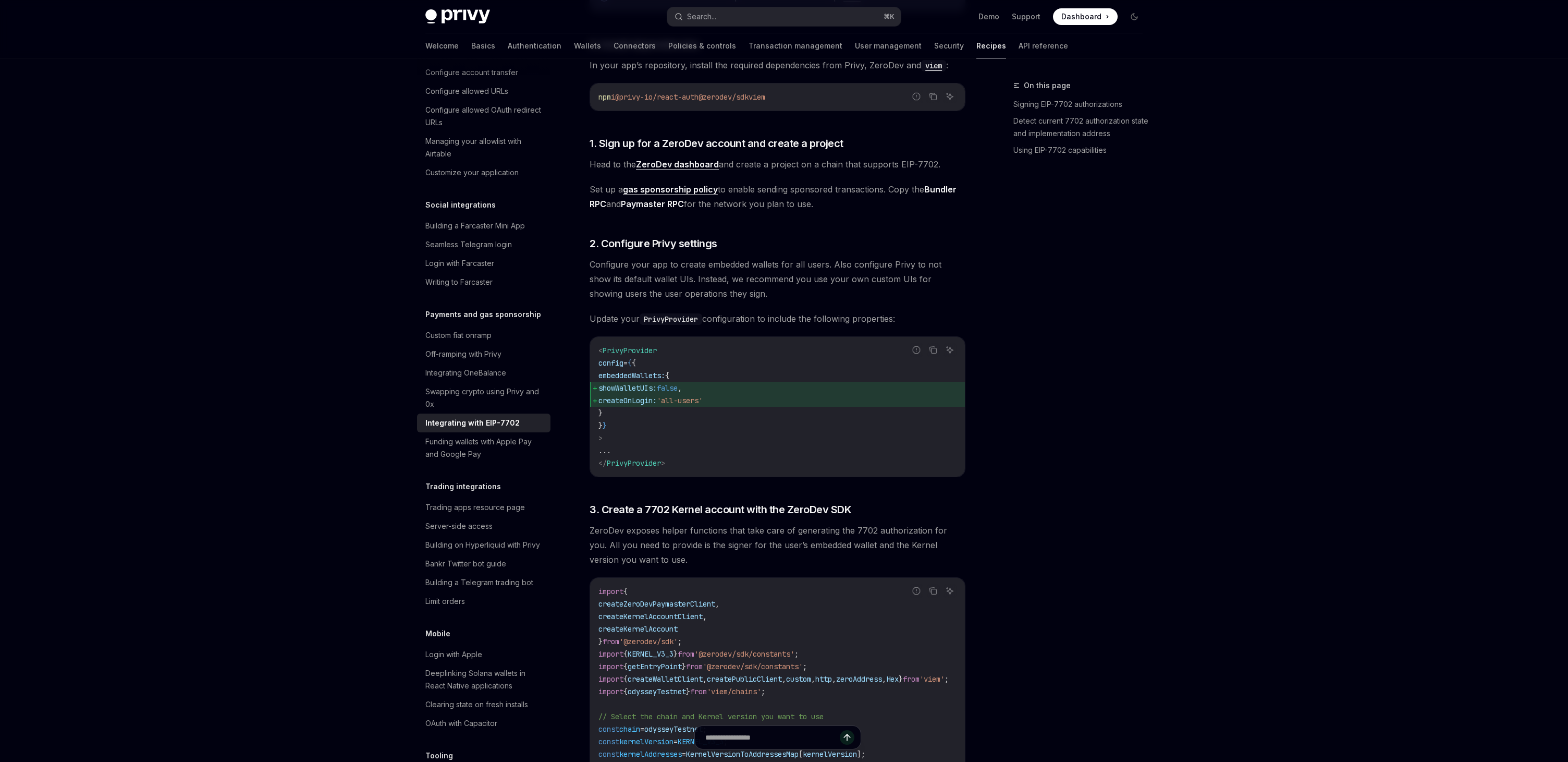
scroll to position [1034, 0]
click at [681, 169] on strong "ZeroDev dashboard" at bounding box center [678, 164] width 83 height 11
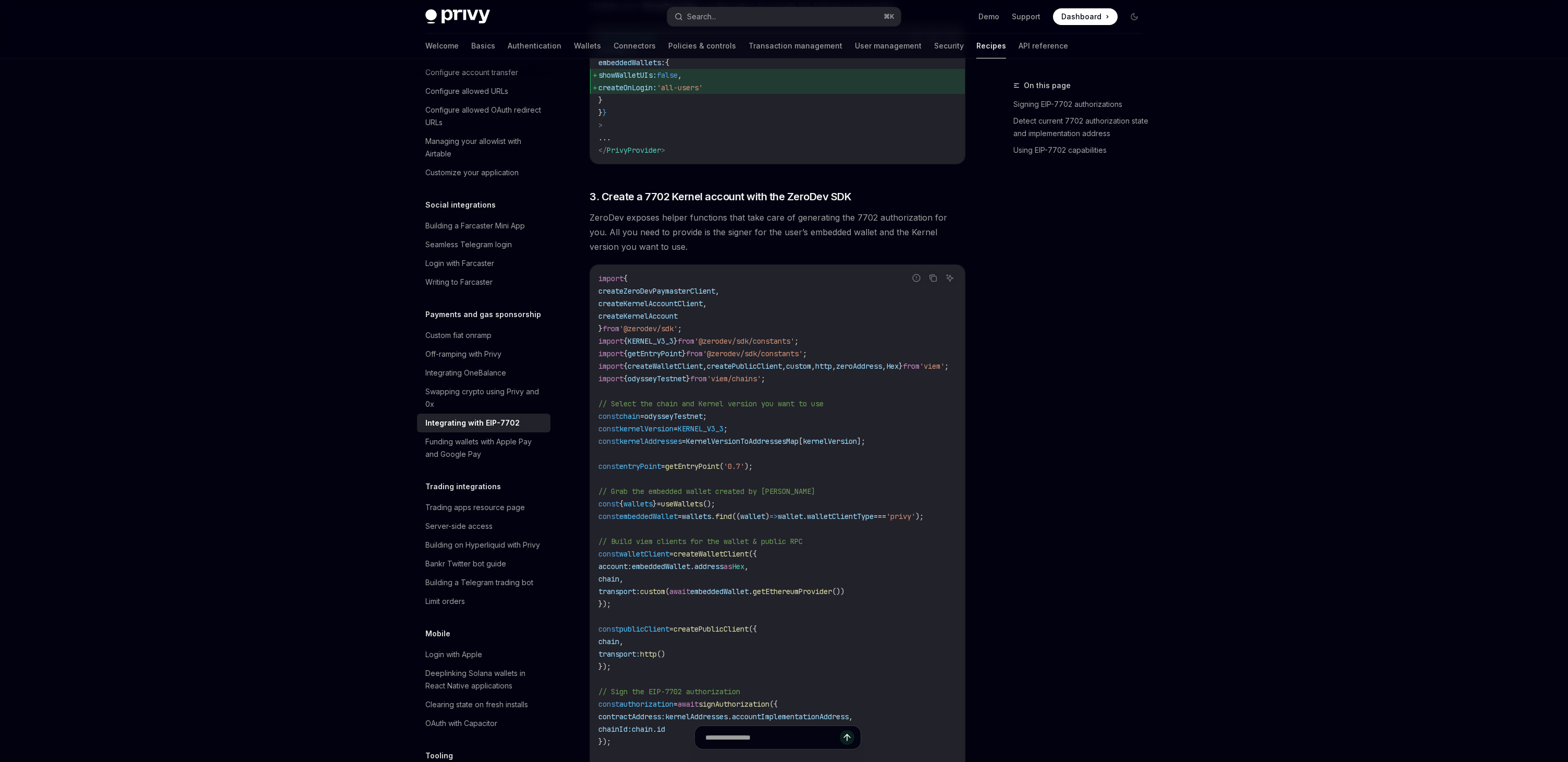
scroll to position [1349, 0]
click at [644, 443] on span "kernelAddresses" at bounding box center [650, 438] width 62 height 9
copy span "kernelAddresses"
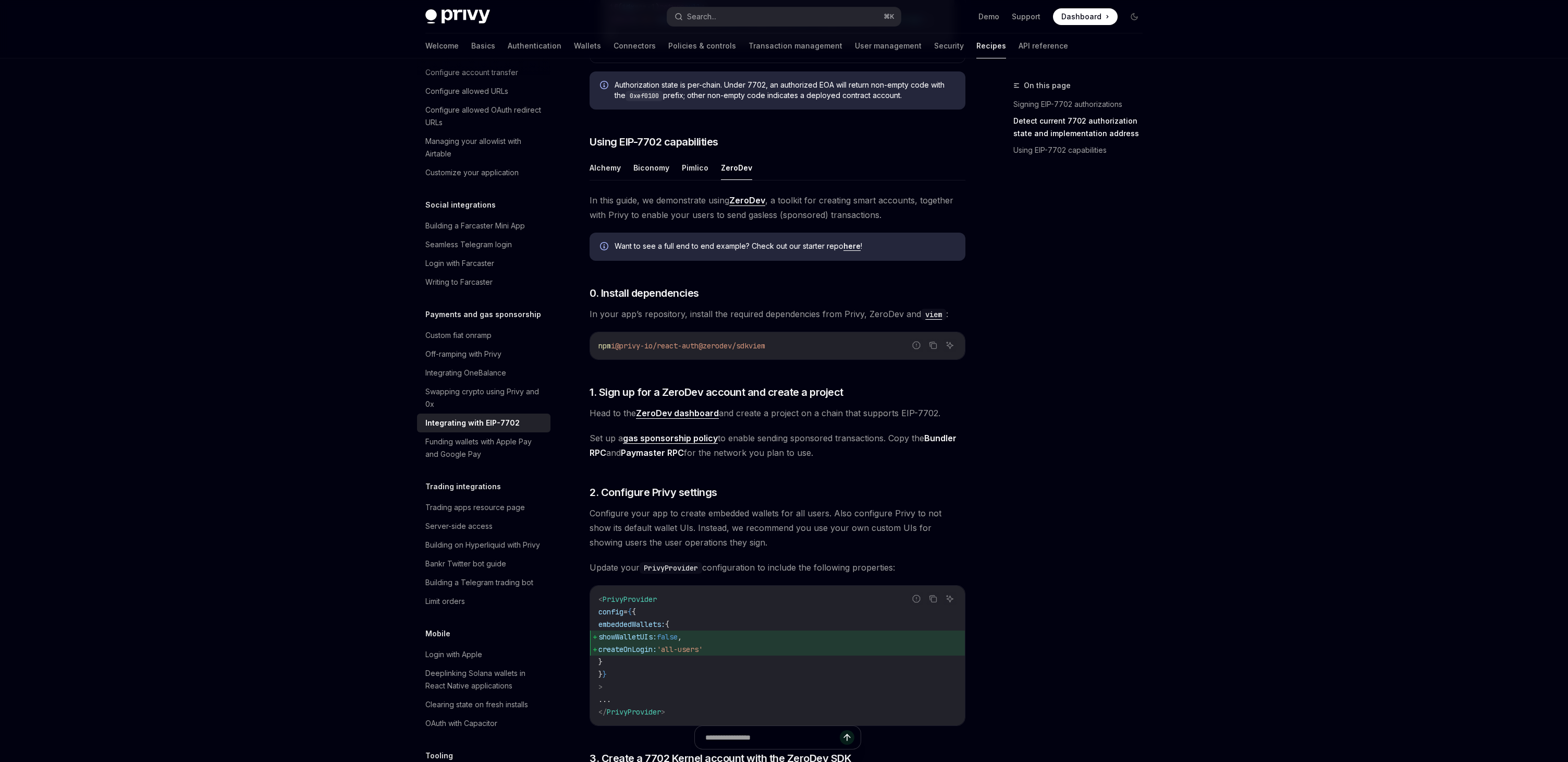
scroll to position [636, 0]
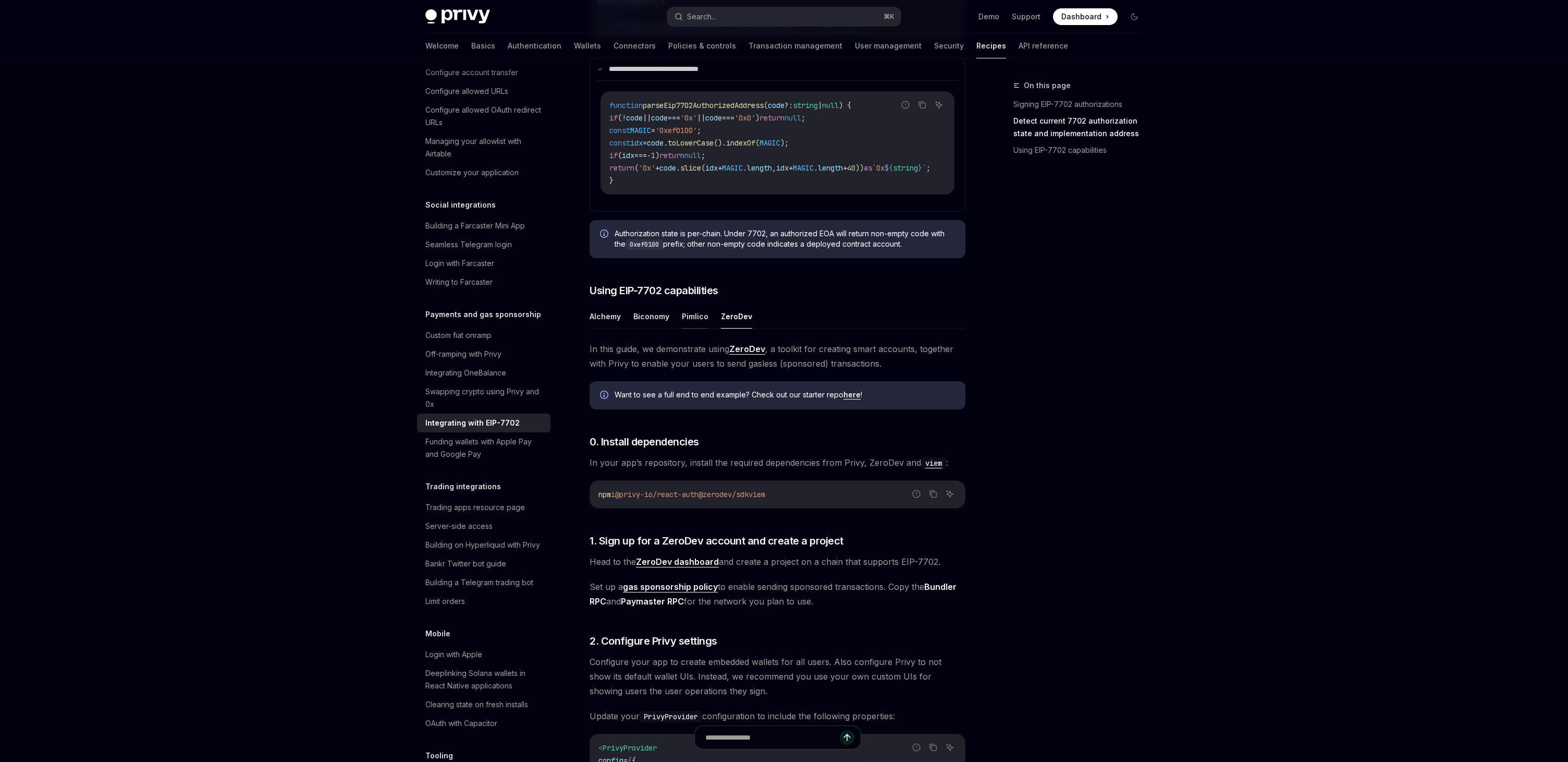
click at [693, 328] on button "Pimlico" at bounding box center [695, 317] width 27 height 25
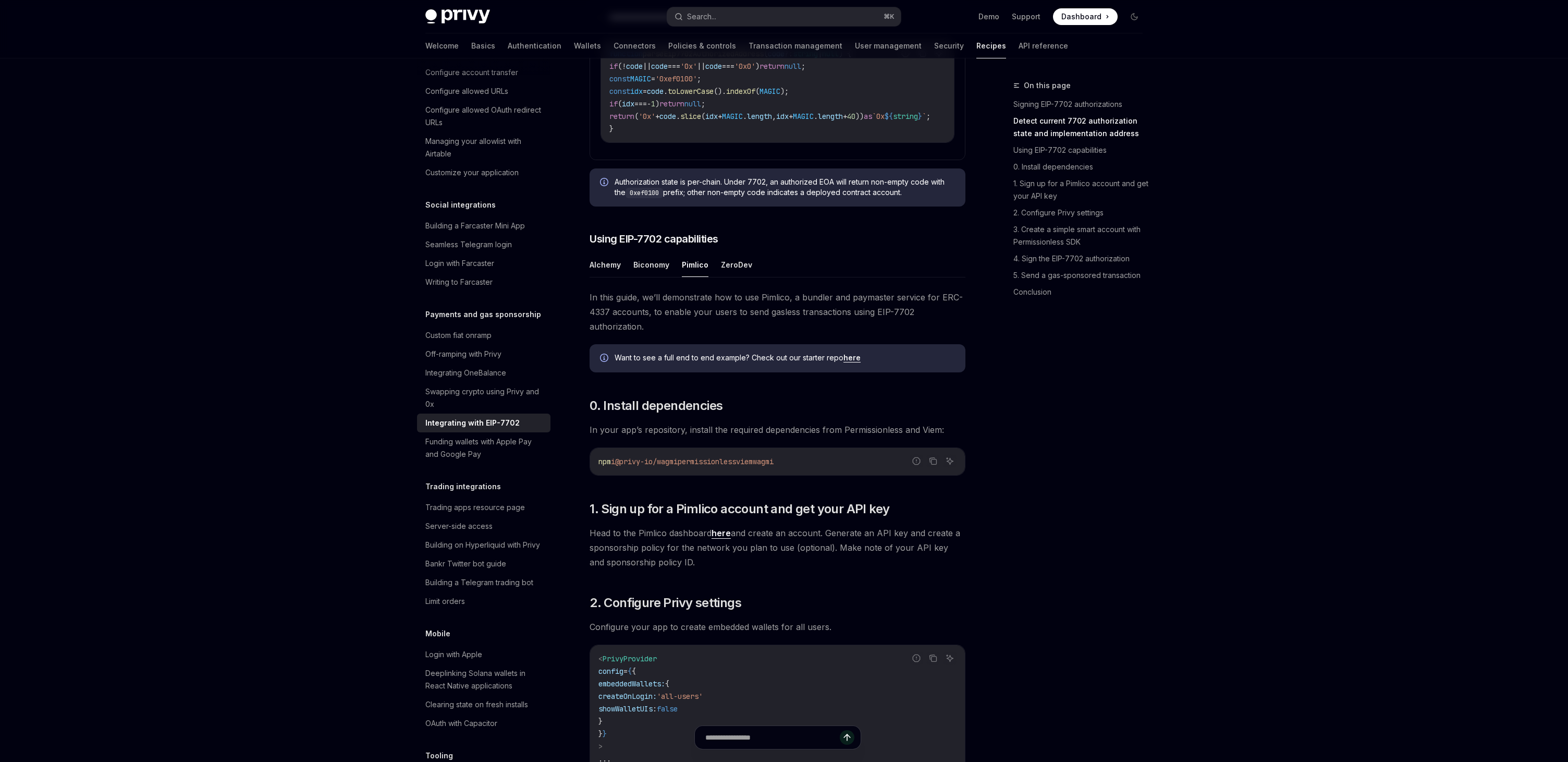
scroll to position [605, 0]
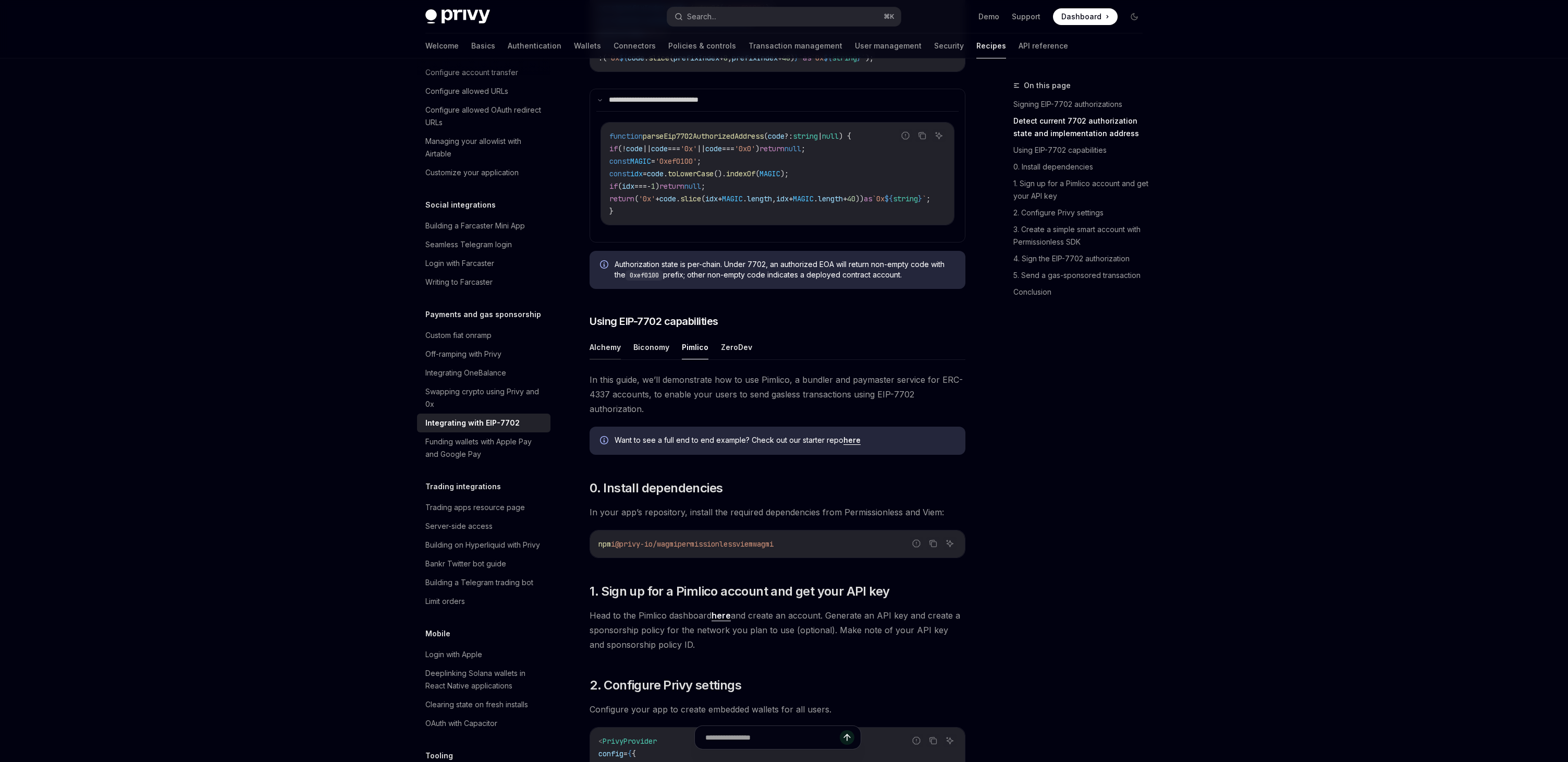
click at [605, 359] on button "Alchemy" at bounding box center [605, 347] width 32 height 25
type textarea "*"
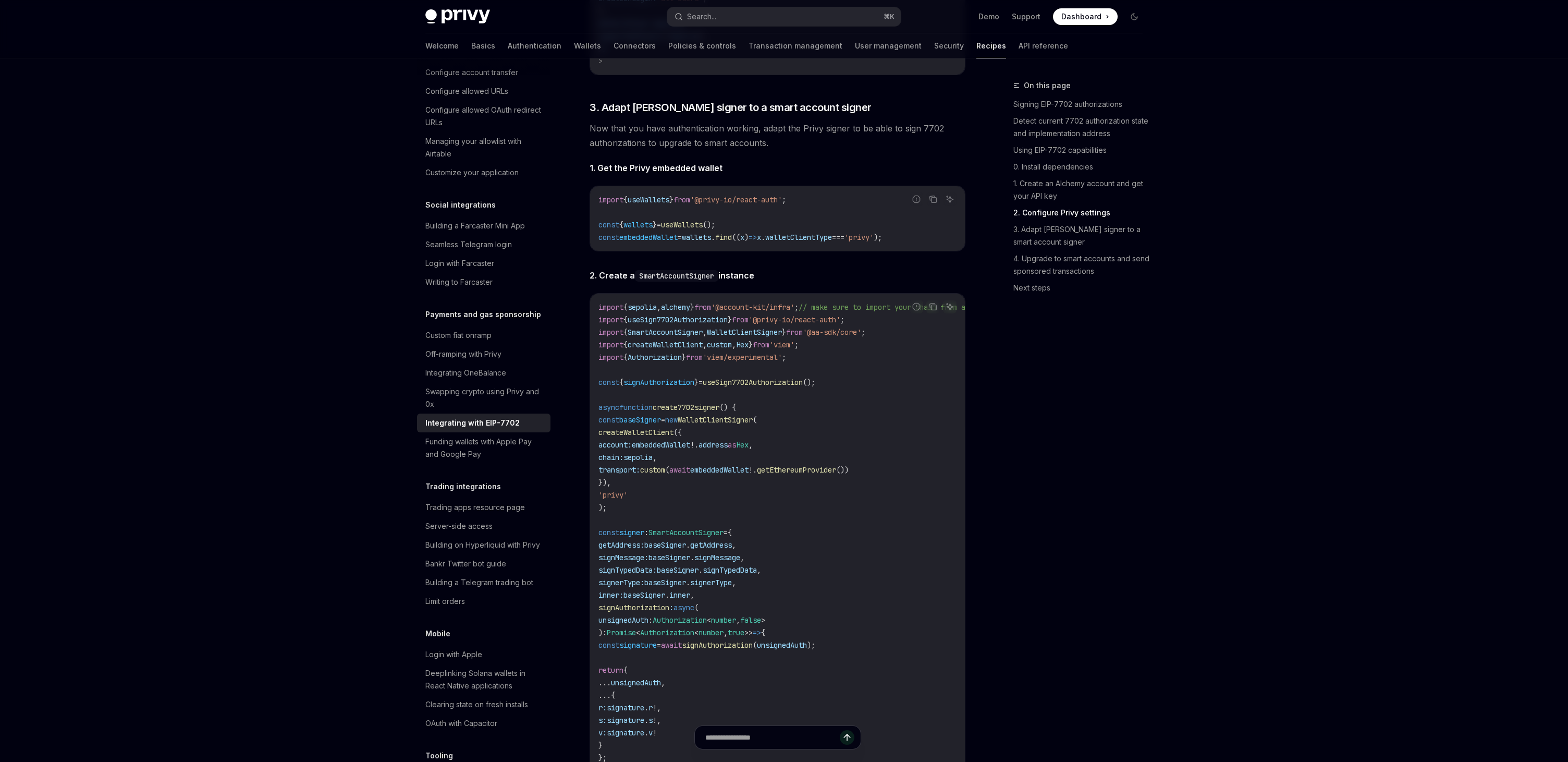
scroll to position [1601, 0]
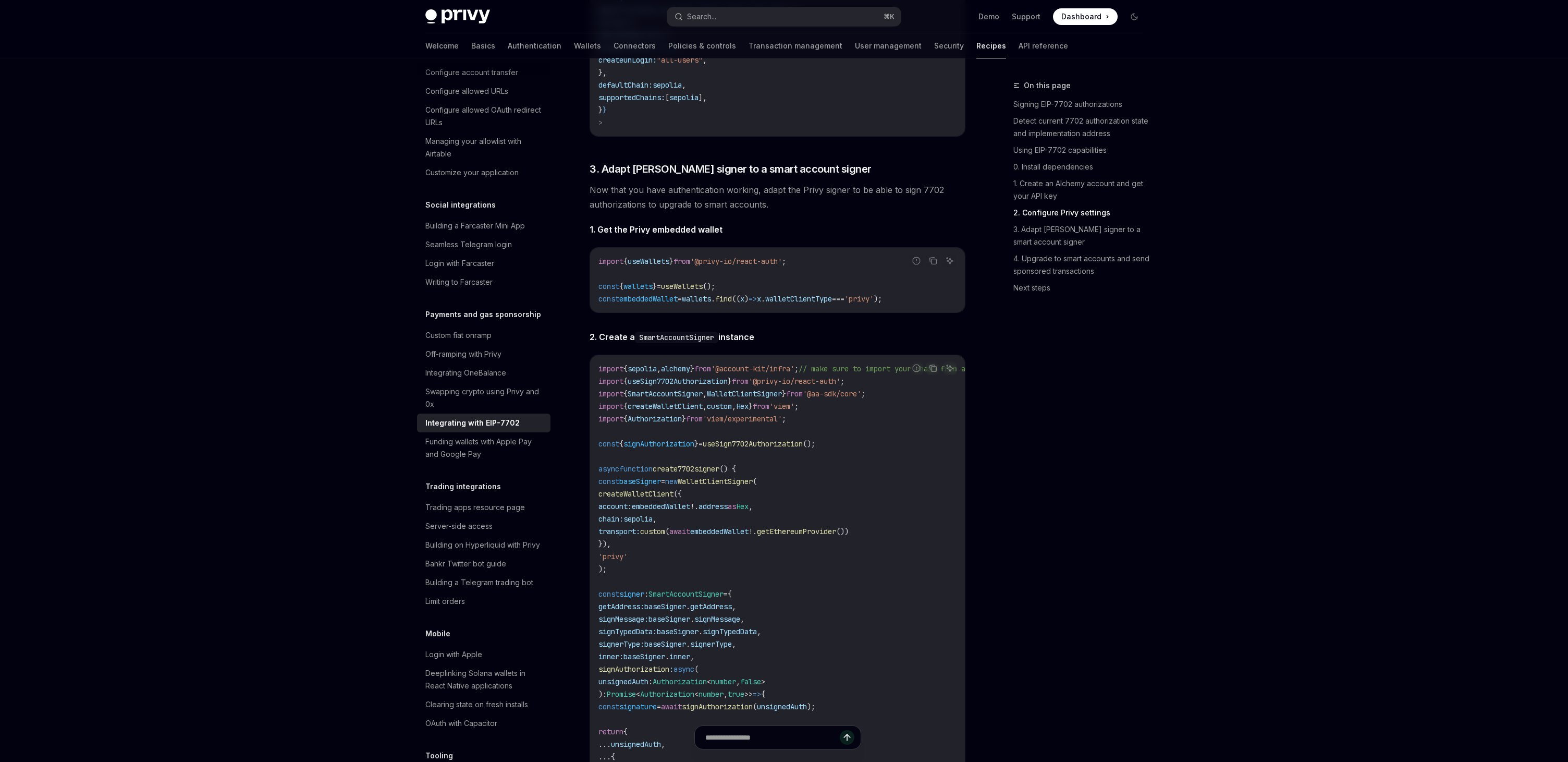
click at [697, 343] on code "SmartAccountSigner" at bounding box center [677, 337] width 83 height 12
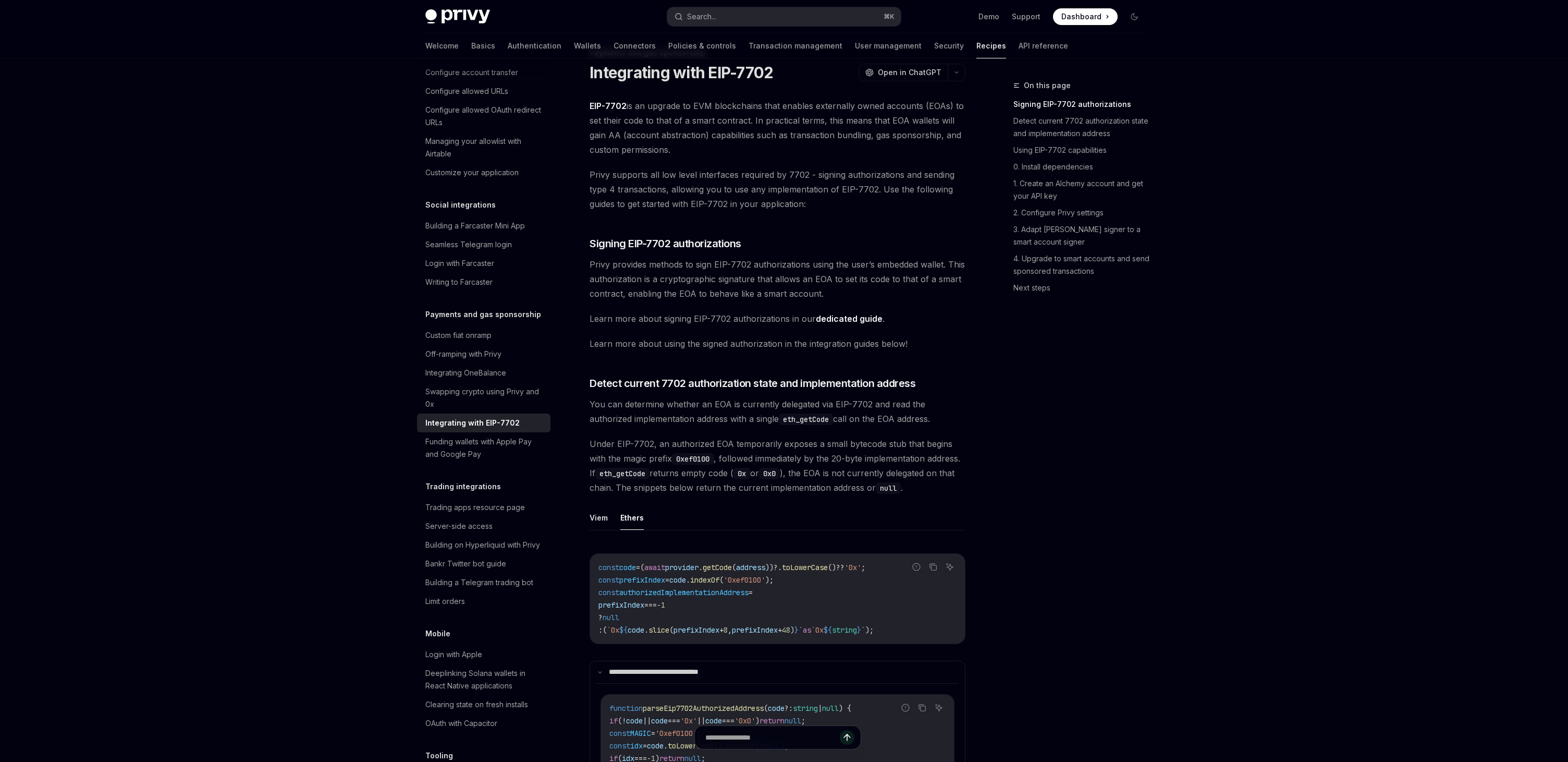
scroll to position [0, 0]
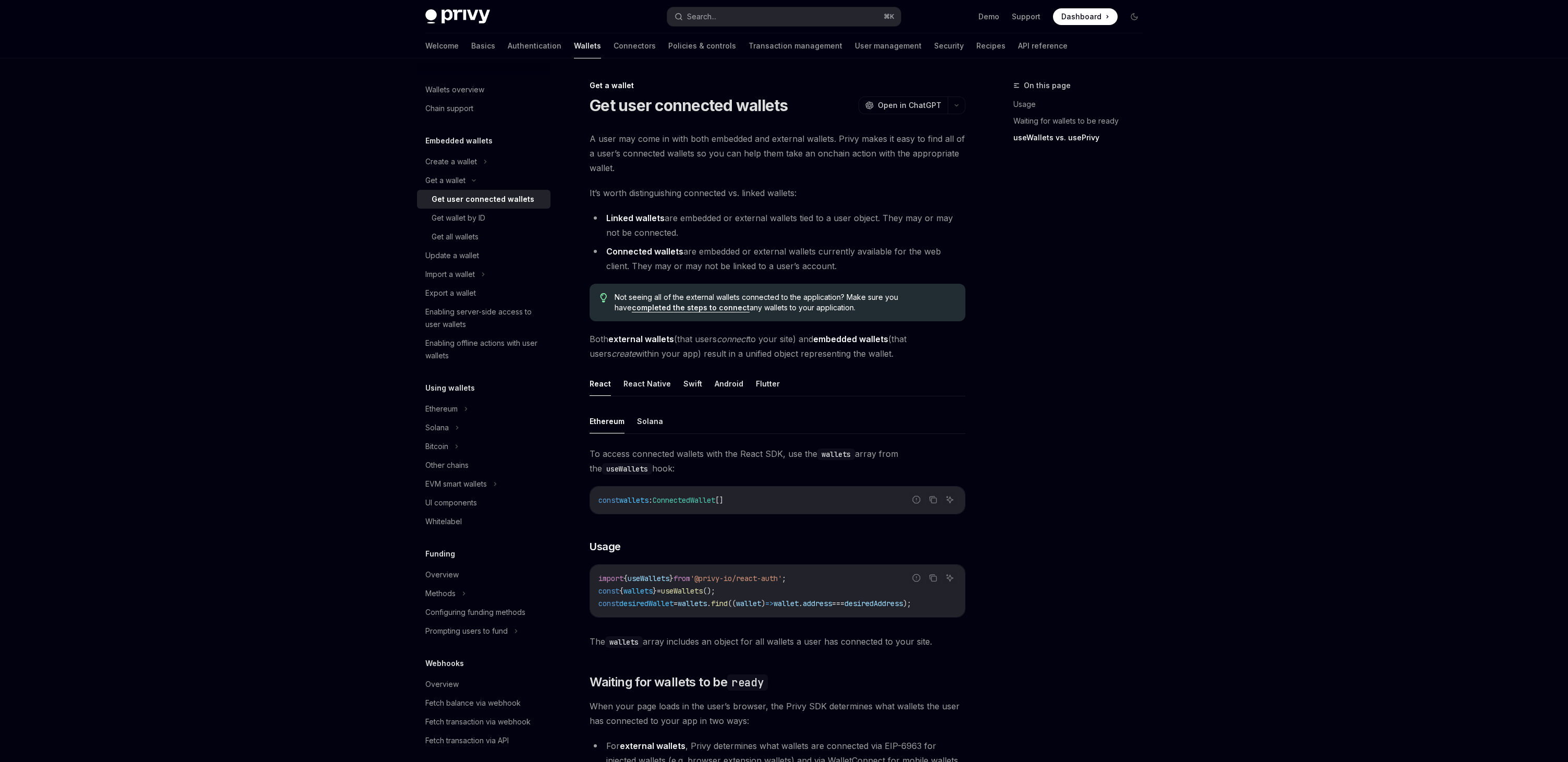
scroll to position [632, 0]
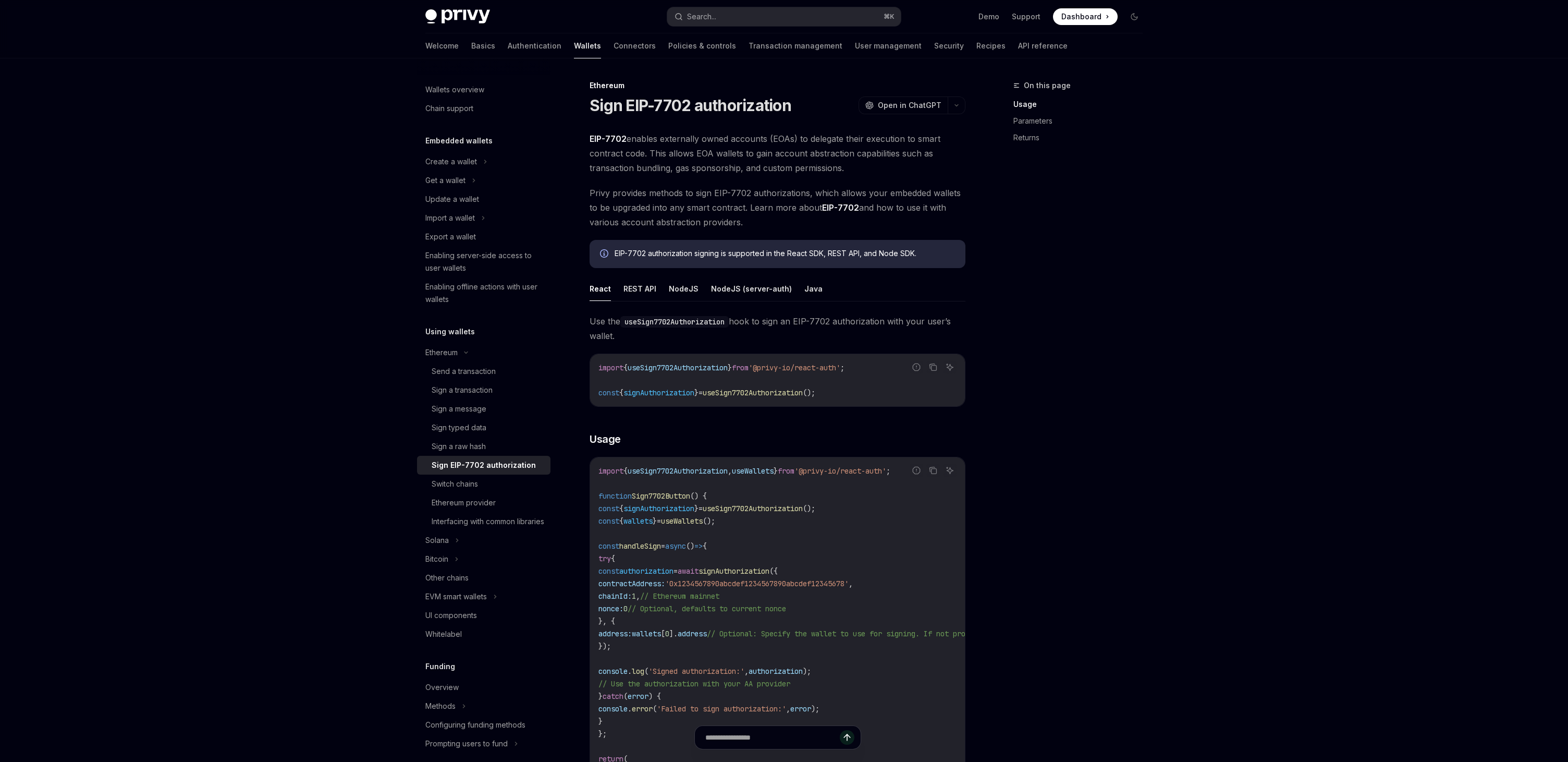
click at [625, 208] on span "Privy provides methods to sign EIP-7702 authorizations, which allows your embed…" at bounding box center [777, 207] width 376 height 44
copy span "upgraded"
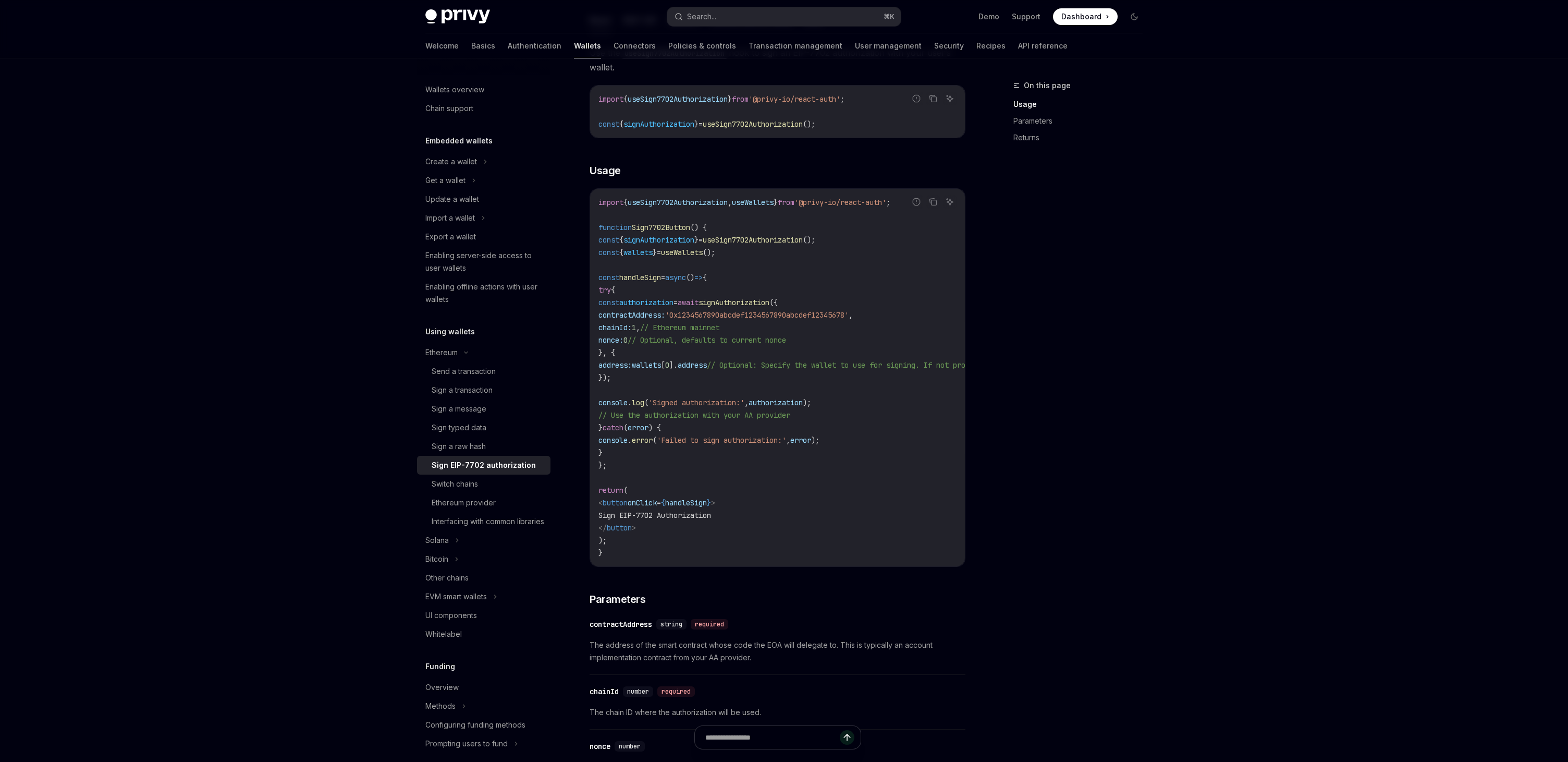
scroll to position [220, 0]
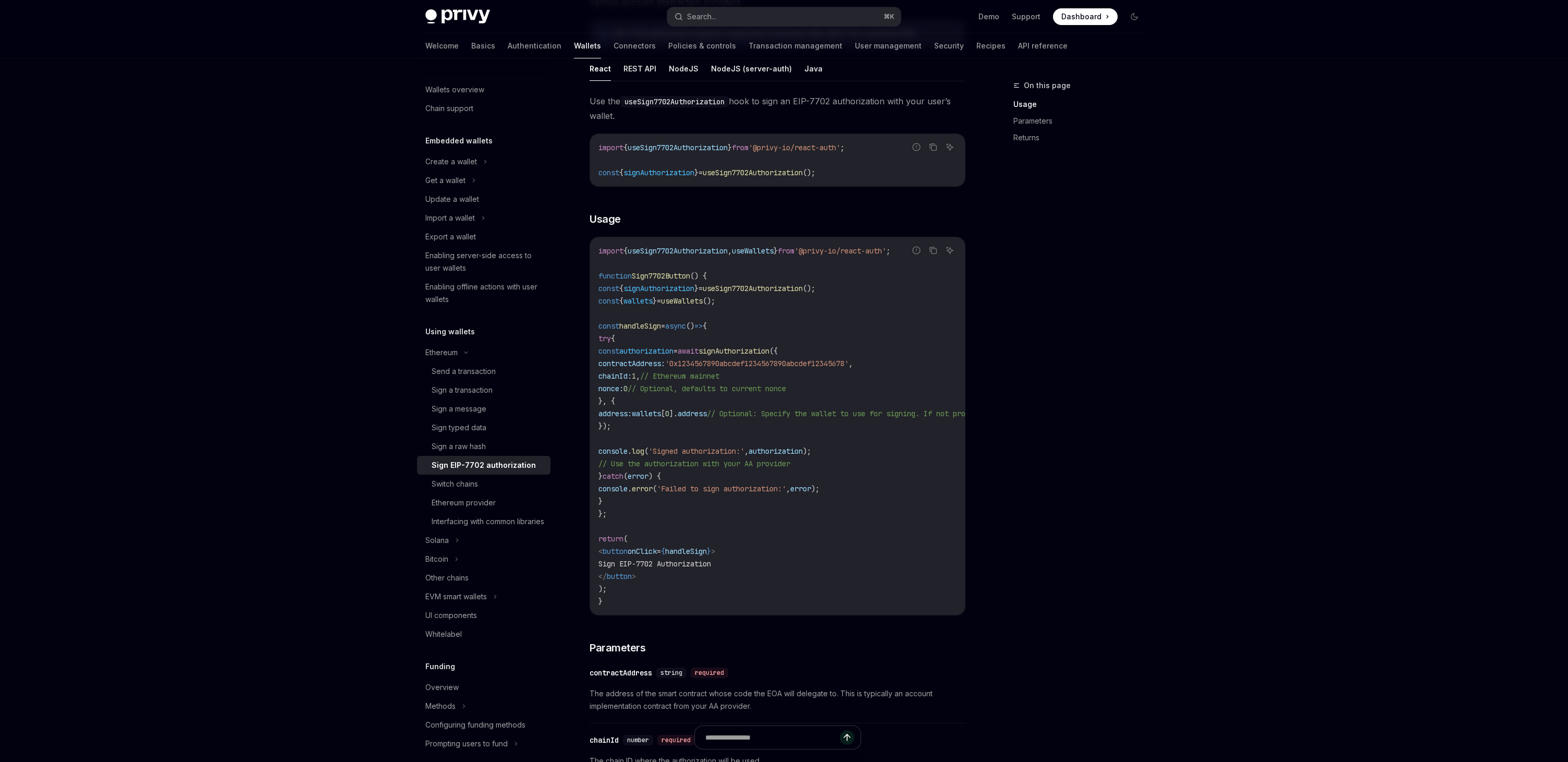
click at [769, 347] on span "signAuthorization" at bounding box center [733, 351] width 71 height 9
copy span "signAuthorization"
click at [769, 352] on span "signAuthorization" at bounding box center [733, 351] width 71 height 9
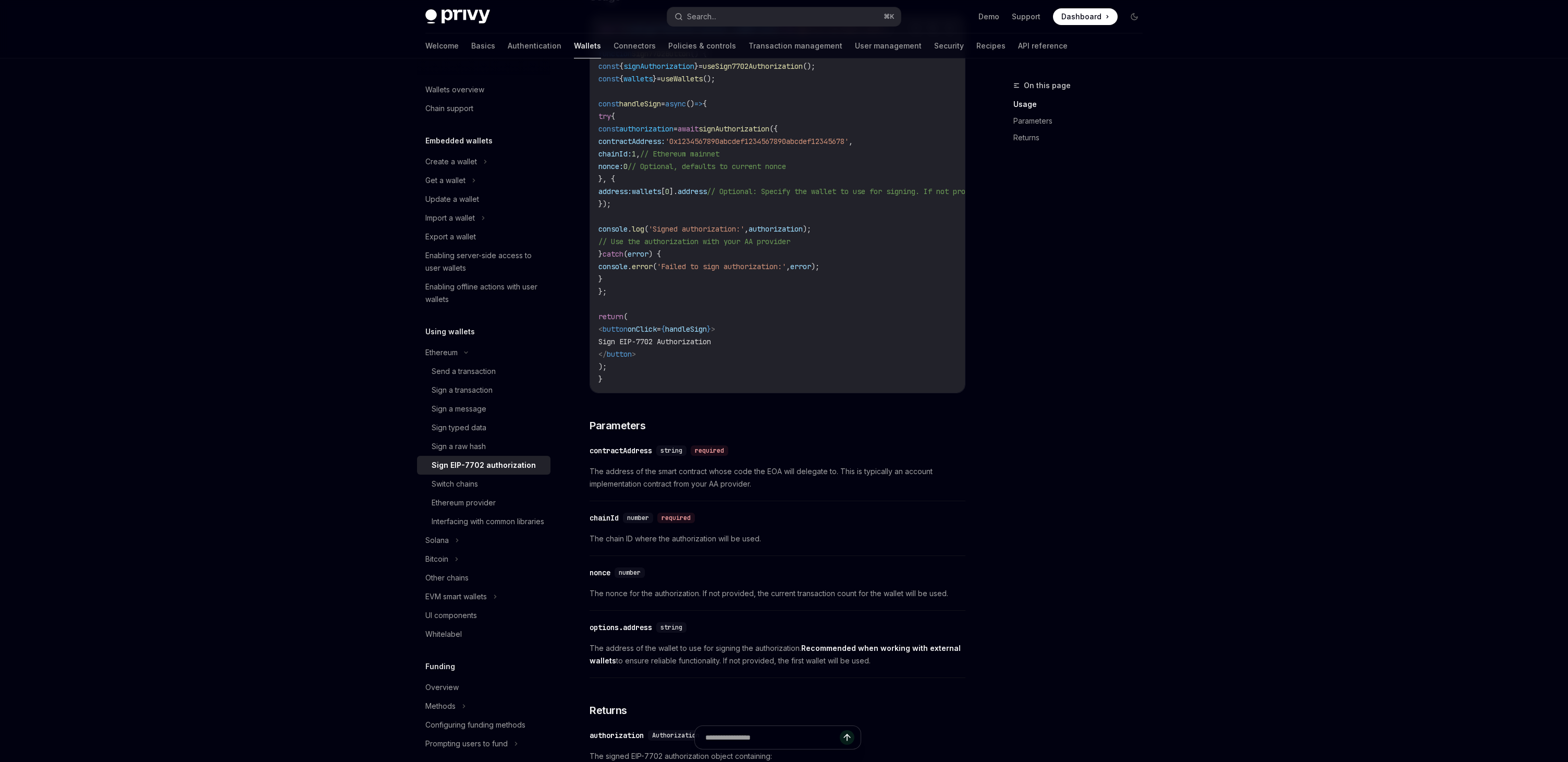
scroll to position [662, 0]
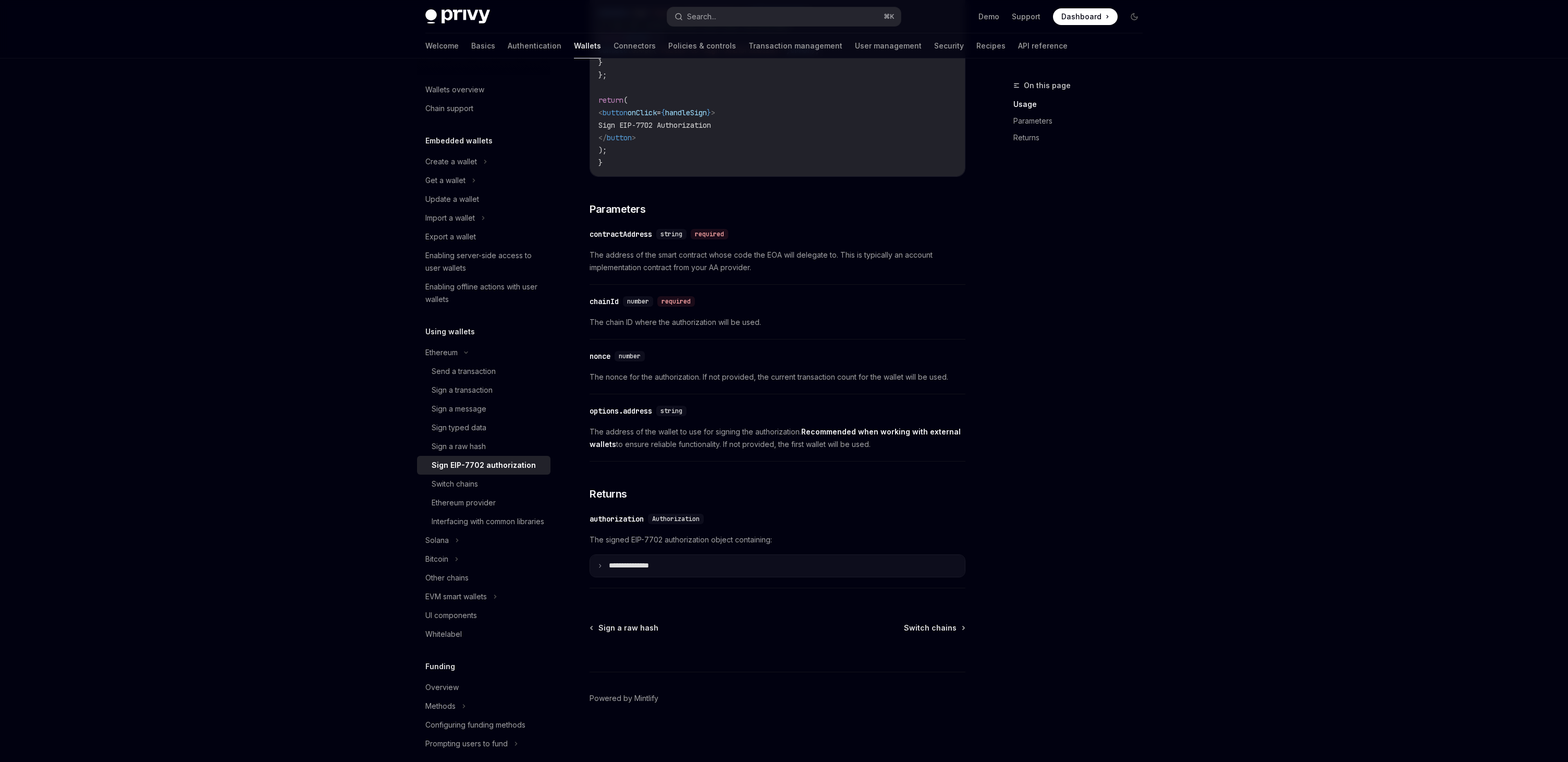
click at [615, 566] on p "**********" at bounding box center [637, 565] width 56 height 9
click at [614, 565] on p "**********" at bounding box center [635, 562] width 53 height 9
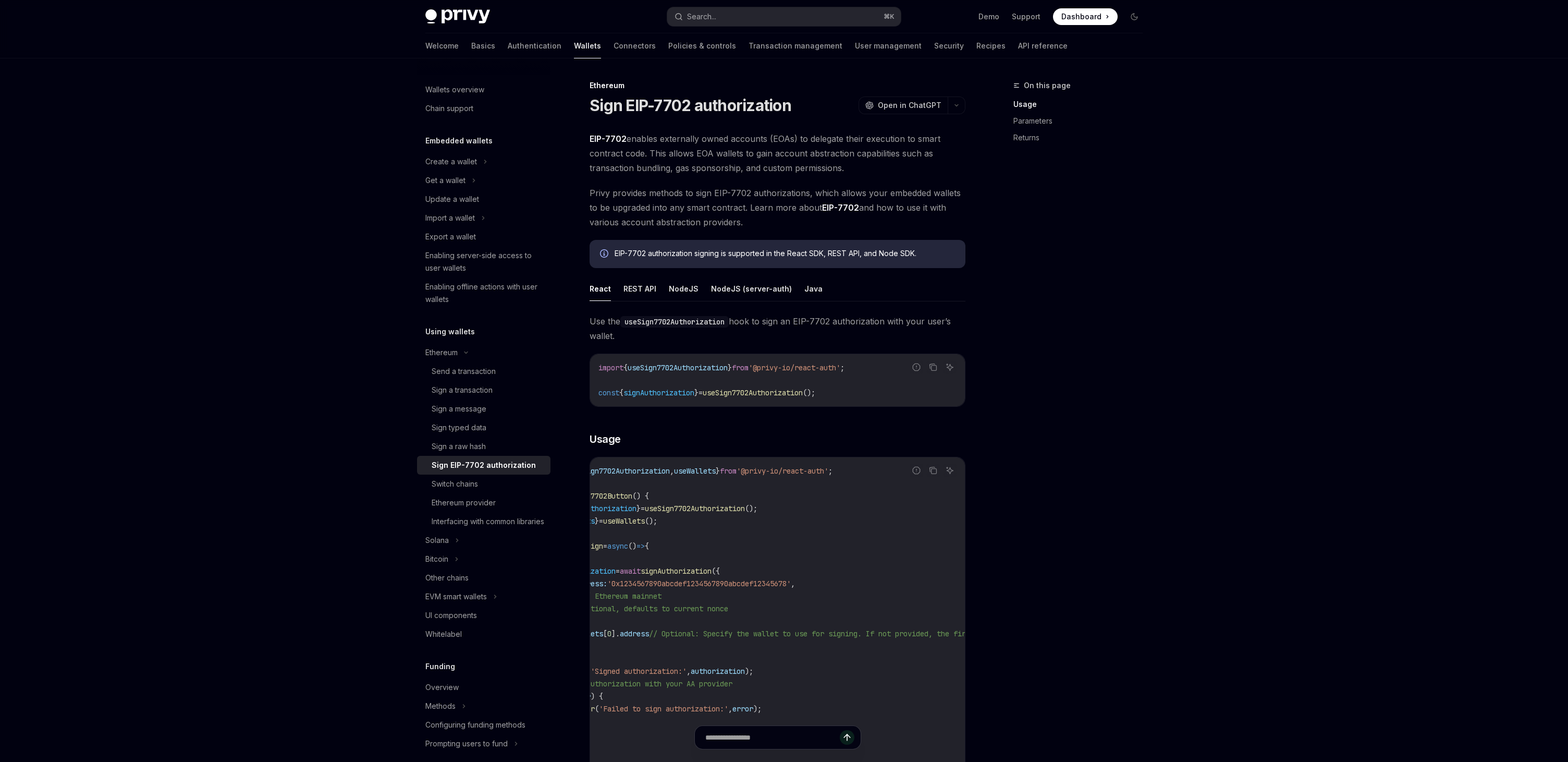
scroll to position [0, 0]
click at [630, 106] on h1 "Sign EIP-7702 authorization" at bounding box center [690, 105] width 202 height 19
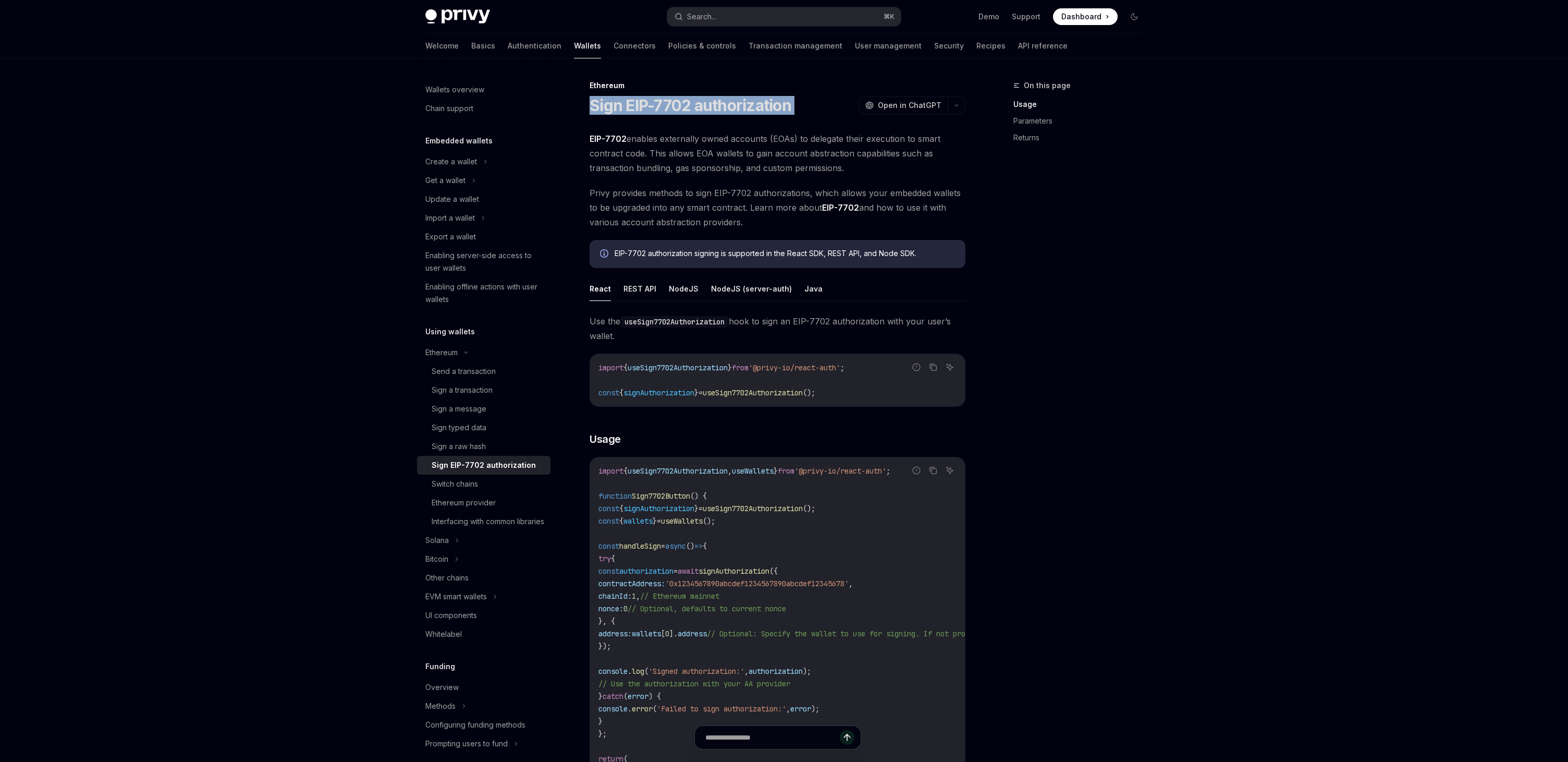
click at [630, 106] on h1 "Sign EIP-7702 authorization" at bounding box center [690, 105] width 202 height 19
copy div "Sign EIP-7702 authorization OpenAI"
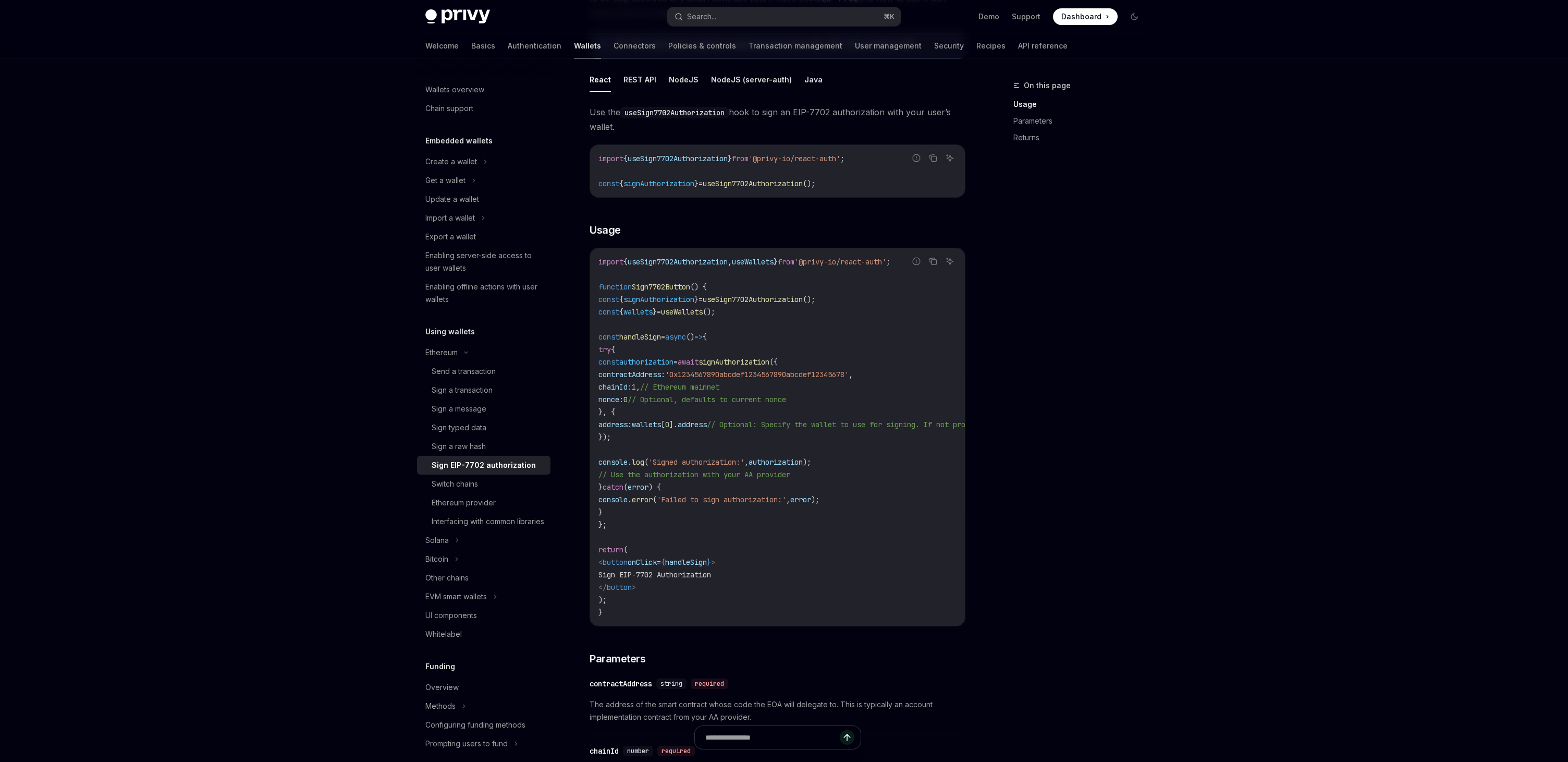
scroll to position [212, 0]
click at [933, 258] on icon "Copy the contents from the code block" at bounding box center [933, 258] width 8 height 8
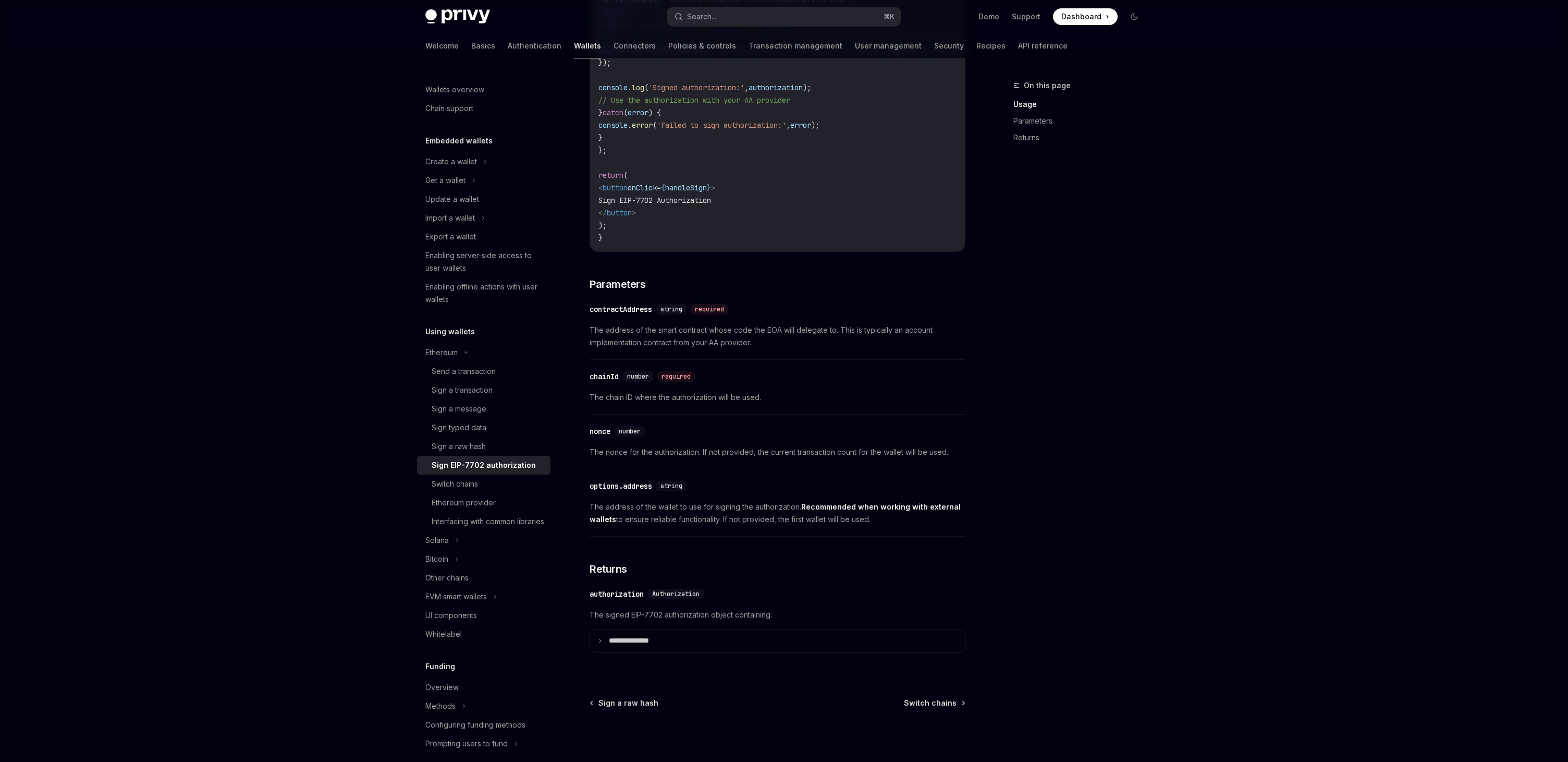
scroll to position [581, 0]
click at [648, 339] on span "The address of the smart contract whose code the EOA will delegate to. This is …" at bounding box center [777, 340] width 376 height 25
copy span "The address of the smart contract whose code the EOA will delegate to. This is …"
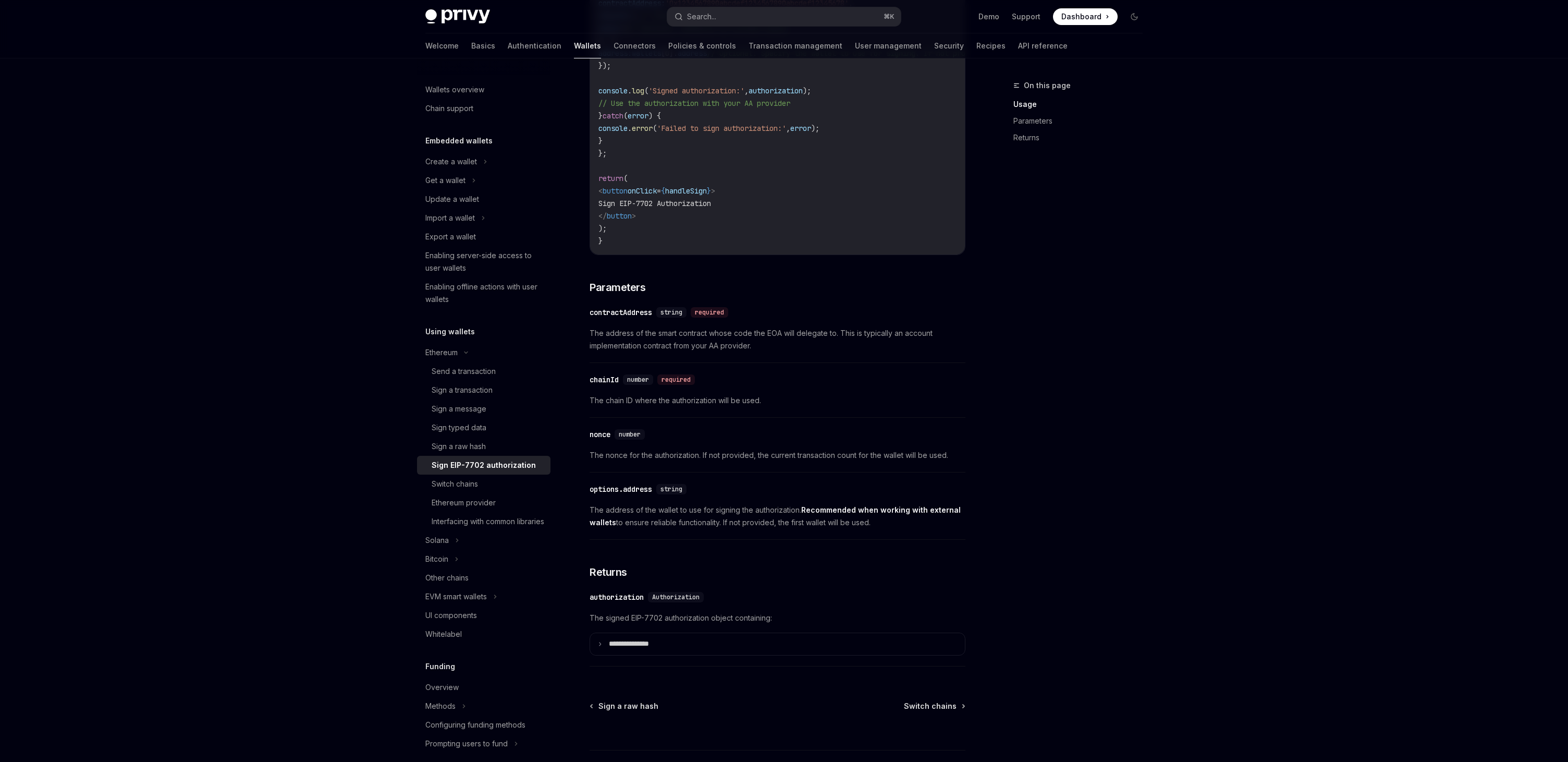
click at [1062, 340] on div "On this page Usage Parameters Returns" at bounding box center [1071, 420] width 159 height 683
drag, startPoint x: 590, startPoint y: 288, endPoint x: 891, endPoint y: 528, distance: 385.0
click at [891, 528] on div "Use the useSign7702Authorization hook to sign an EIP-7702 authorization with yo…" at bounding box center [777, 202] width 376 height 938
copy div "Parameters ​ contractAddress string required The address of the smart contract …"
click at [684, 362] on div "​ contractAddress string required The address of the smart contract whose code …" at bounding box center [777, 332] width 376 height 62
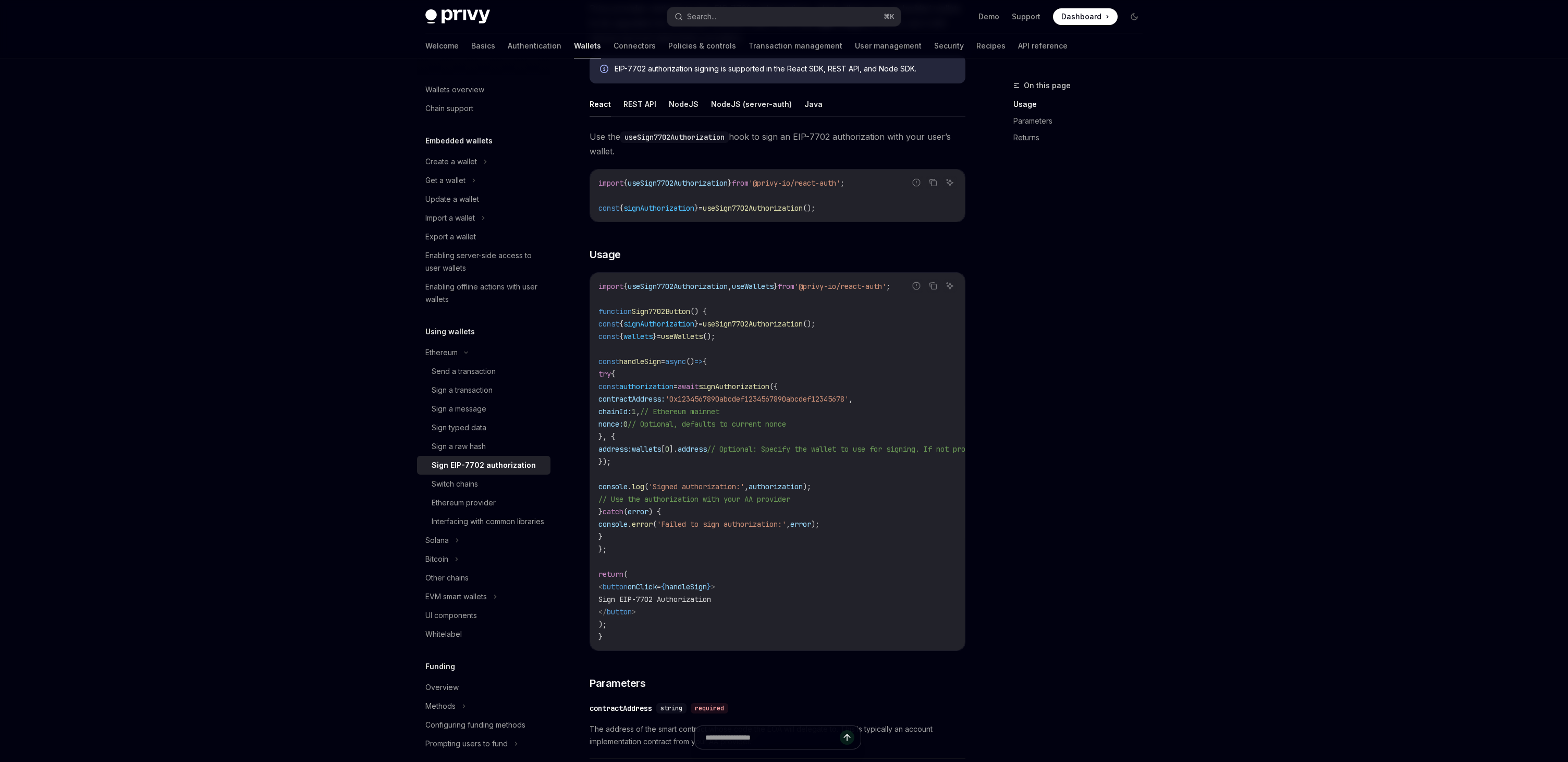
scroll to position [184, 0]
